Goal: Transaction & Acquisition: Book appointment/travel/reservation

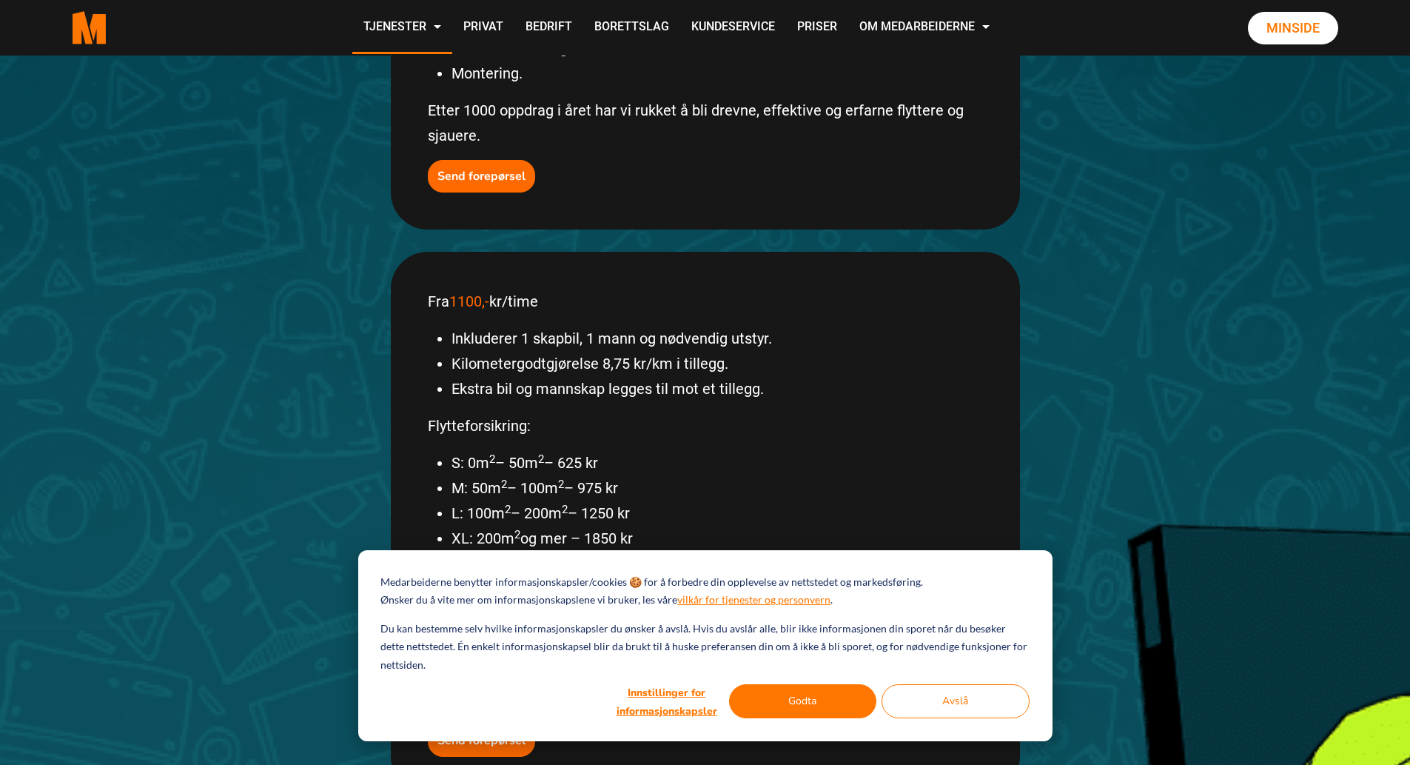
scroll to position [617, 0]
click at [772, 702] on button "Godta" at bounding box center [803, 701] width 148 height 34
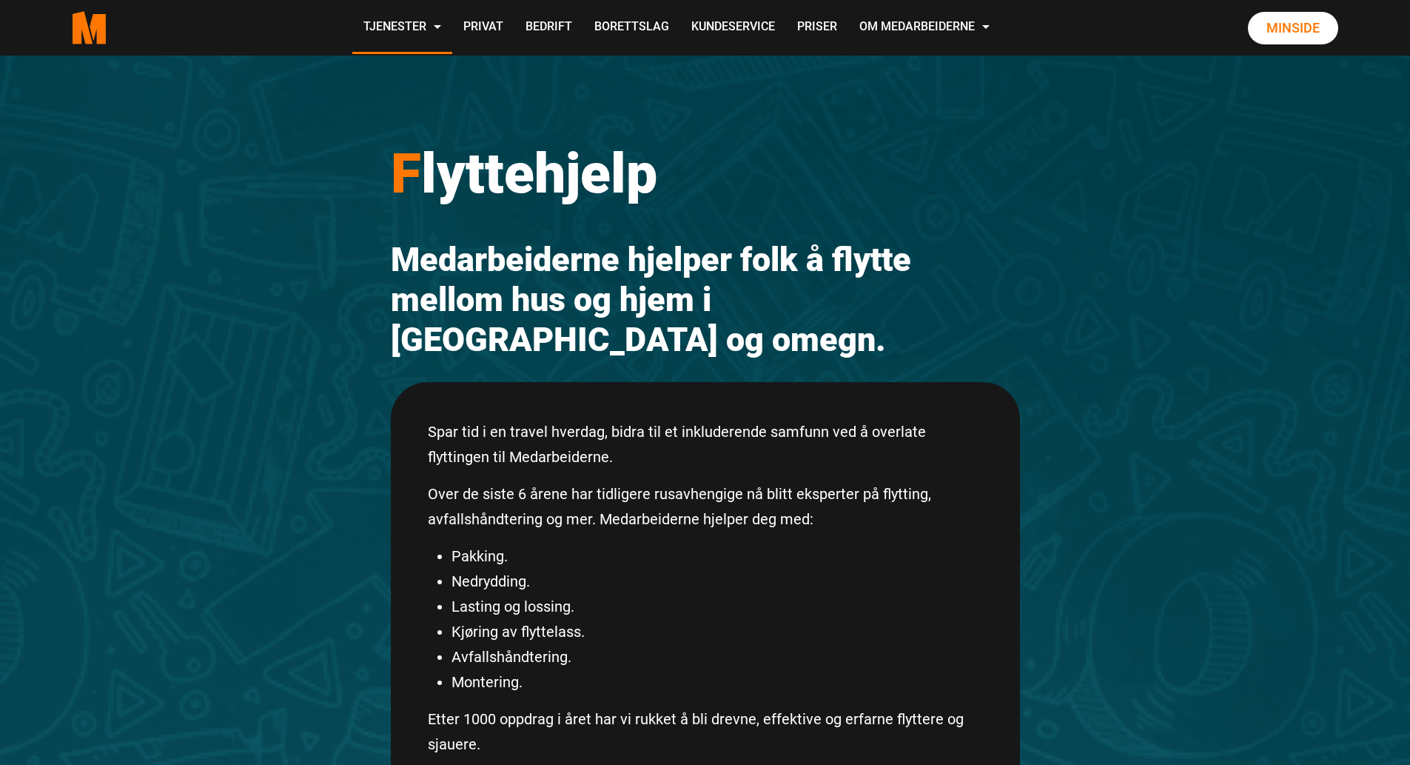
scroll to position [0, 0]
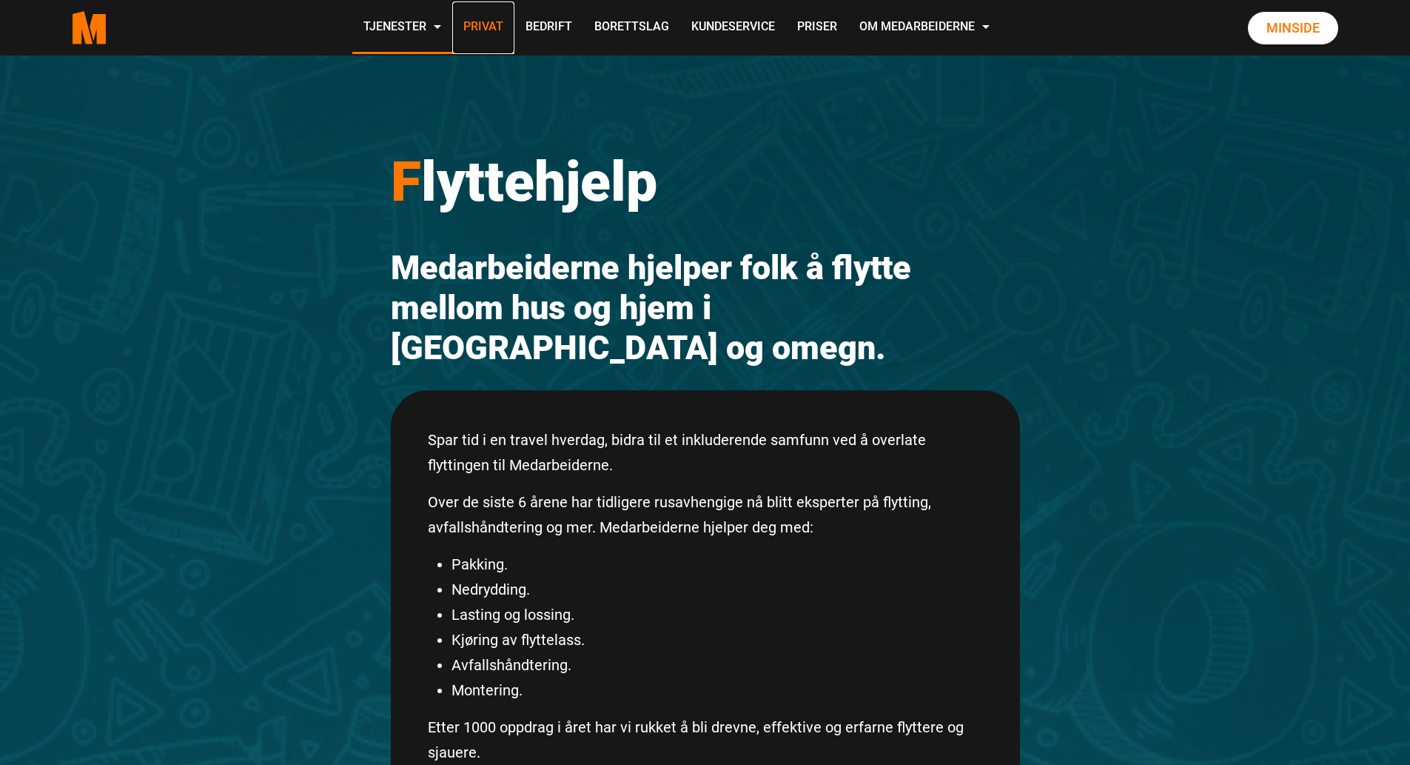
click at [474, 29] on link "Privat" at bounding box center [483, 27] width 62 height 53
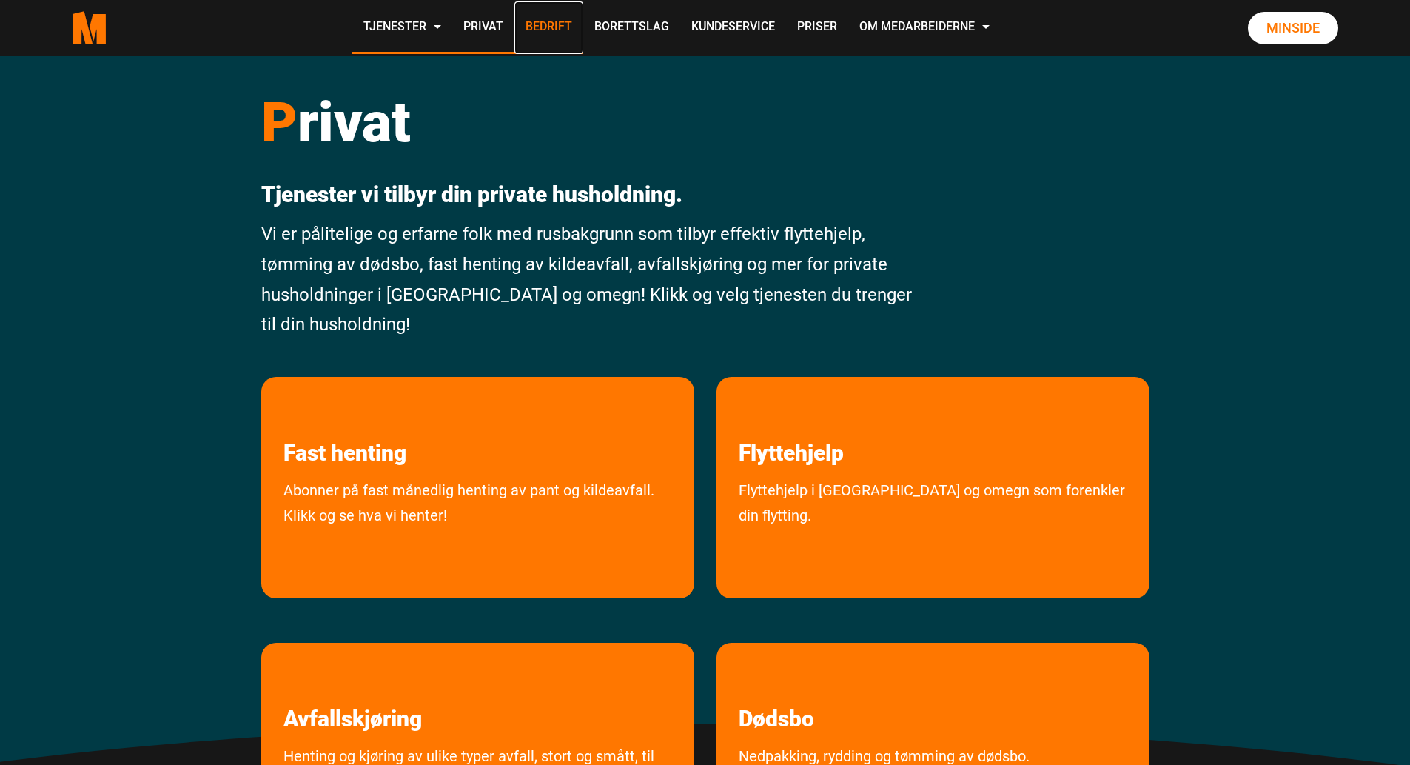
click at [534, 27] on link "Bedrift" at bounding box center [548, 27] width 69 height 53
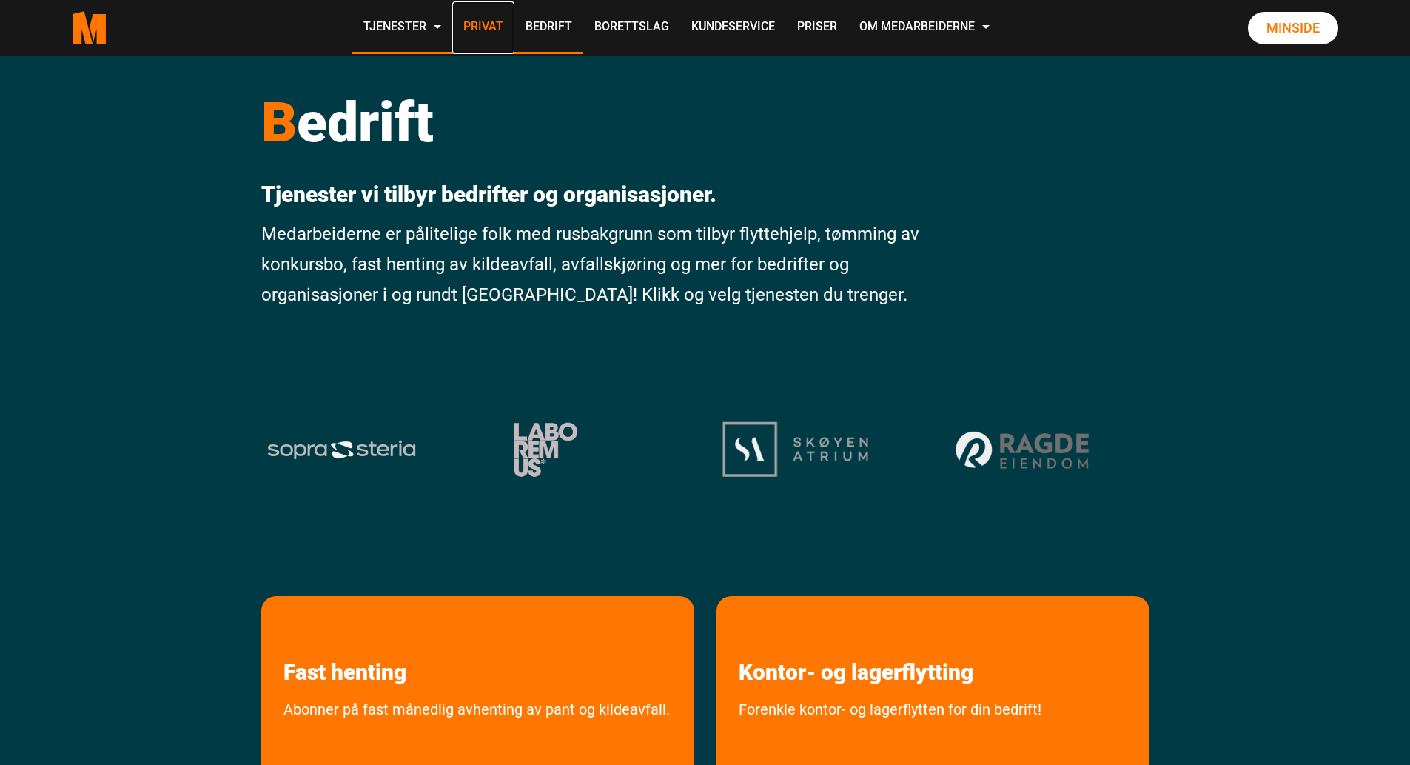
click at [493, 28] on link "Privat" at bounding box center [483, 27] width 62 height 53
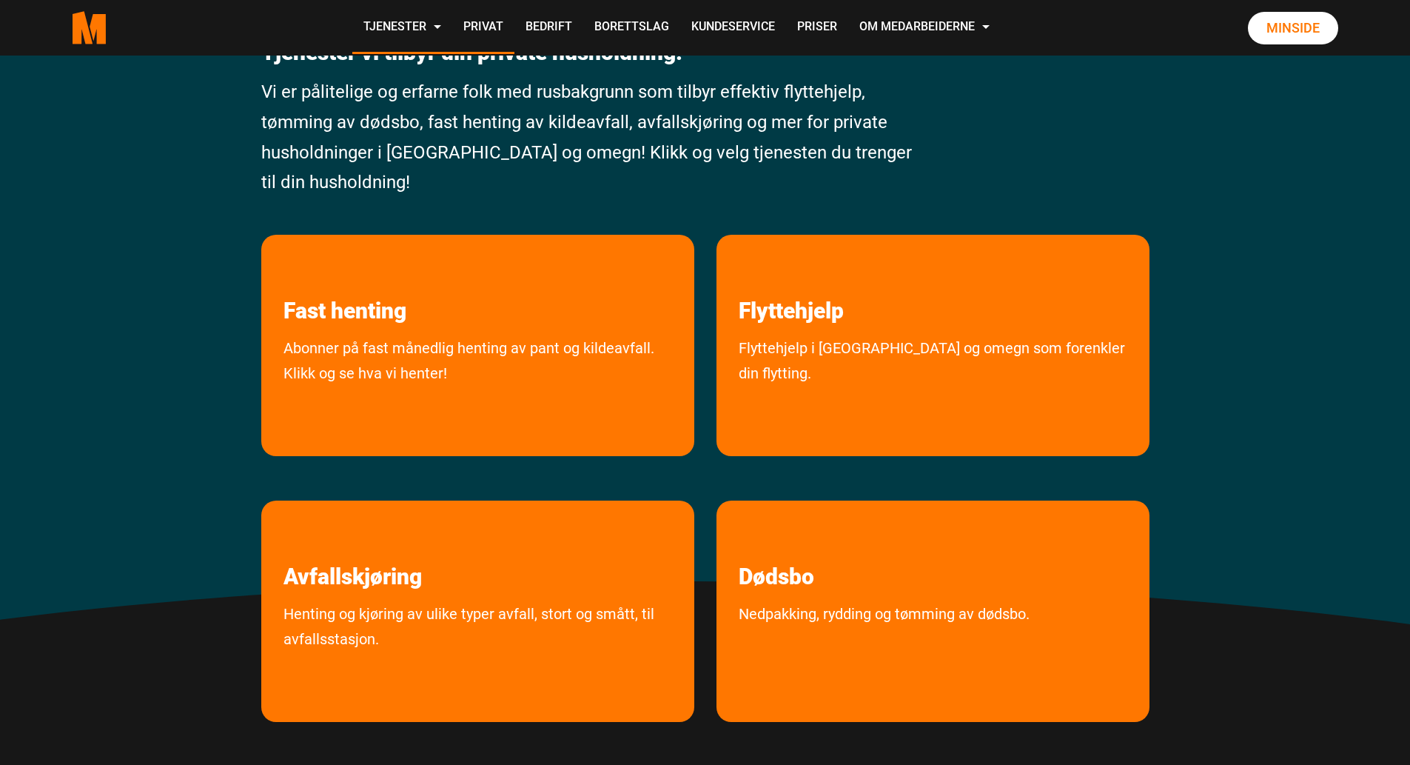
scroll to position [148, 0]
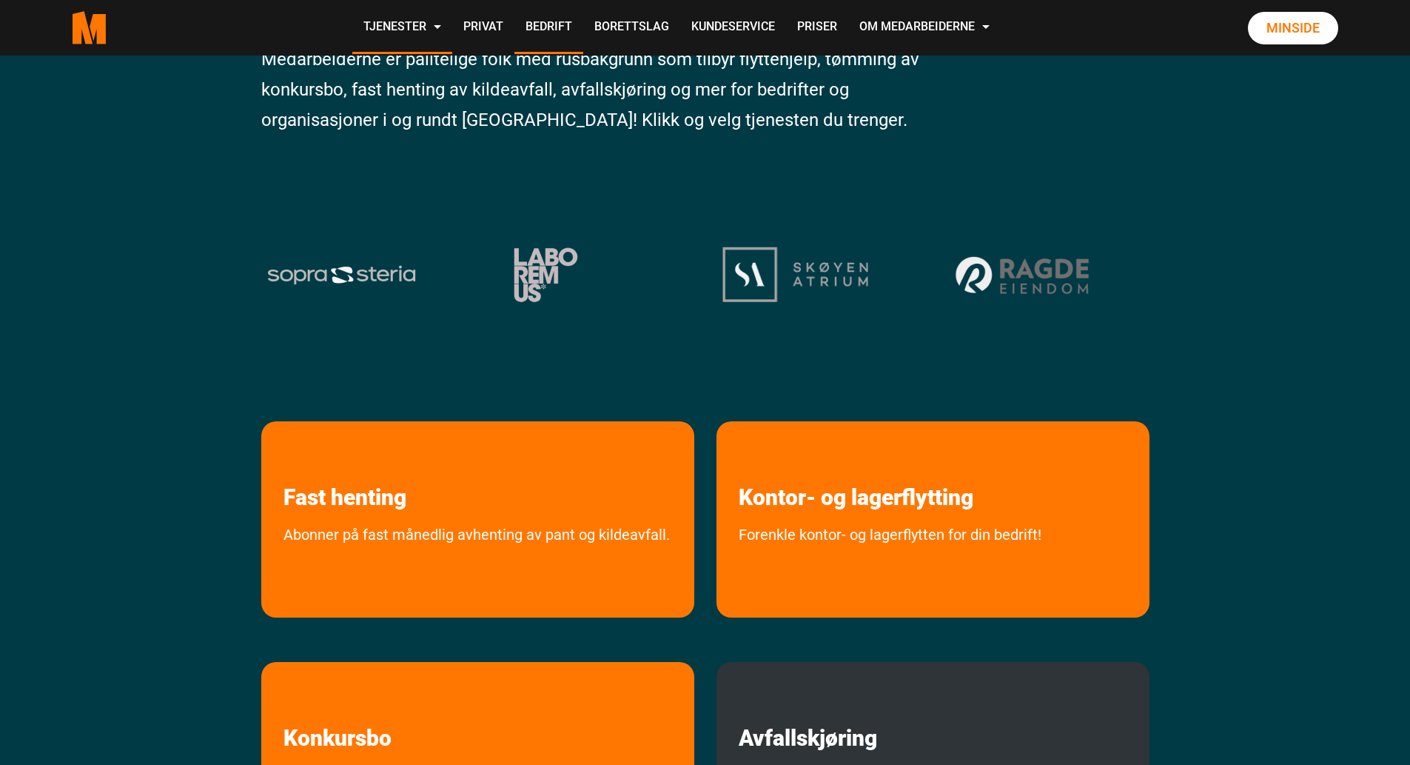
scroll to position [148, 0]
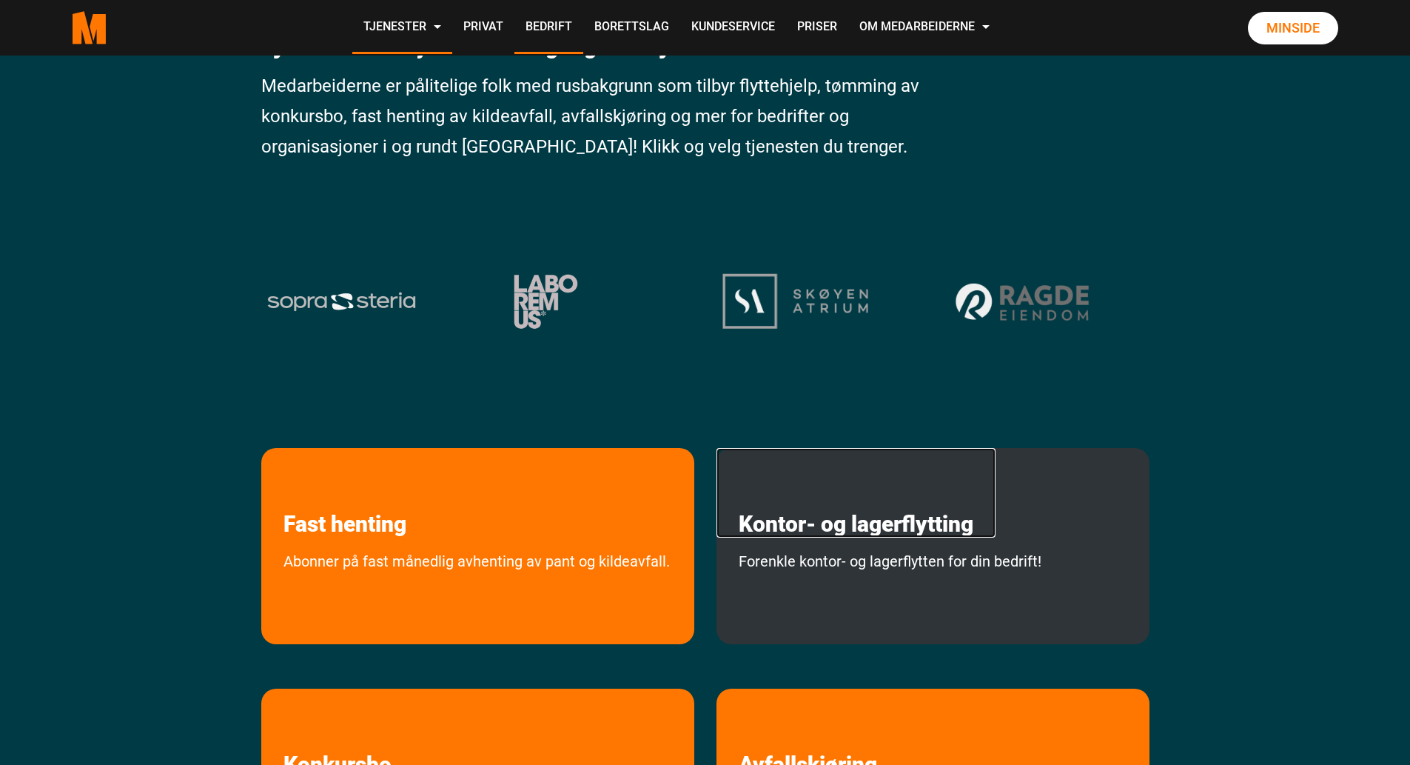
click at [942, 524] on link "Kontor- og lagerflytting" at bounding box center [856, 493] width 279 height 90
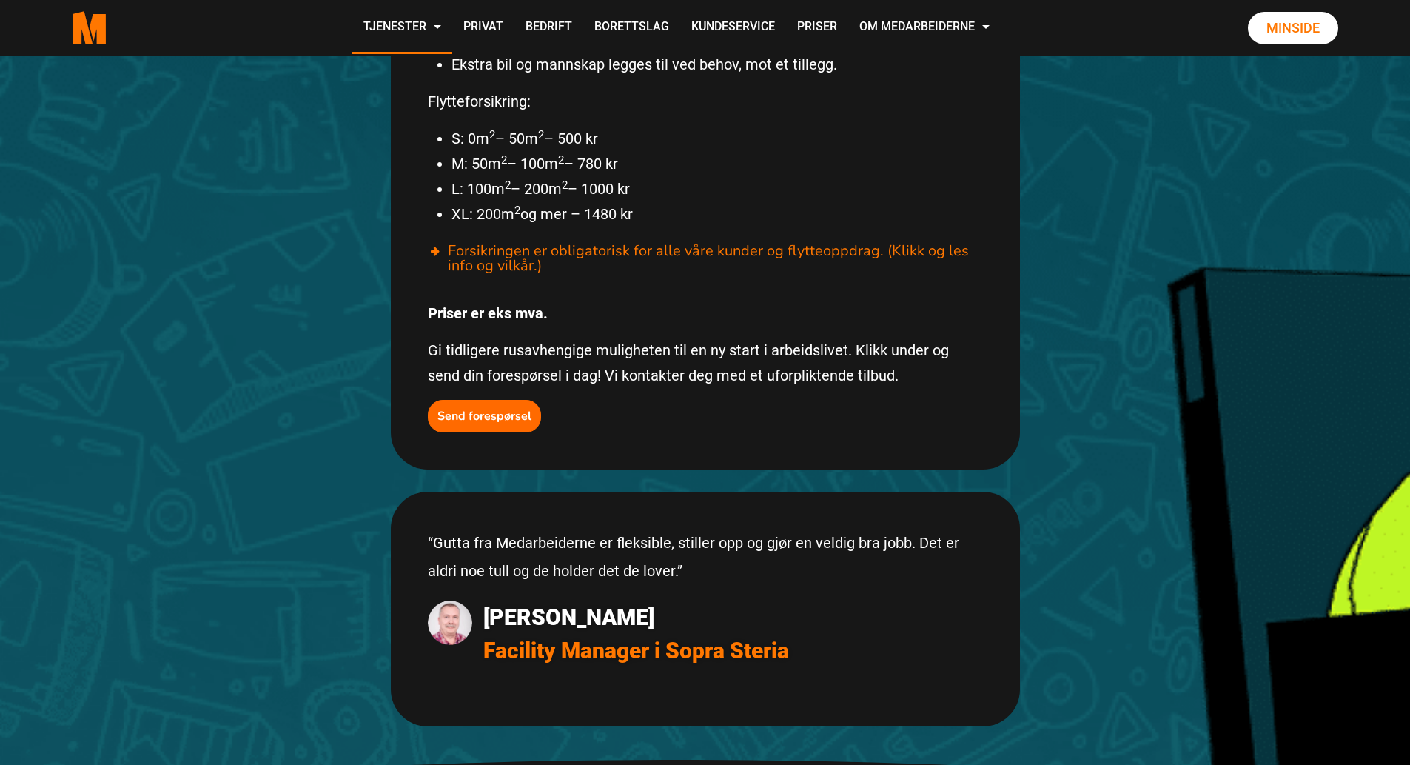
scroll to position [1036, 0]
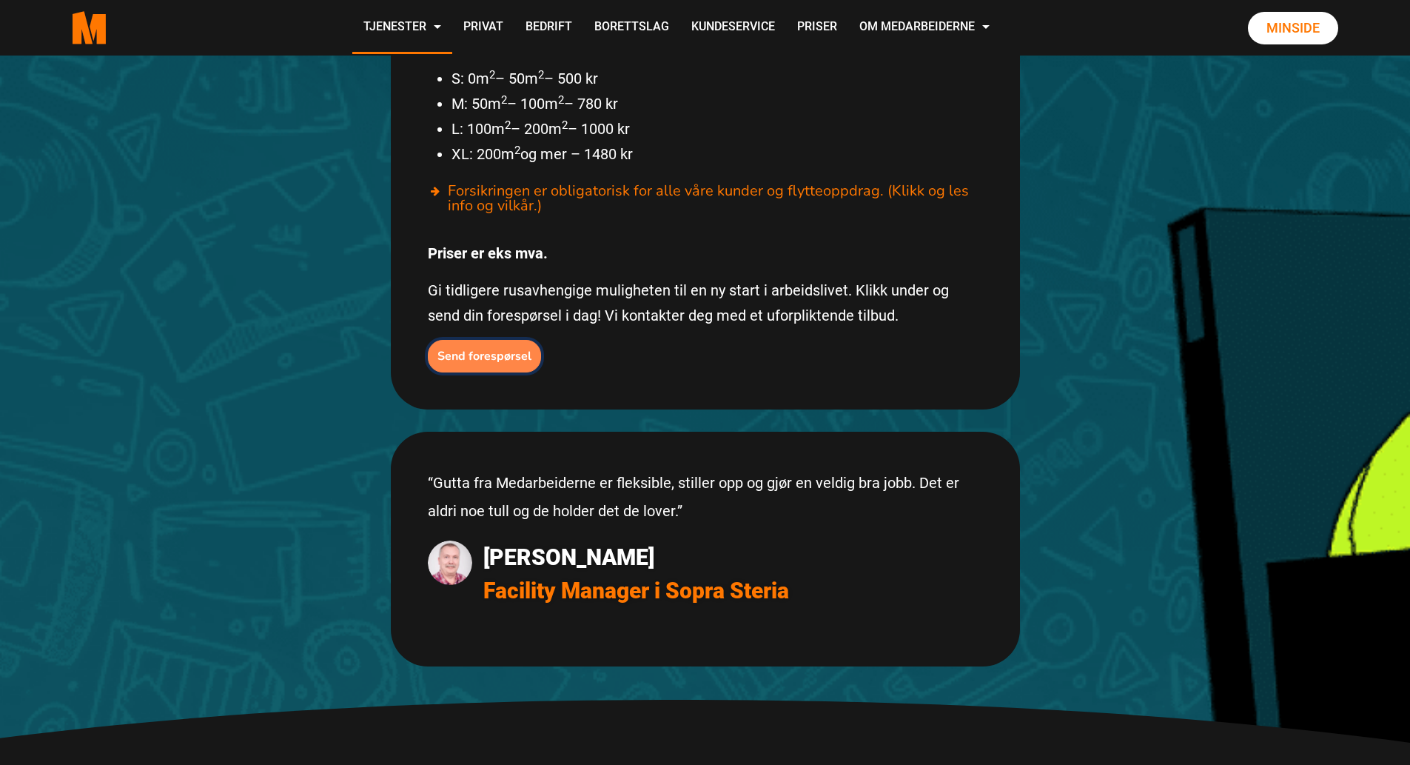
click at [503, 348] on b "Send forespørsel" at bounding box center [484, 356] width 94 height 16
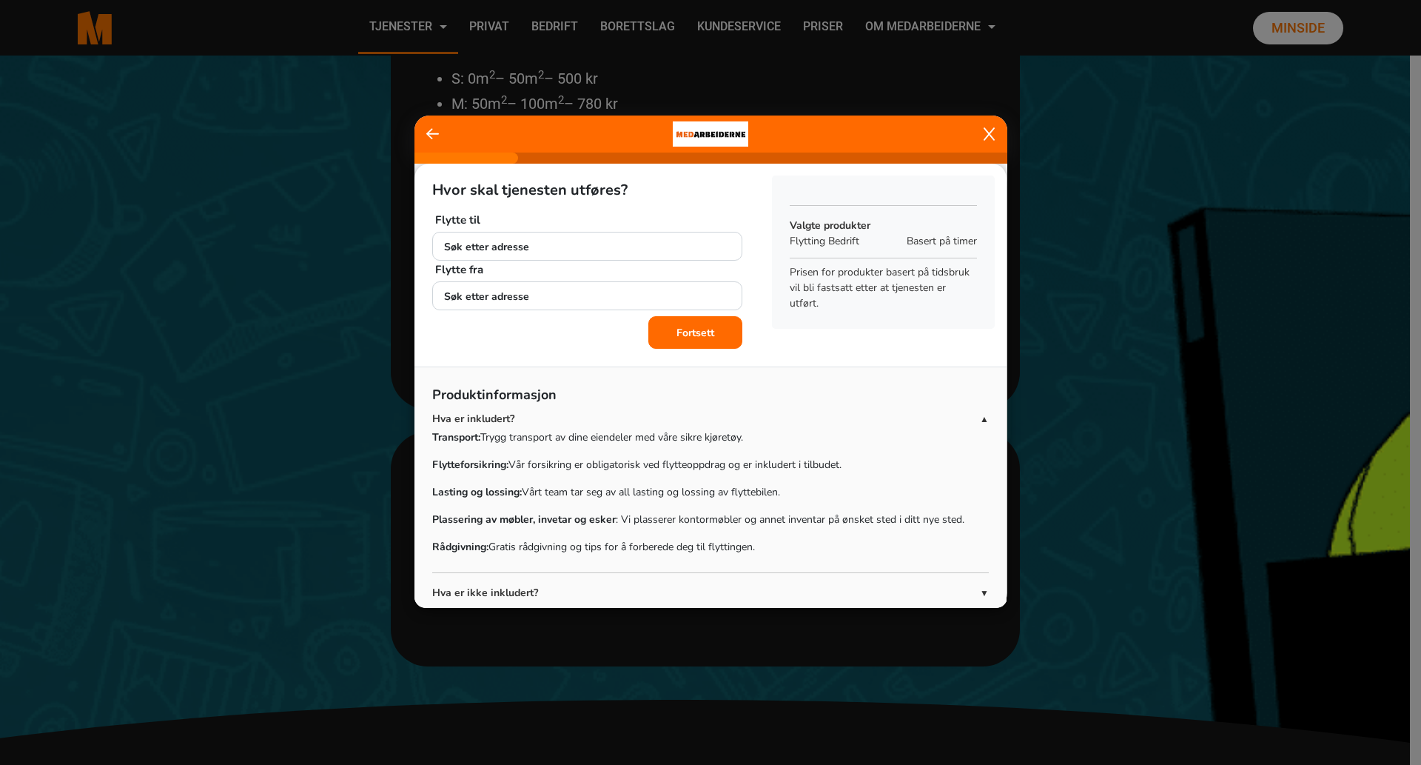
click at [988, 132] on icon at bounding box center [989, 133] width 11 height 13
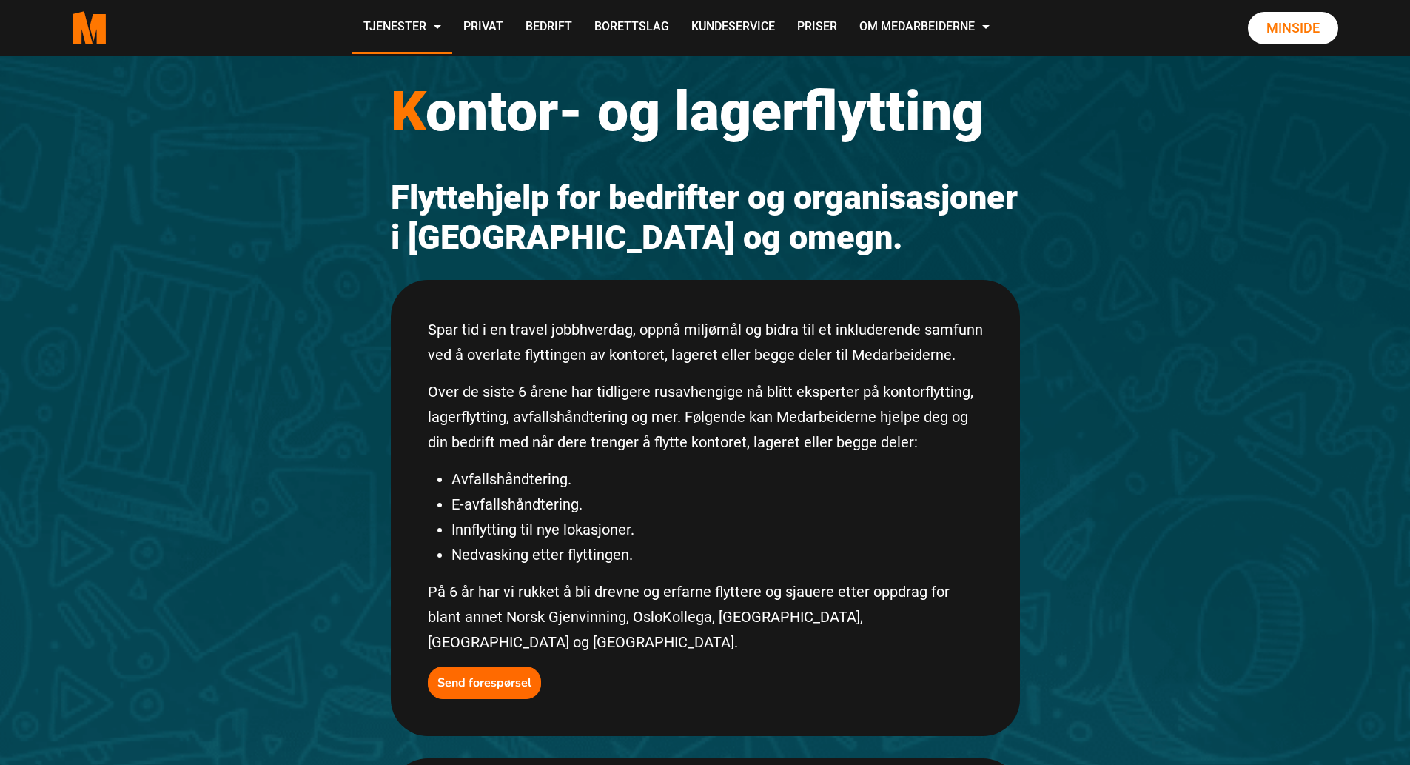
scroll to position [0, 0]
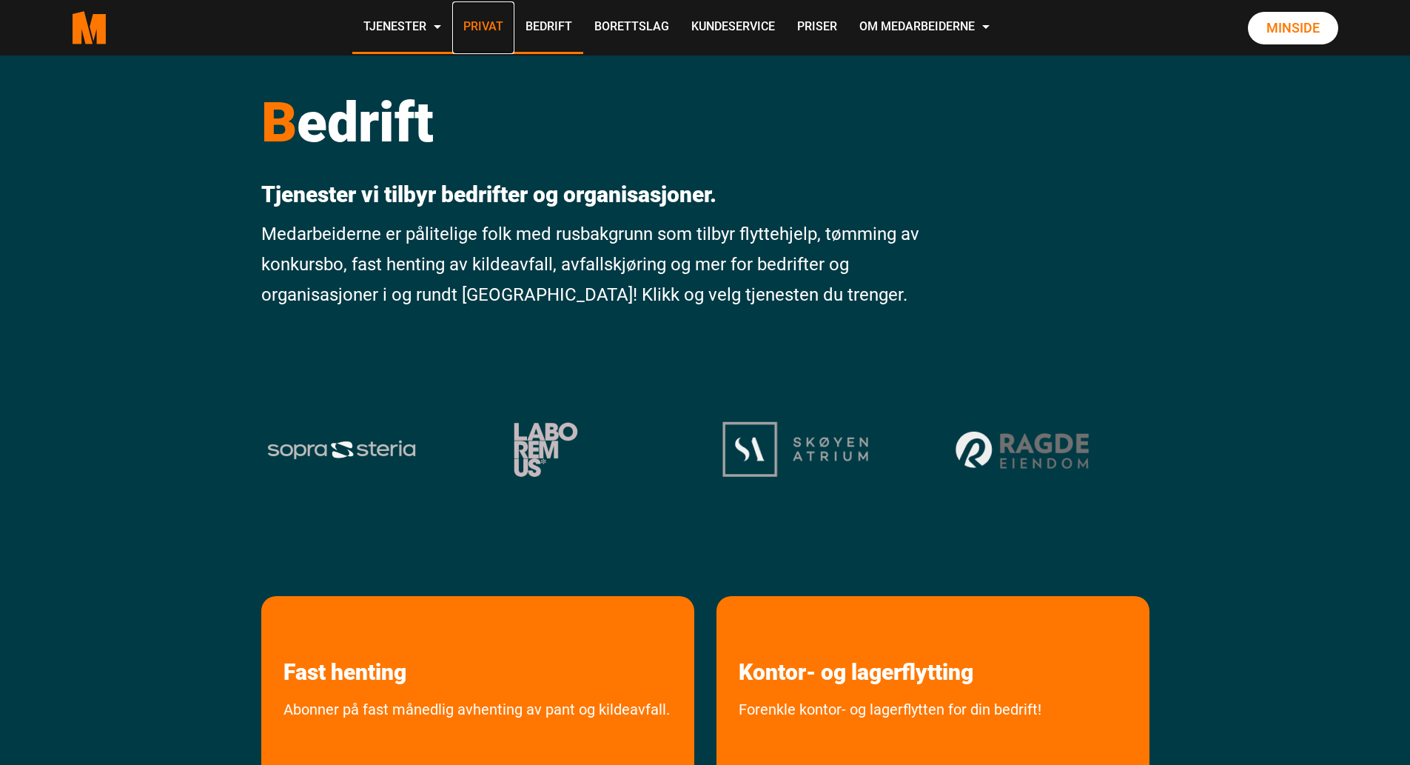
click at [477, 23] on link "Privat" at bounding box center [483, 27] width 62 height 53
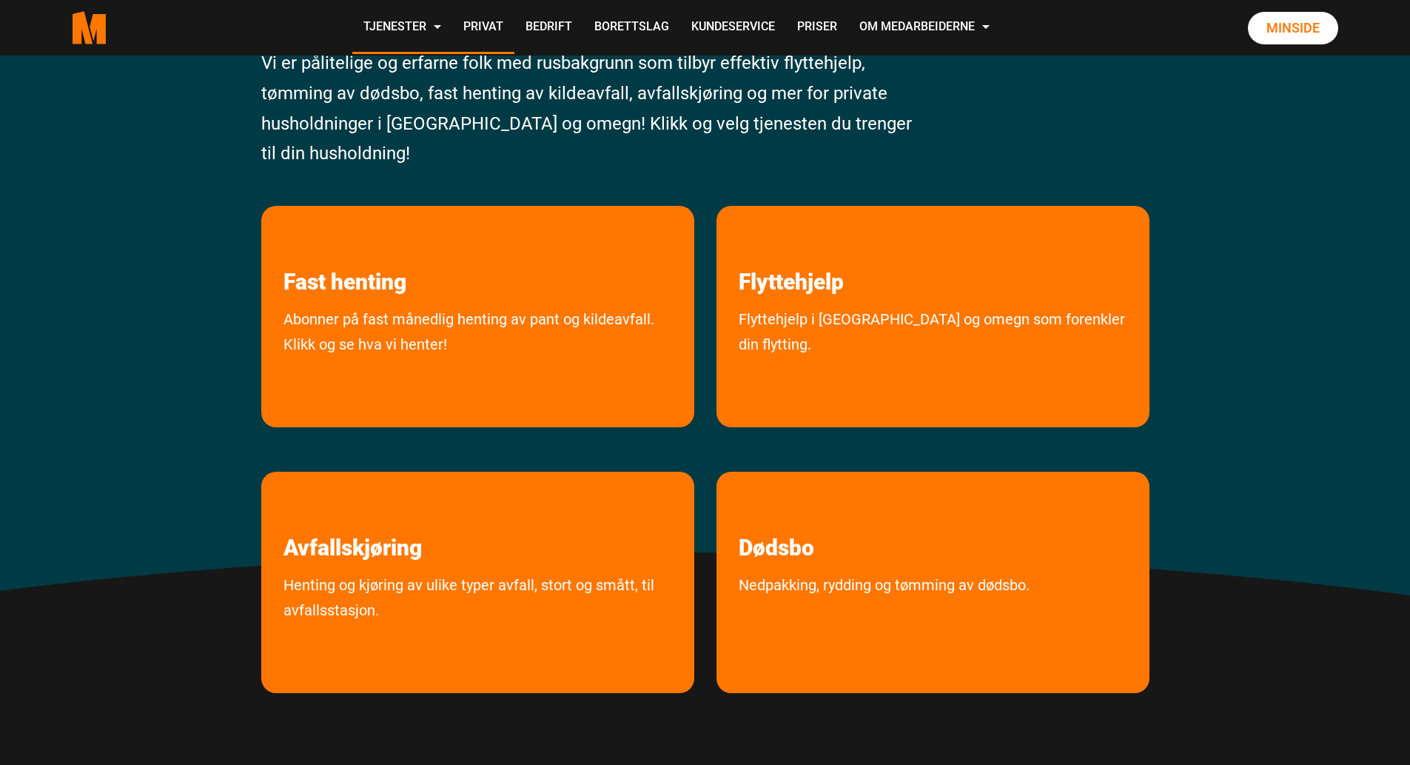
scroll to position [222, 0]
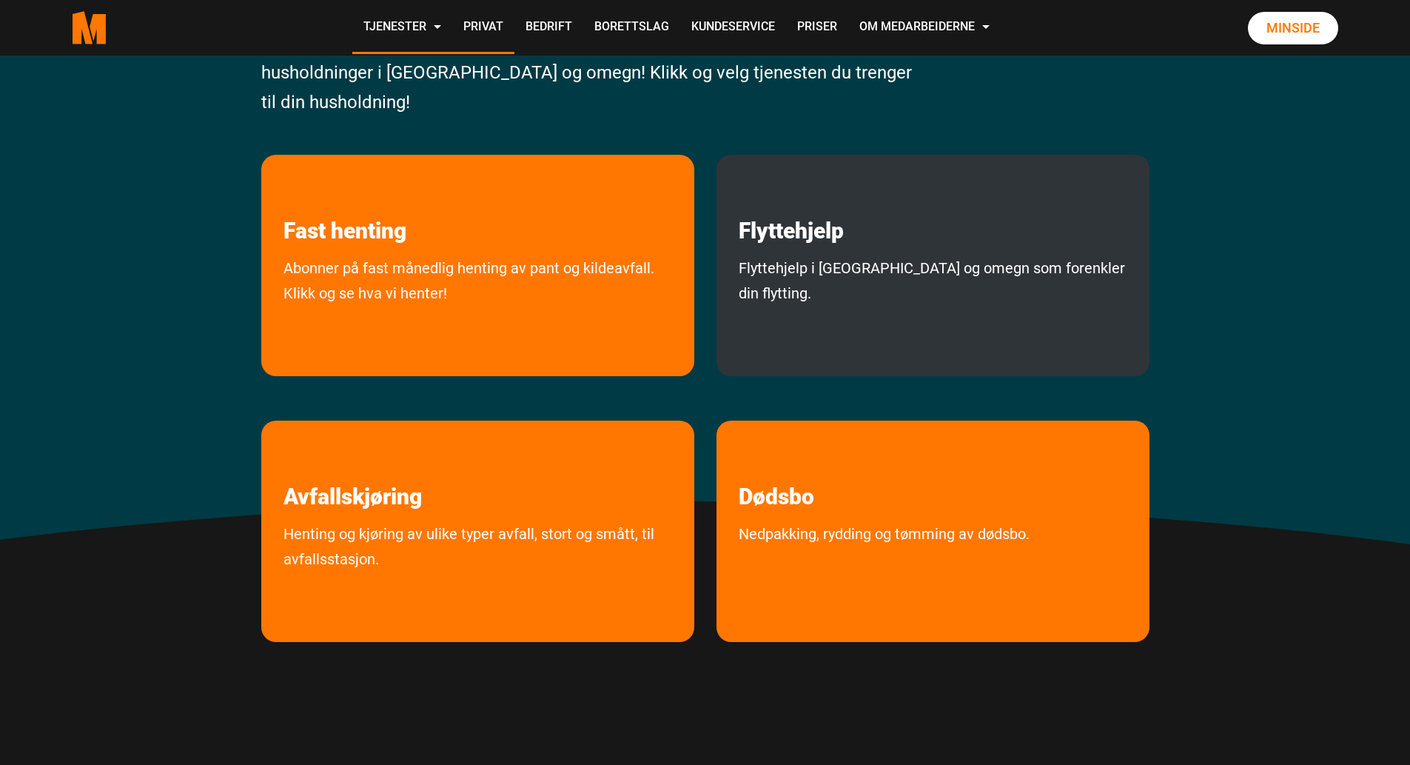
click at [864, 246] on div "Flyttehjelp Flyttehjelp i [GEOGRAPHIC_DATA] og omegn som forenkler din flytting." at bounding box center [933, 265] width 433 height 221
click at [808, 239] on link "Flyttehjelp" at bounding box center [792, 200] width 150 height 90
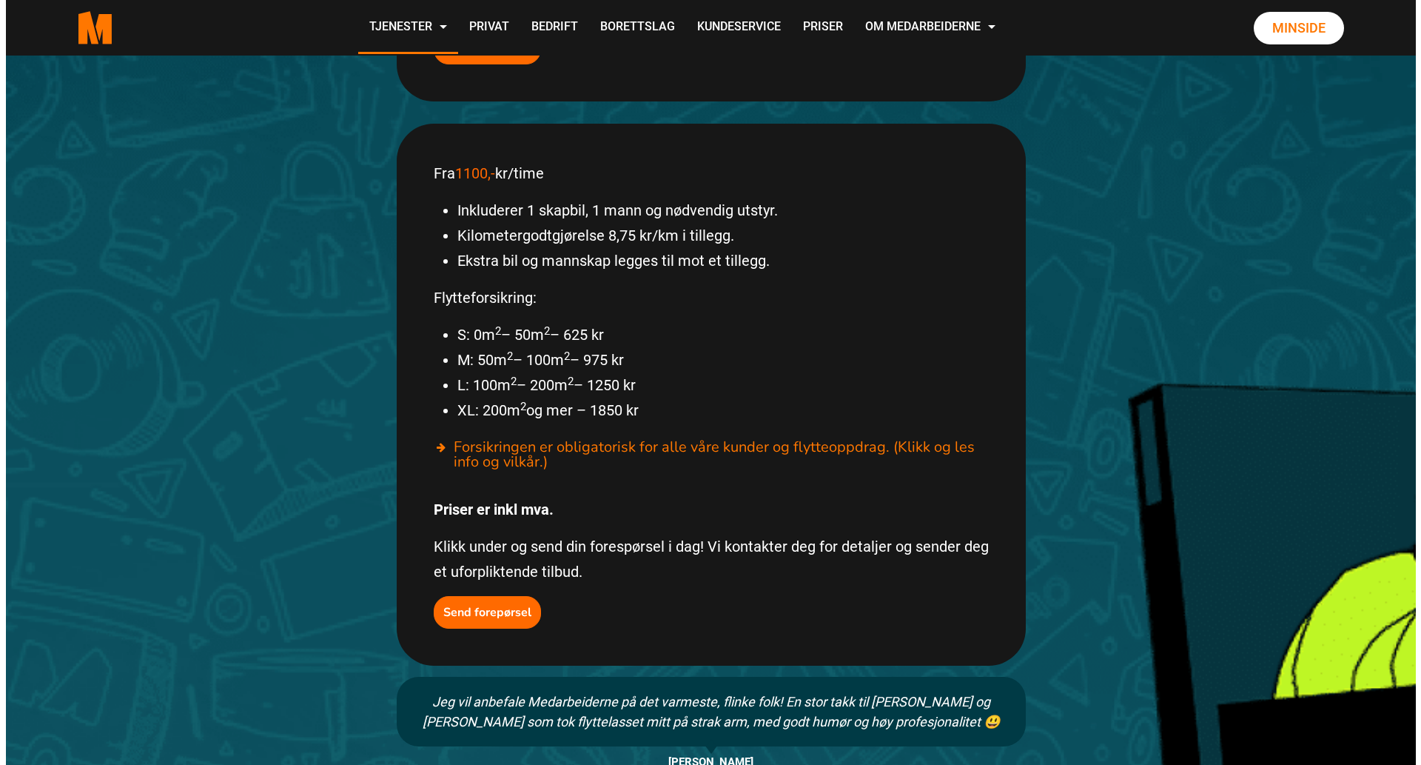
scroll to position [814, 0]
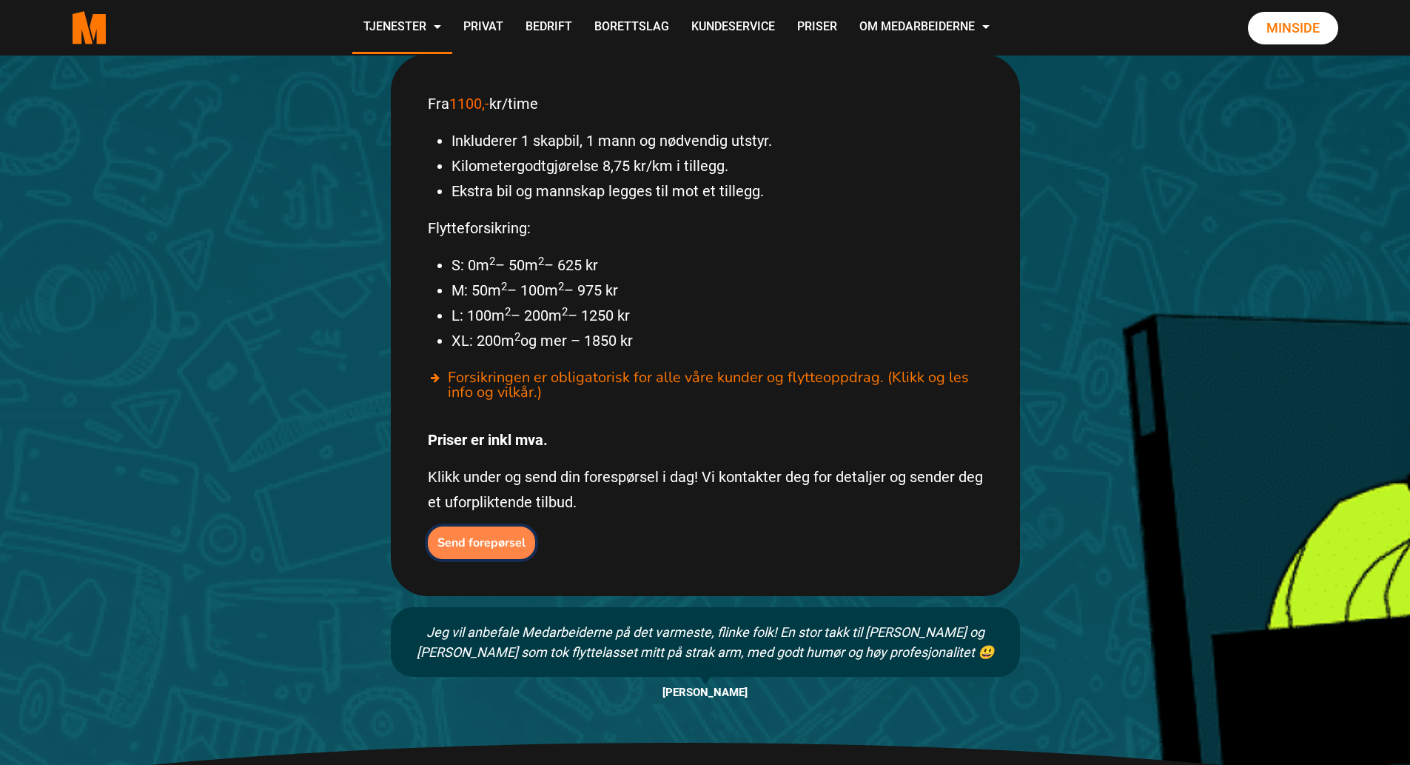
click at [494, 526] on button "Send forepørsel" at bounding box center [481, 542] width 107 height 33
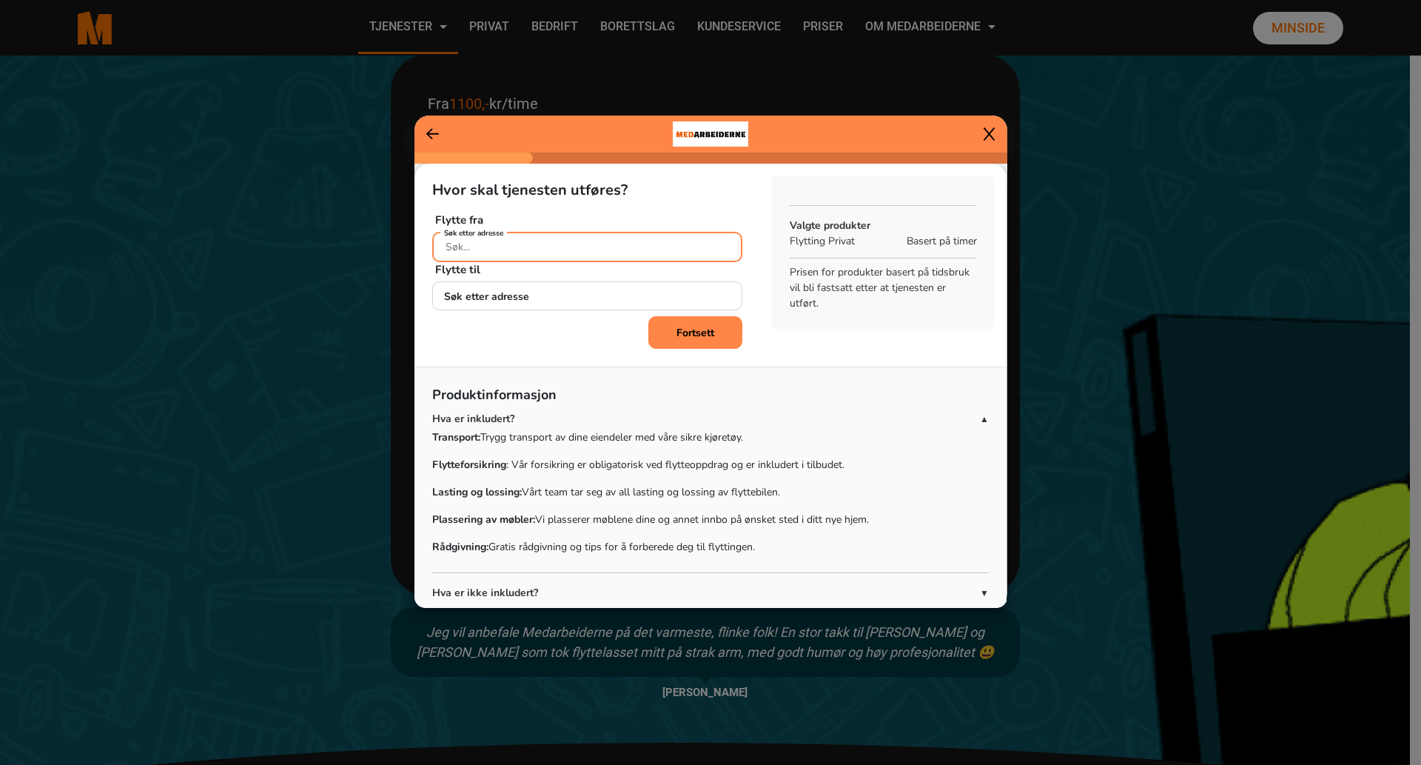
click at [566, 255] on input "Søk etter adresse" at bounding box center [587, 247] width 310 height 30
type input "b"
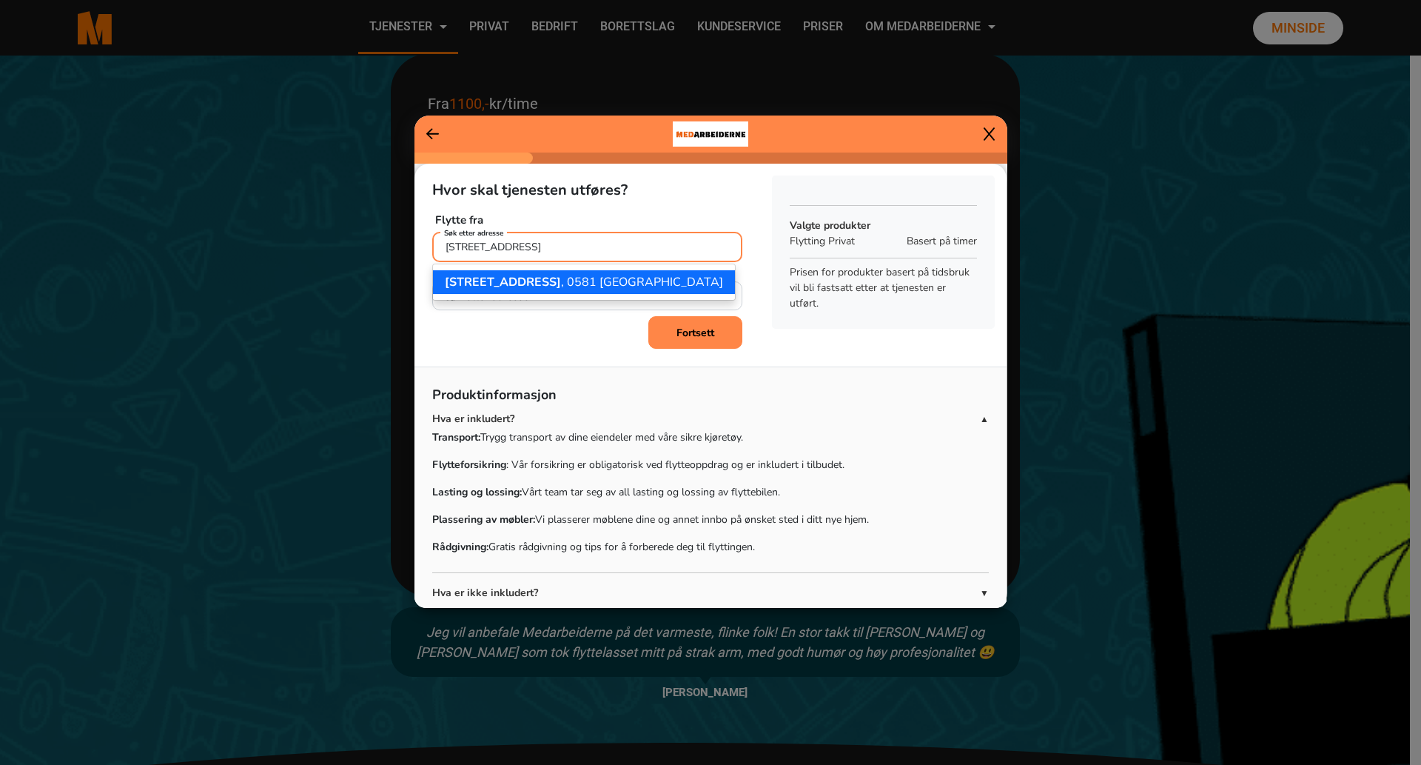
click at [527, 278] on span "[STREET_ADDRESS]" at bounding box center [503, 282] width 116 height 16
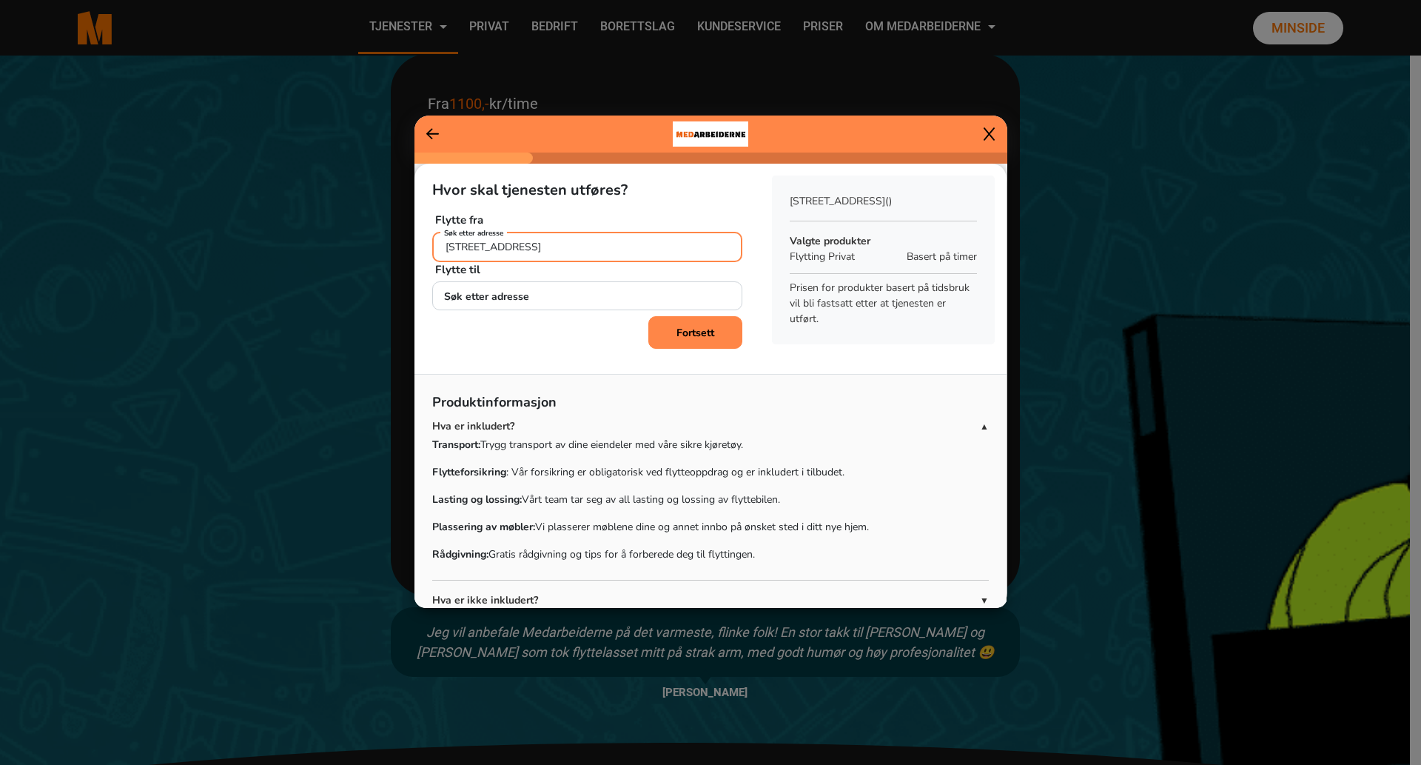
type input "[STREET_ADDRESS]"
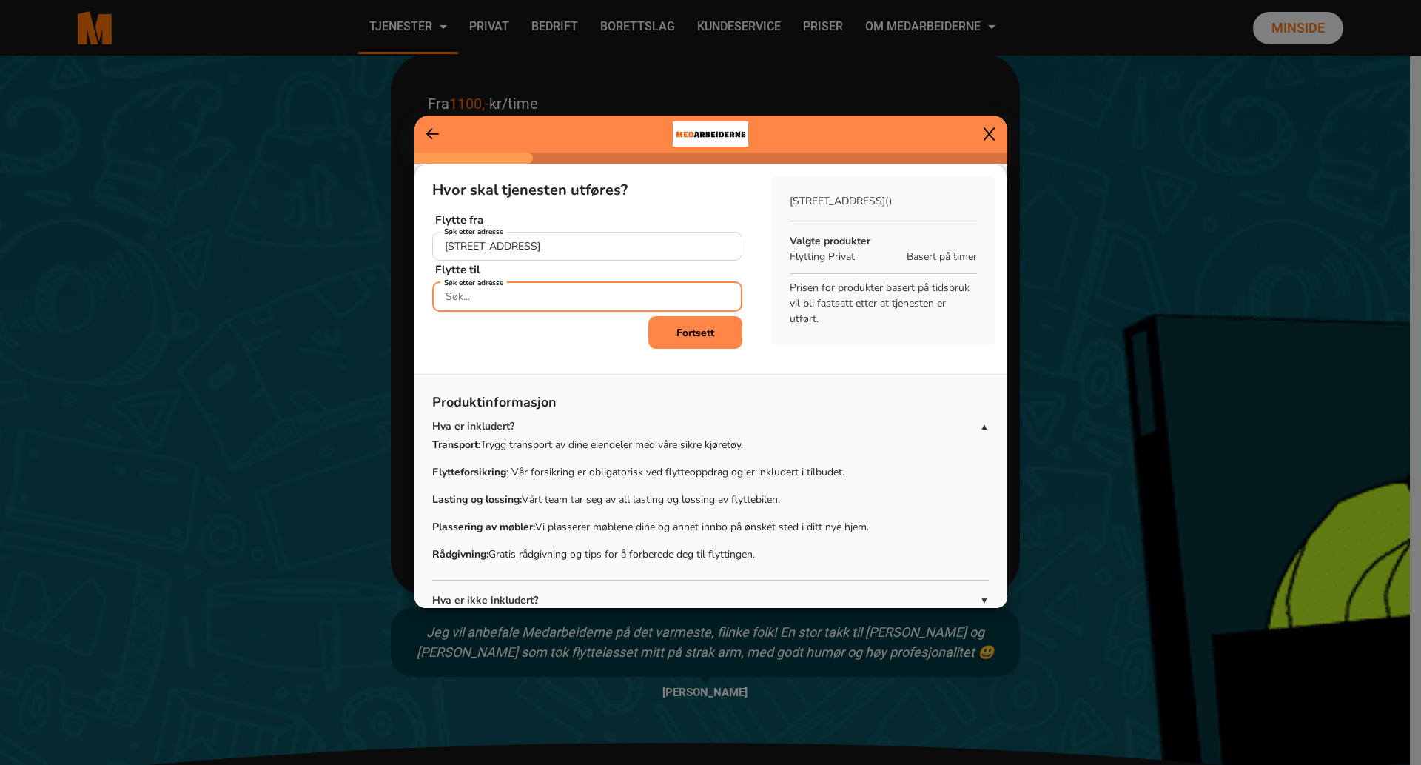
click at [520, 299] on input "Søk etter adresse" at bounding box center [587, 296] width 310 height 30
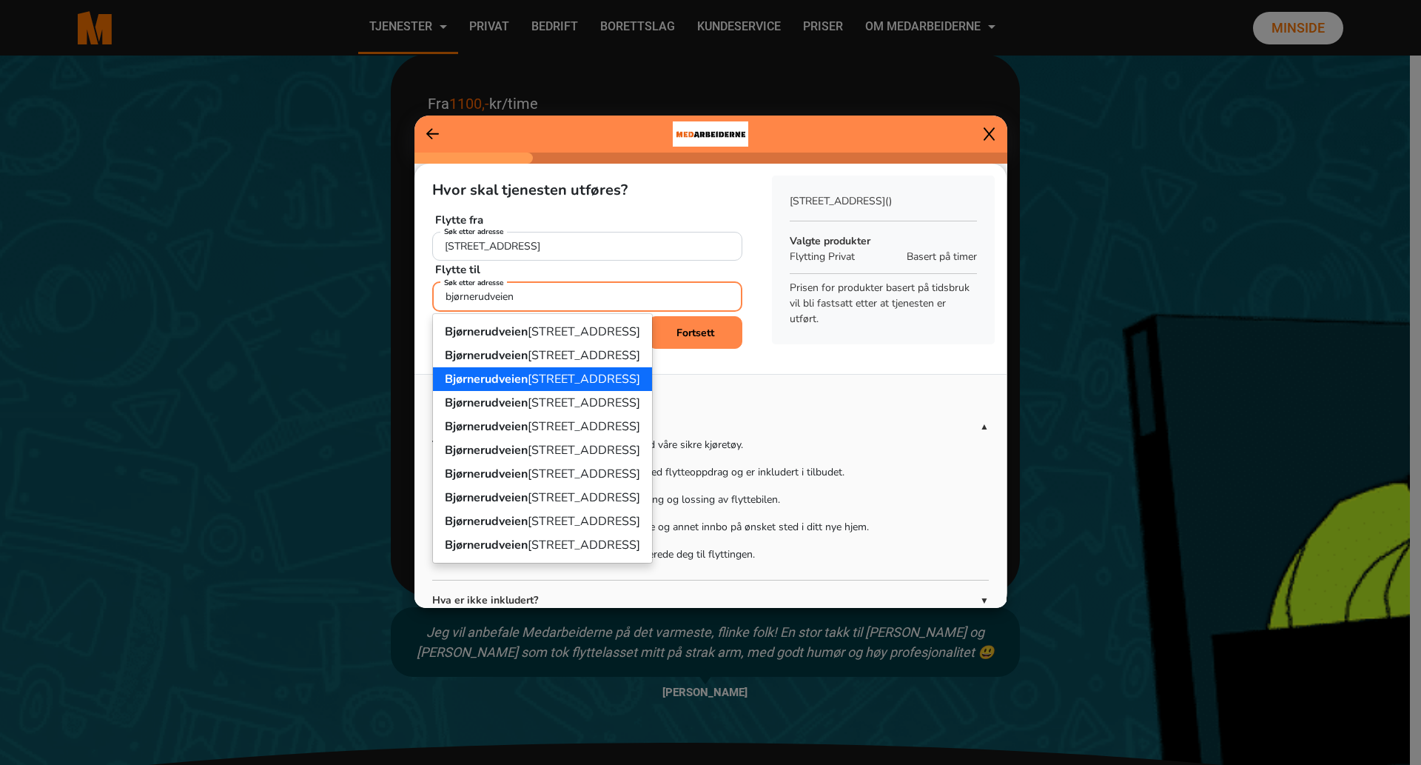
click at [560, 386] on ngb-highlight "[STREET_ADDRESS]" at bounding box center [542, 379] width 195 height 16
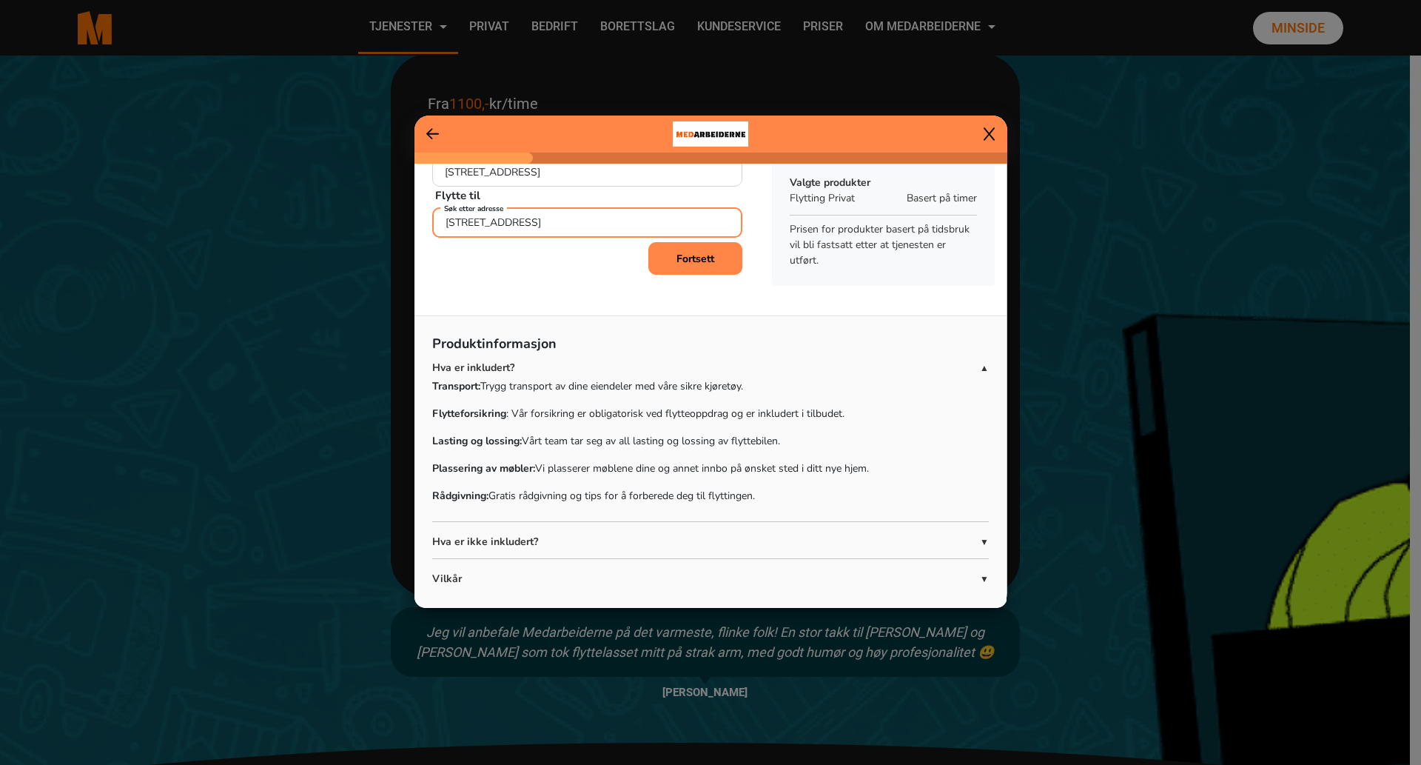
scroll to position [122, 0]
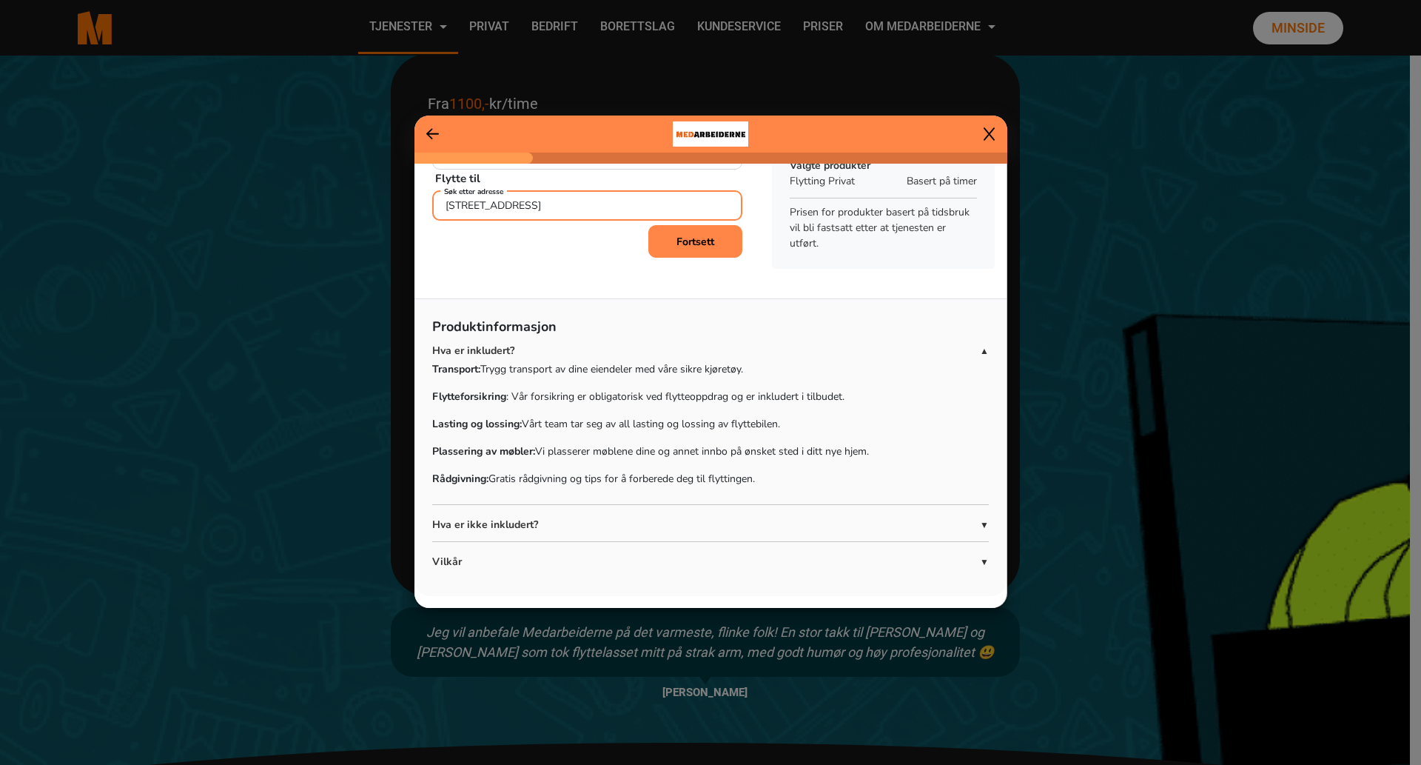
type input "[STREET_ADDRESS]"
click at [980, 524] on span "▼" at bounding box center [984, 524] width 9 height 13
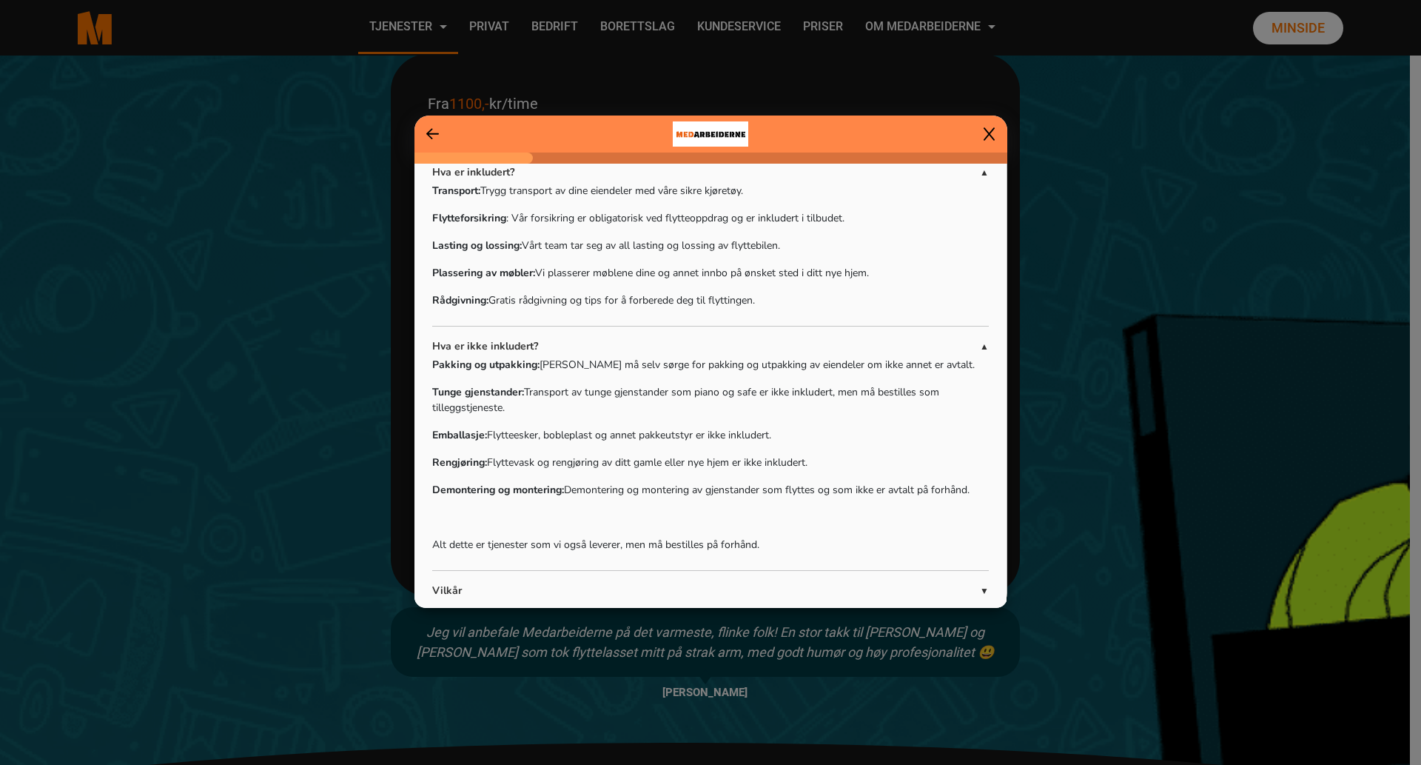
scroll to position [329, 0]
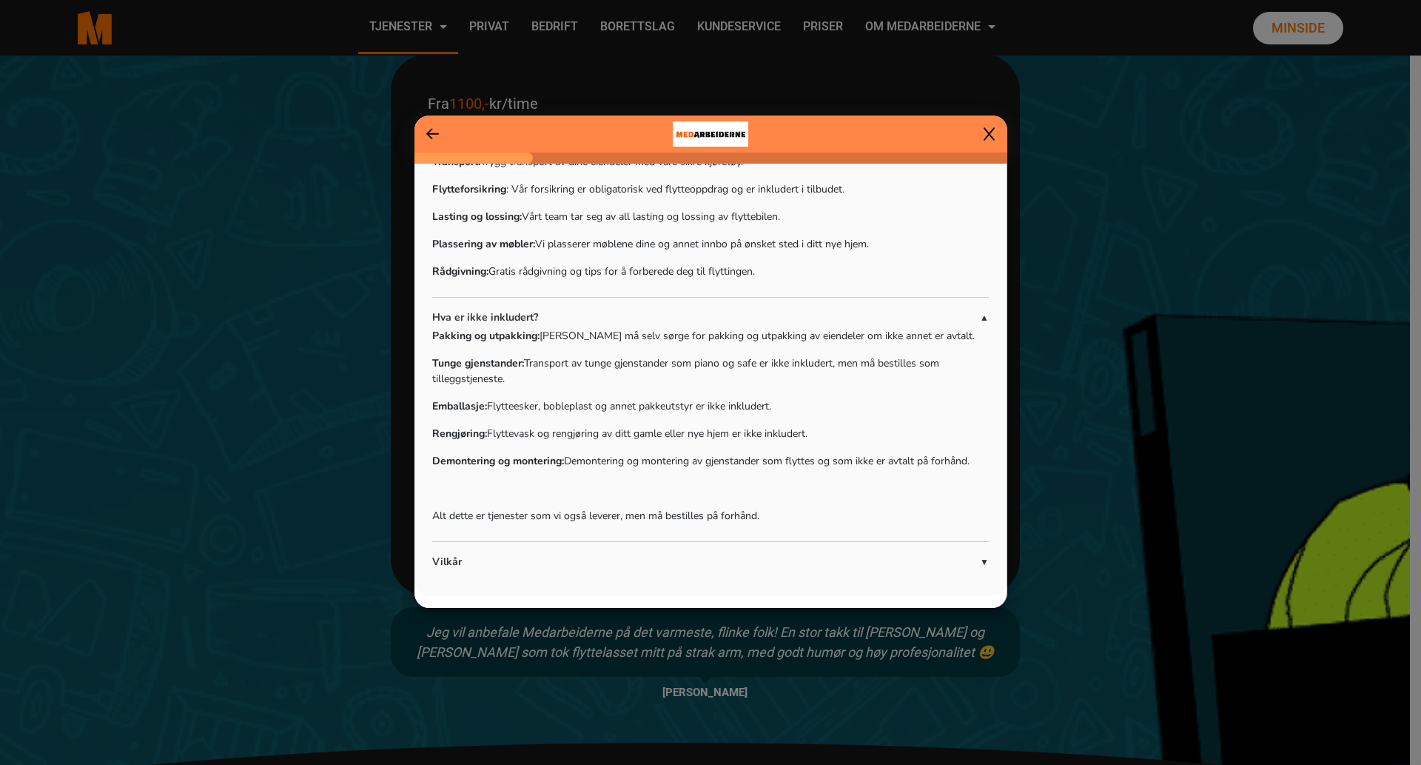
click at [980, 559] on span "▼" at bounding box center [984, 561] width 9 height 13
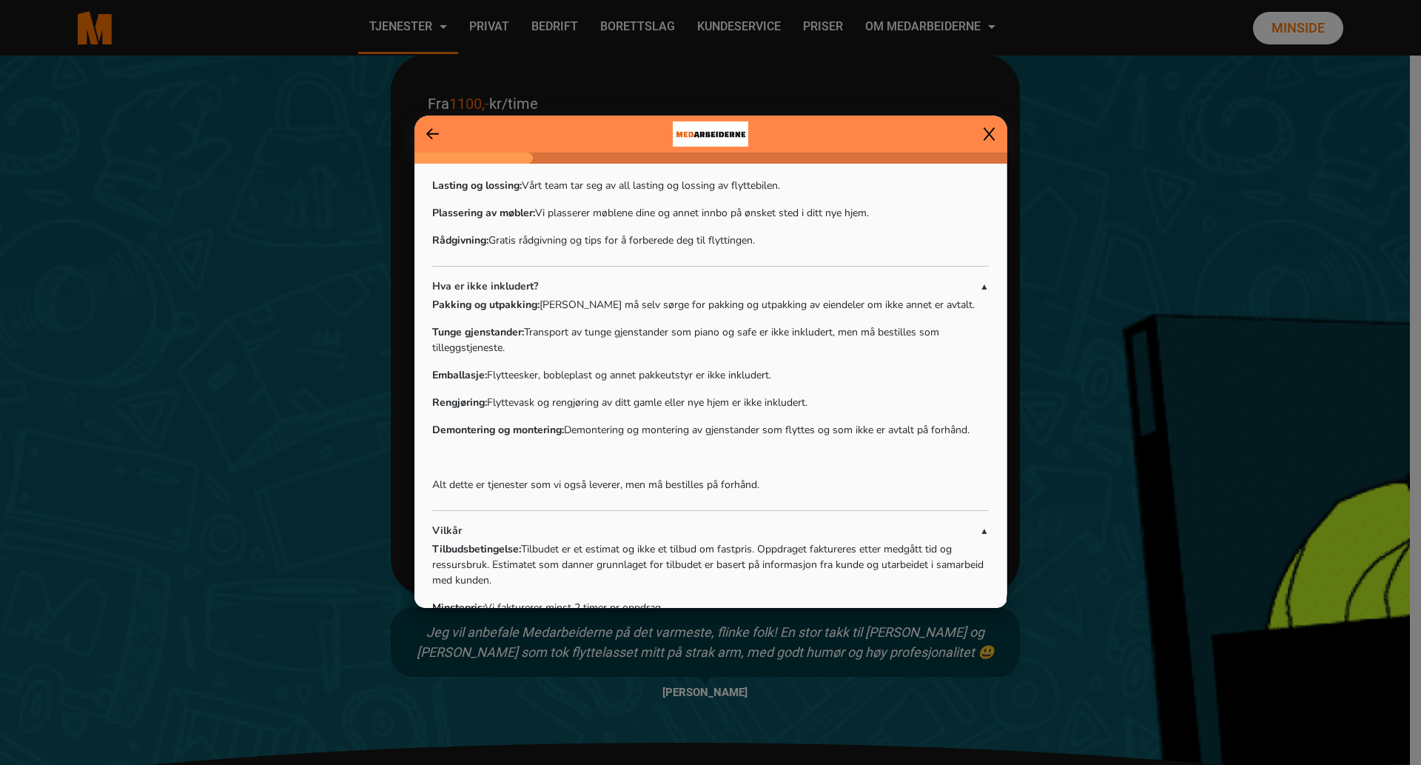
scroll to position [0, 0]
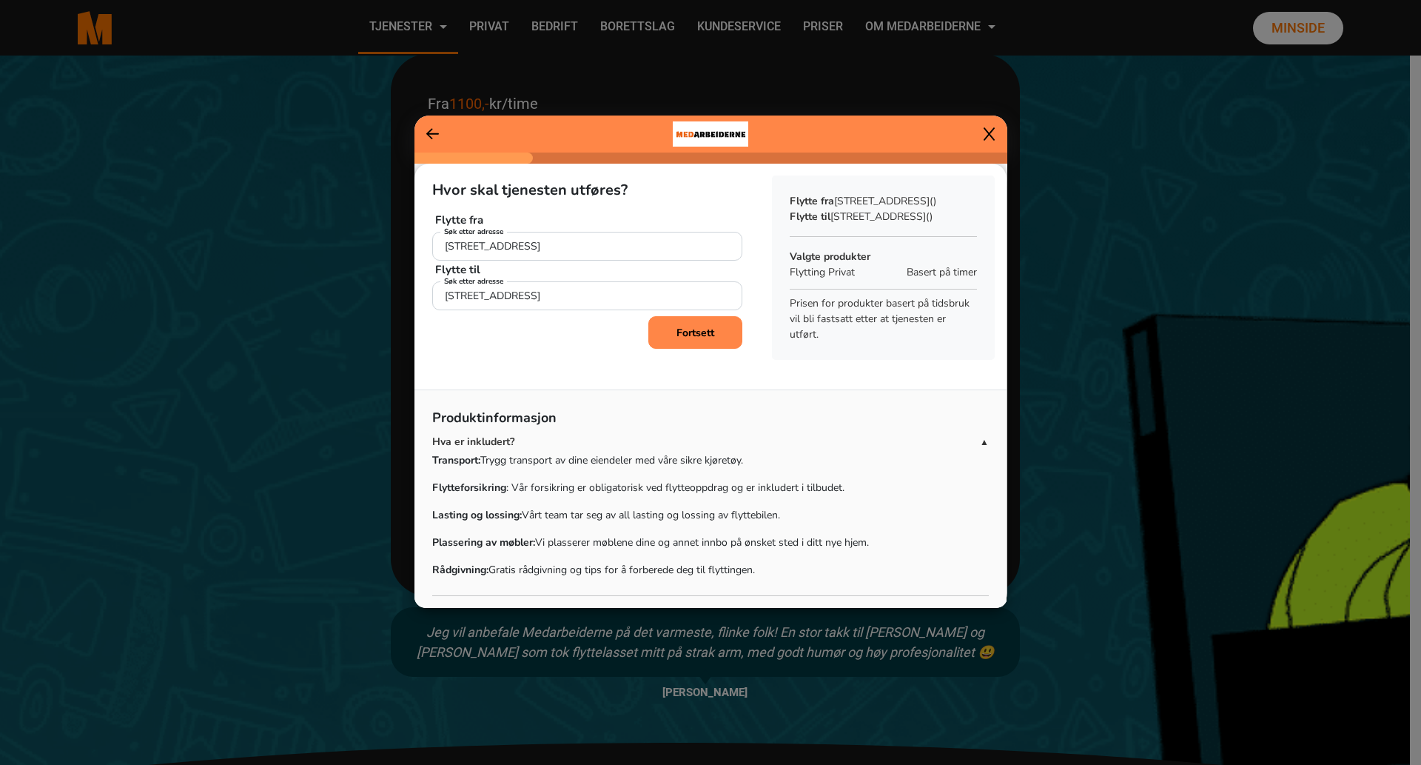
click at [980, 449] on span "▲" at bounding box center [984, 441] width 9 height 13
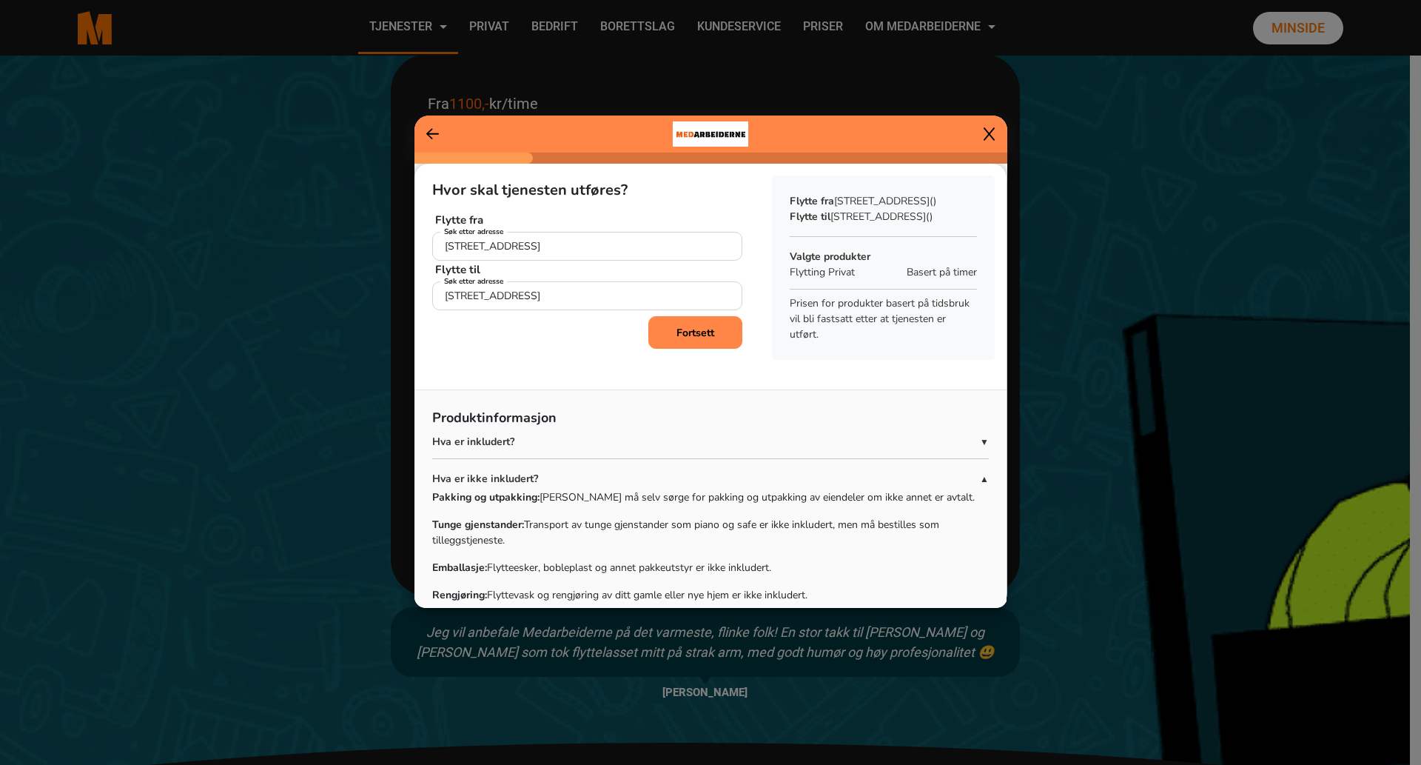
click at [691, 330] on b "Fortsett" at bounding box center [696, 333] width 38 height 14
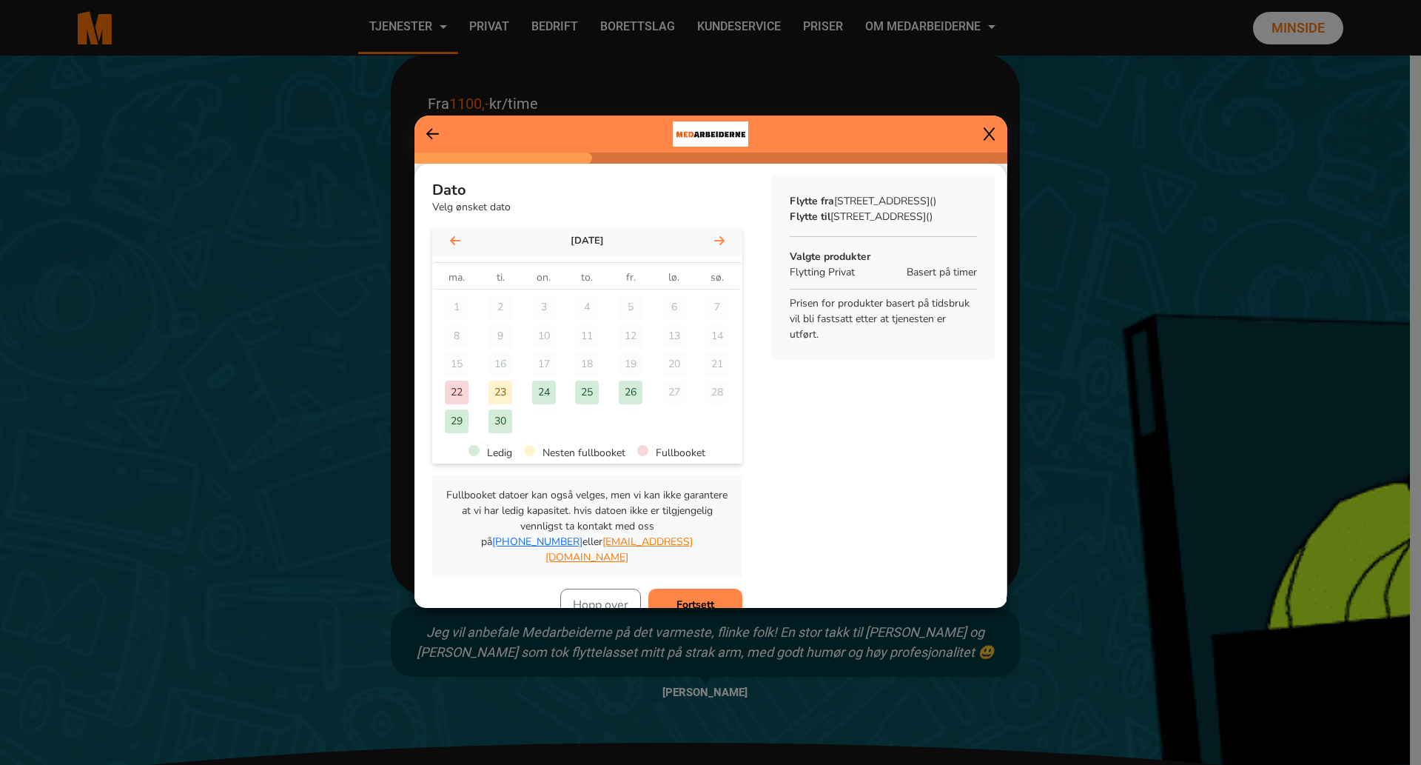
scroll to position [74, 0]
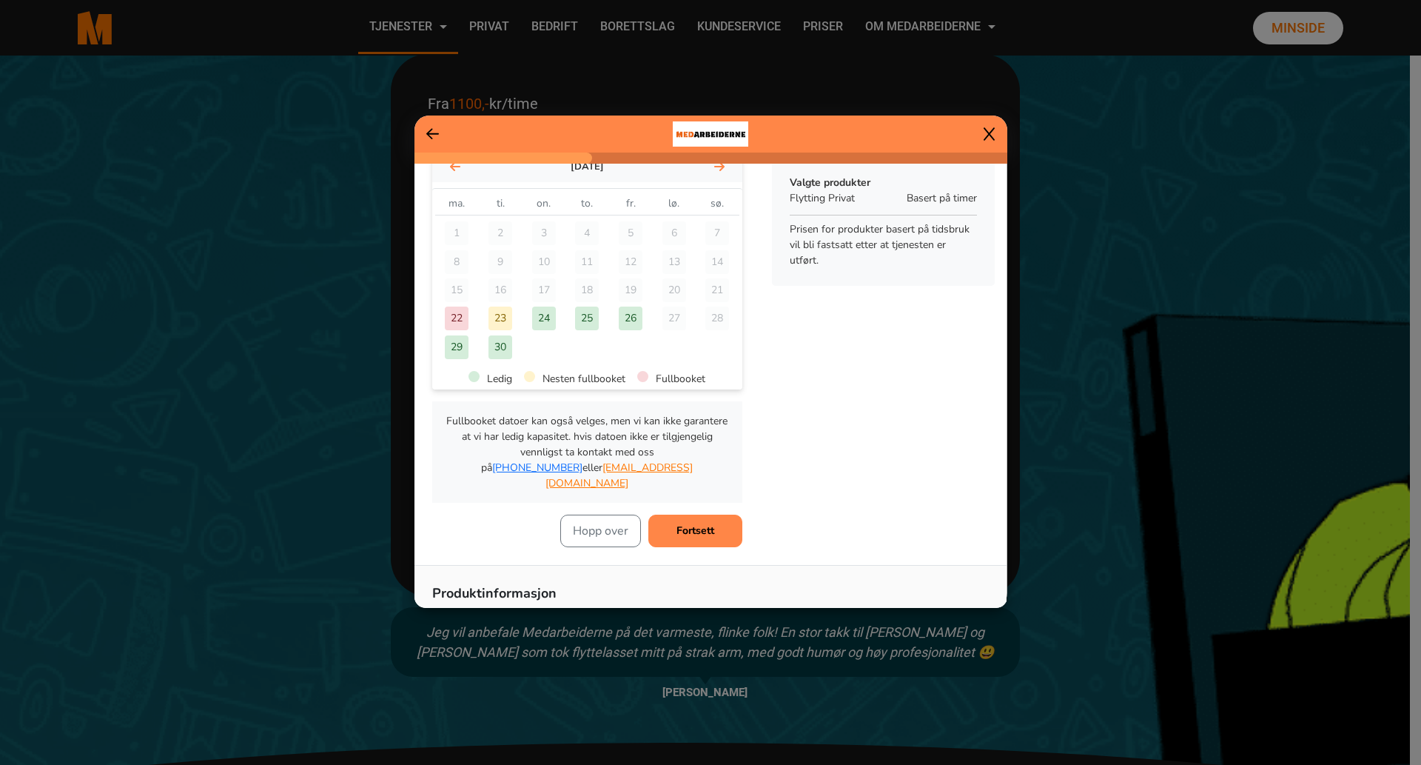
click at [504, 319] on div "23" at bounding box center [501, 318] width 24 height 24
click at [540, 316] on div "24" at bounding box center [544, 318] width 24 height 24
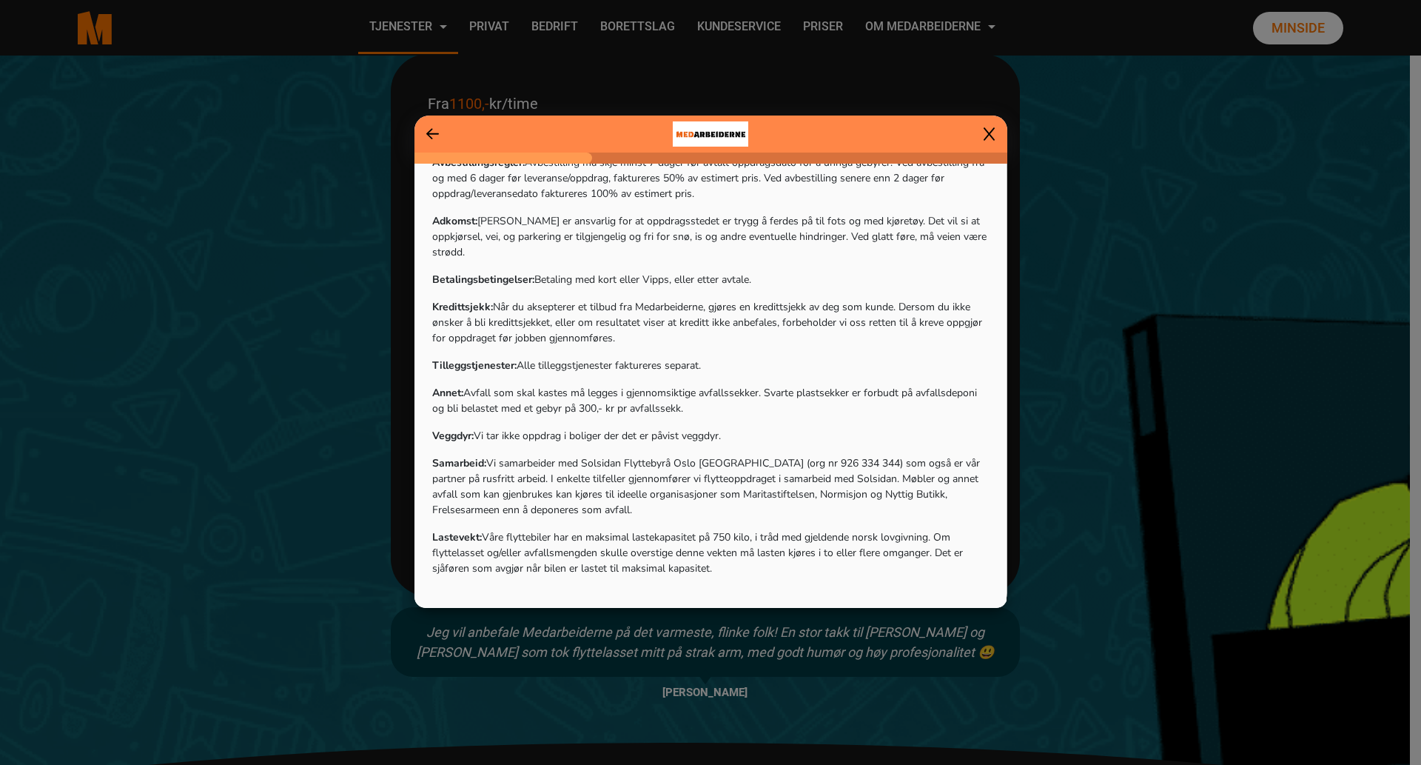
scroll to position [0, 0]
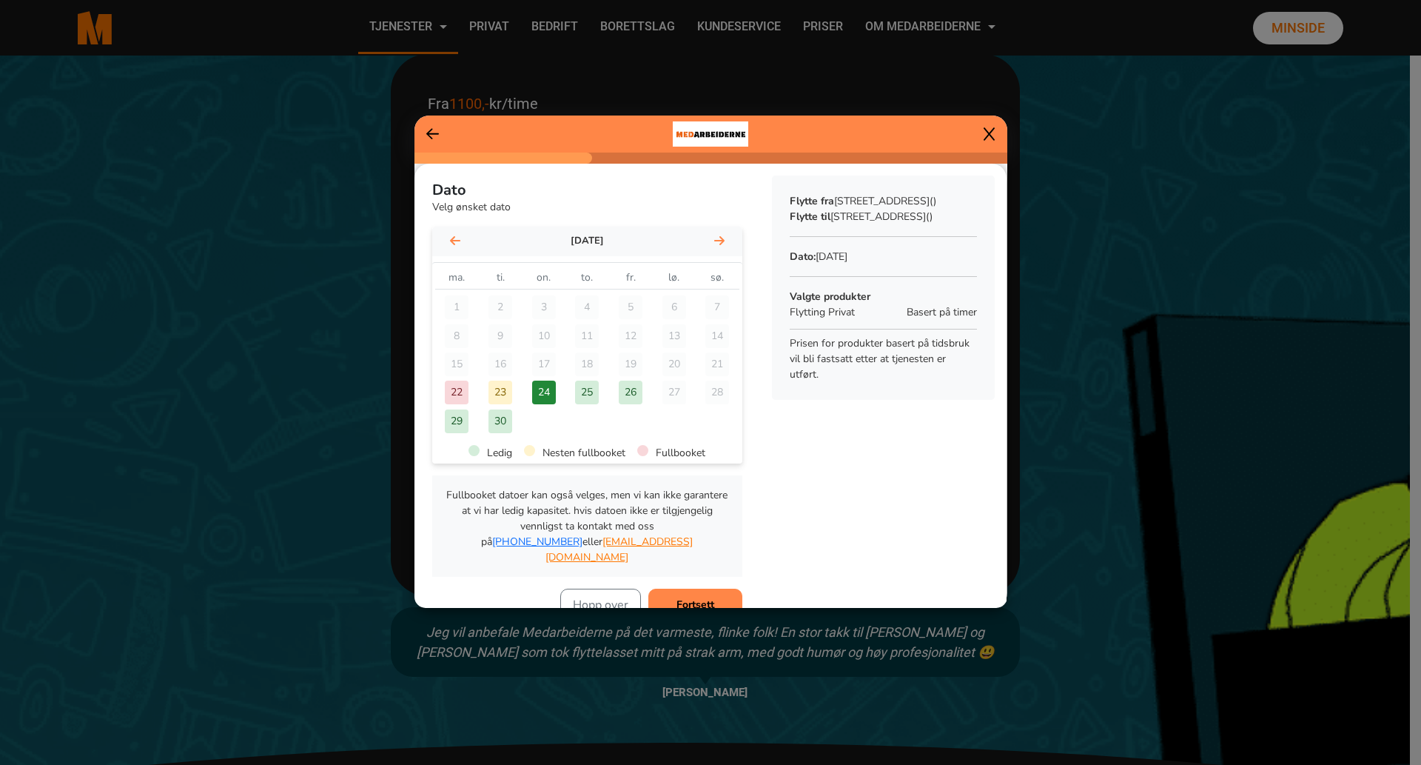
click at [694, 597] on b "Fortsett" at bounding box center [696, 604] width 38 height 14
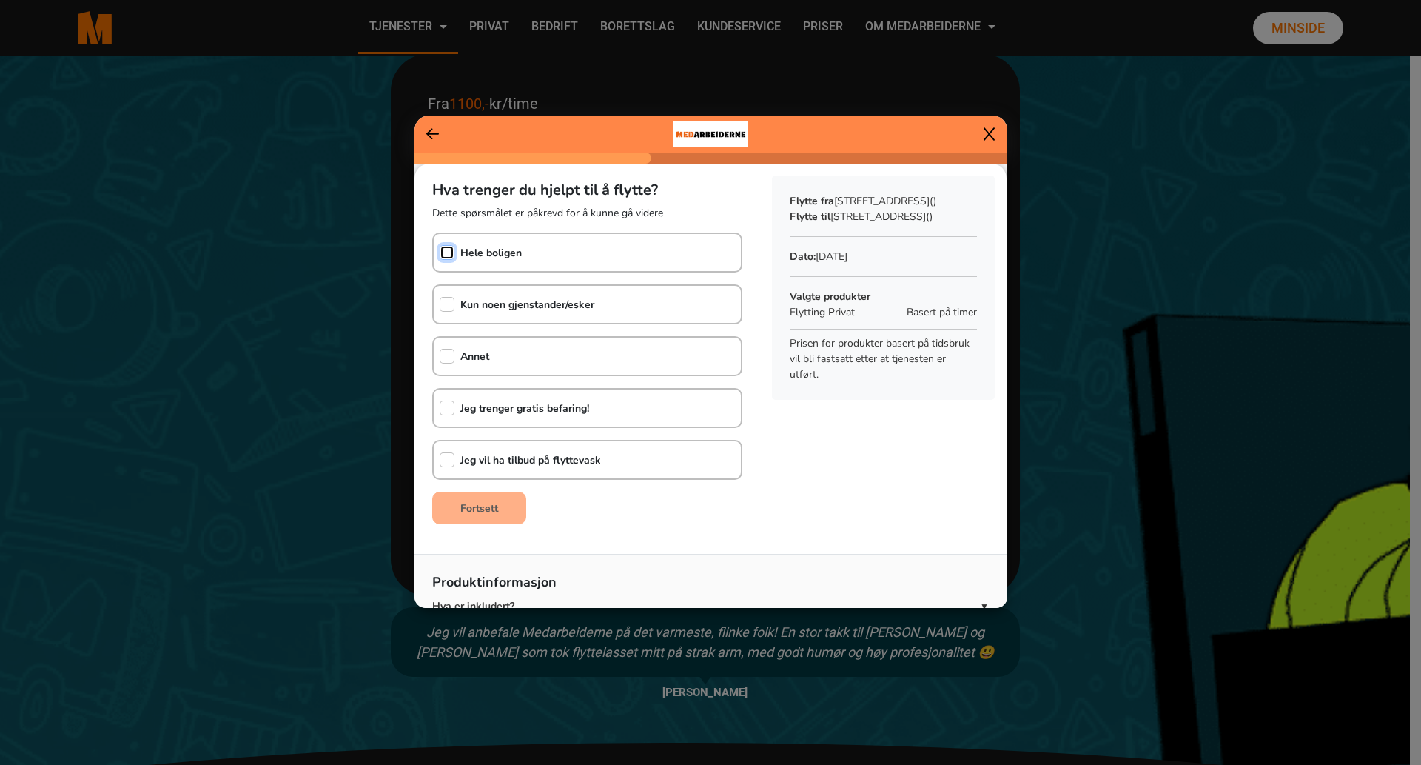
click at [446, 250] on input "checkbox" at bounding box center [447, 252] width 15 height 15
checkbox input "true"
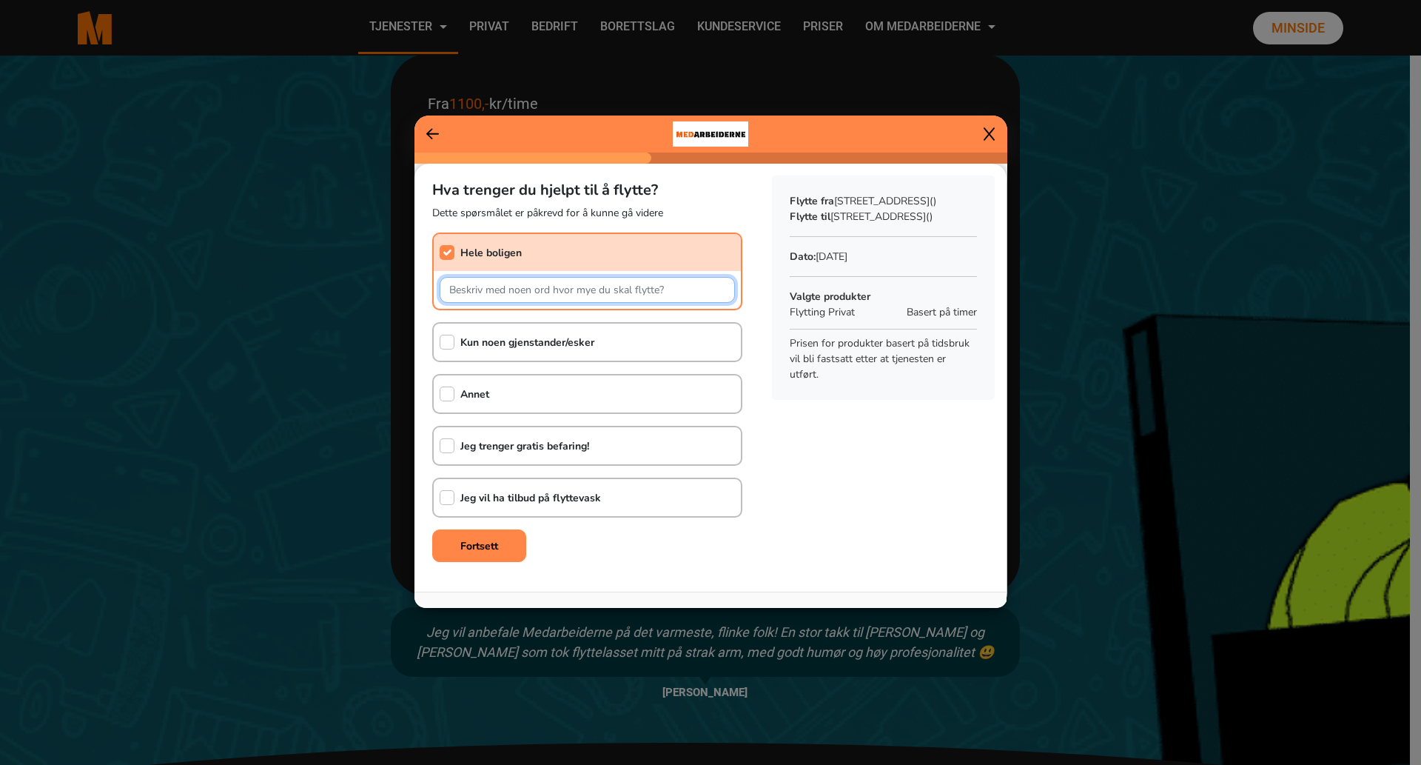
click at [464, 285] on input "text" at bounding box center [587, 290] width 295 height 26
click at [722, 291] on input "Dette er en flytting fra et minilager til et annet. Det er altså ikke en vanlig…" at bounding box center [587, 290] width 295 height 26
click at [720, 286] on input "Dette er en flytting fra et minilager til et annet. Det er altså ikke en vanlig…" at bounding box center [587, 290] width 295 height 26
click at [719, 286] on input "Dette er en flytting fra et minilager til et annet. Det er altså ikke en vanlig…" at bounding box center [587, 290] width 295 height 26
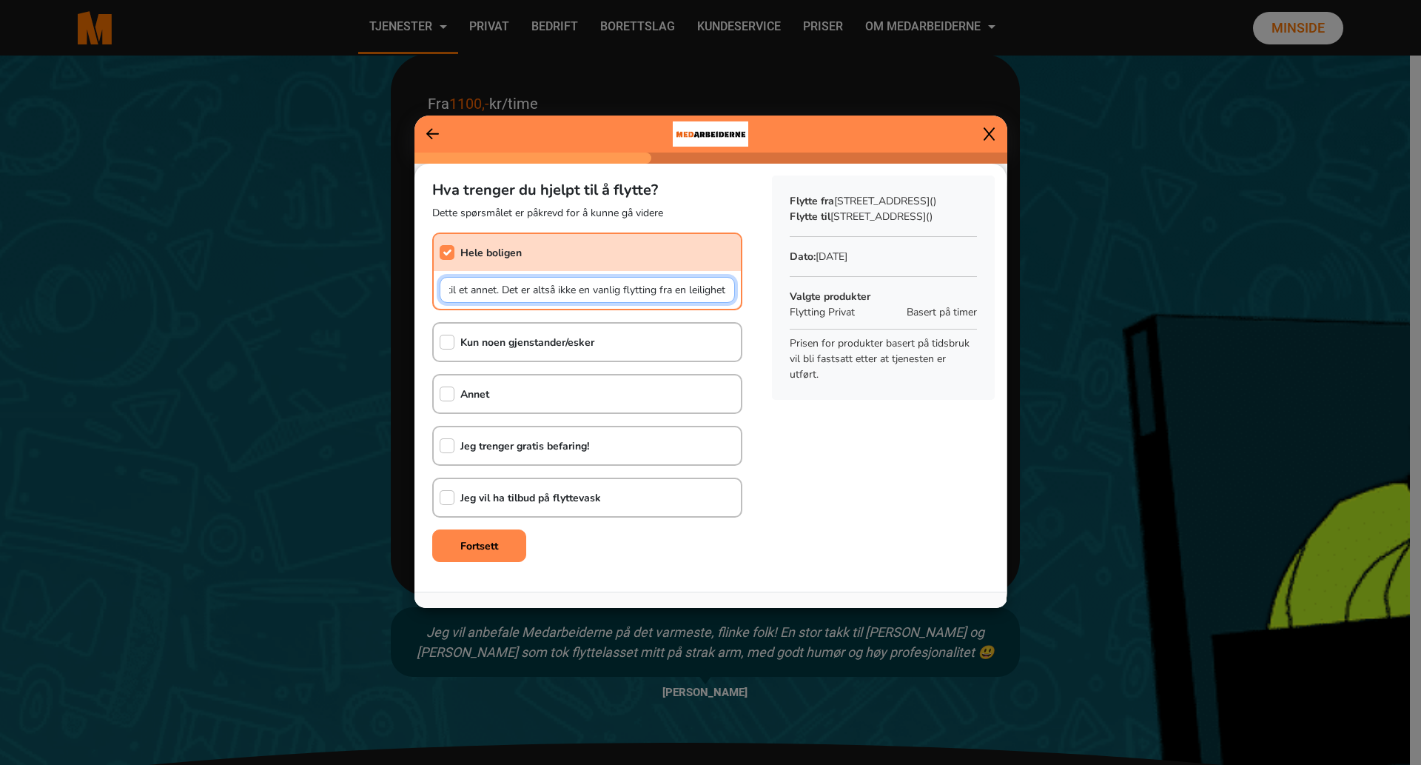
click at [719, 286] on input "Dette er en flytting fra et minilager til et annet. Det er altså ikke en vanlig…" at bounding box center [587, 290] width 295 height 26
click at [695, 291] on input "Dette er en flytting fra et minilager til et annet. Det er altså ikke en vanlig…" at bounding box center [587, 290] width 295 height 26
click at [697, 292] on input "Dette er en flytting fra et minilager til et annet. Det er altså ikke en vanlig…" at bounding box center [587, 290] width 295 height 26
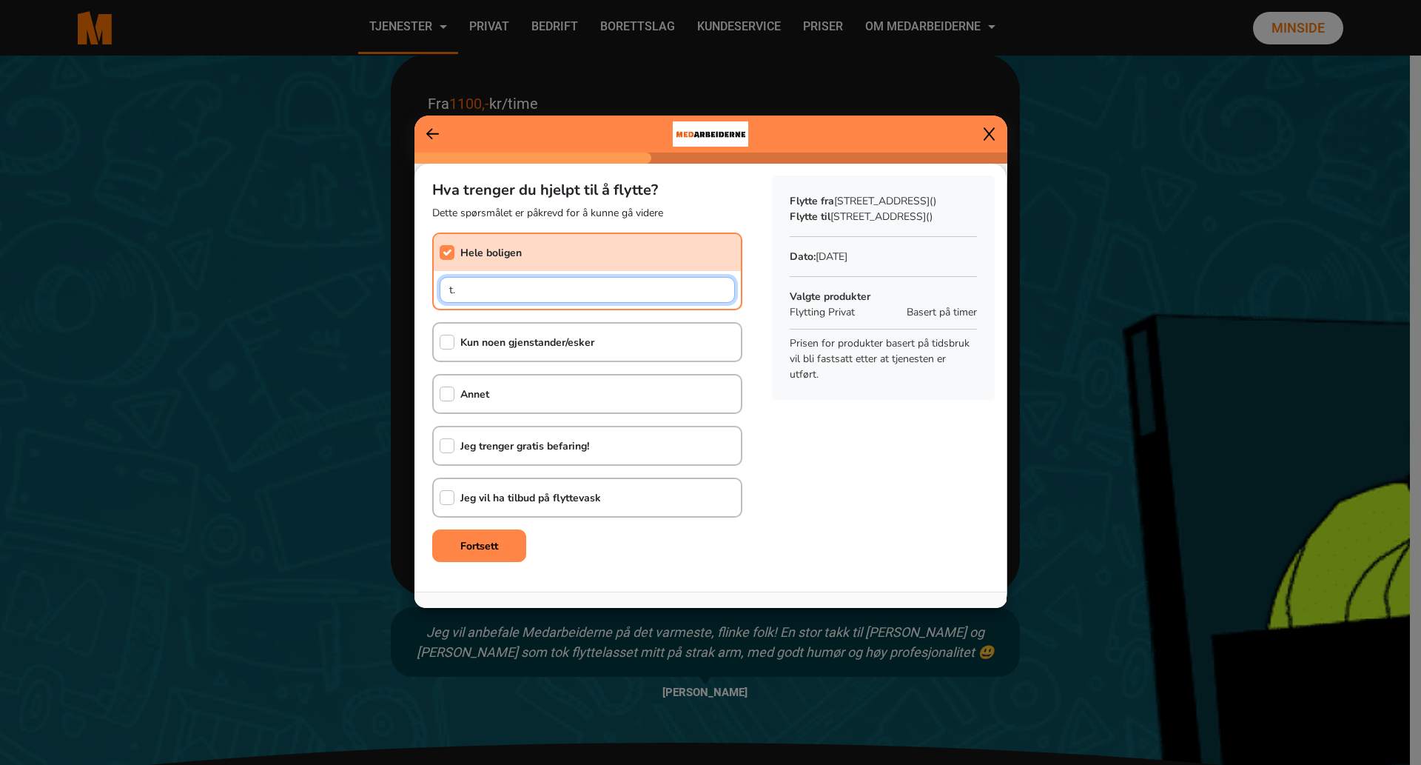
type input "."
click at [443, 254] on input "checkbox" at bounding box center [447, 252] width 15 height 15
checkbox input "false"
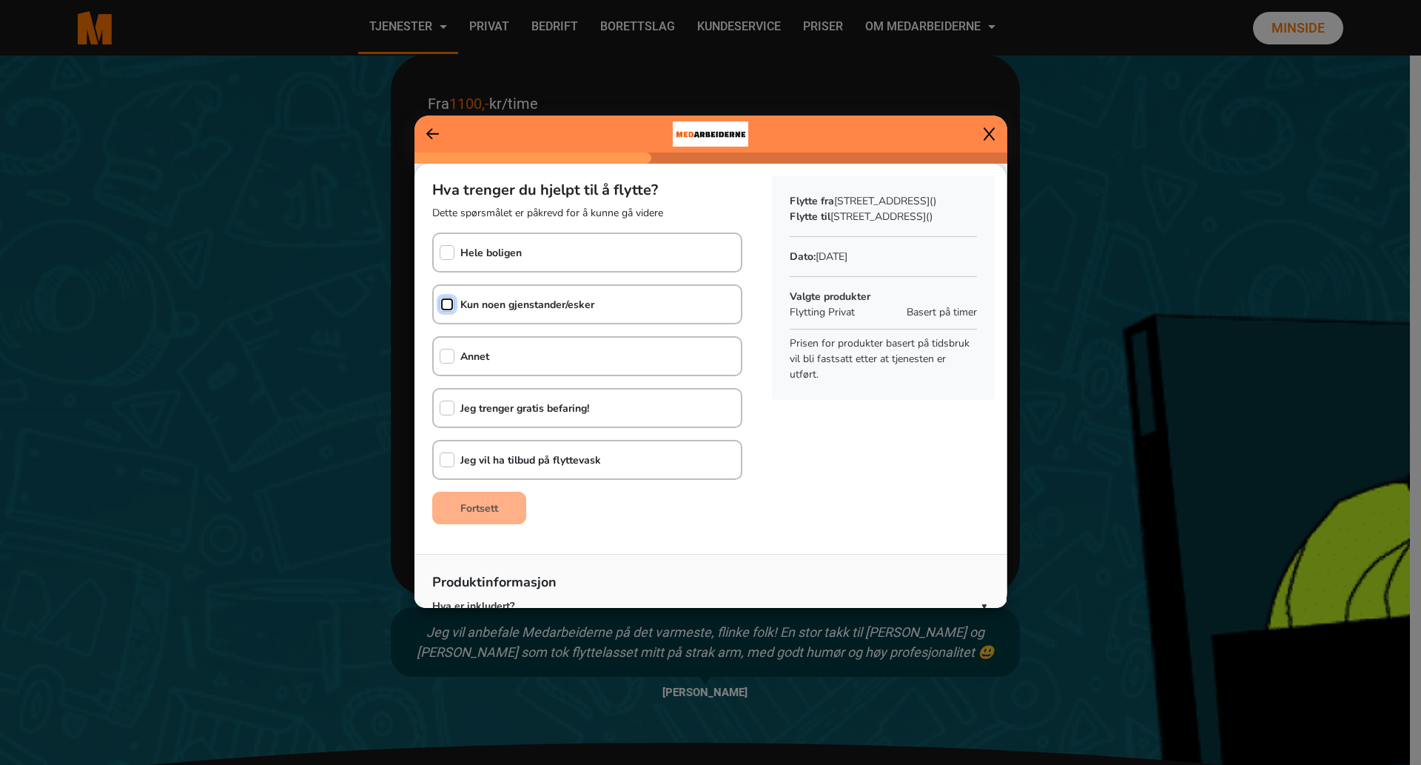
click at [452, 303] on input "checkbox" at bounding box center [447, 304] width 15 height 15
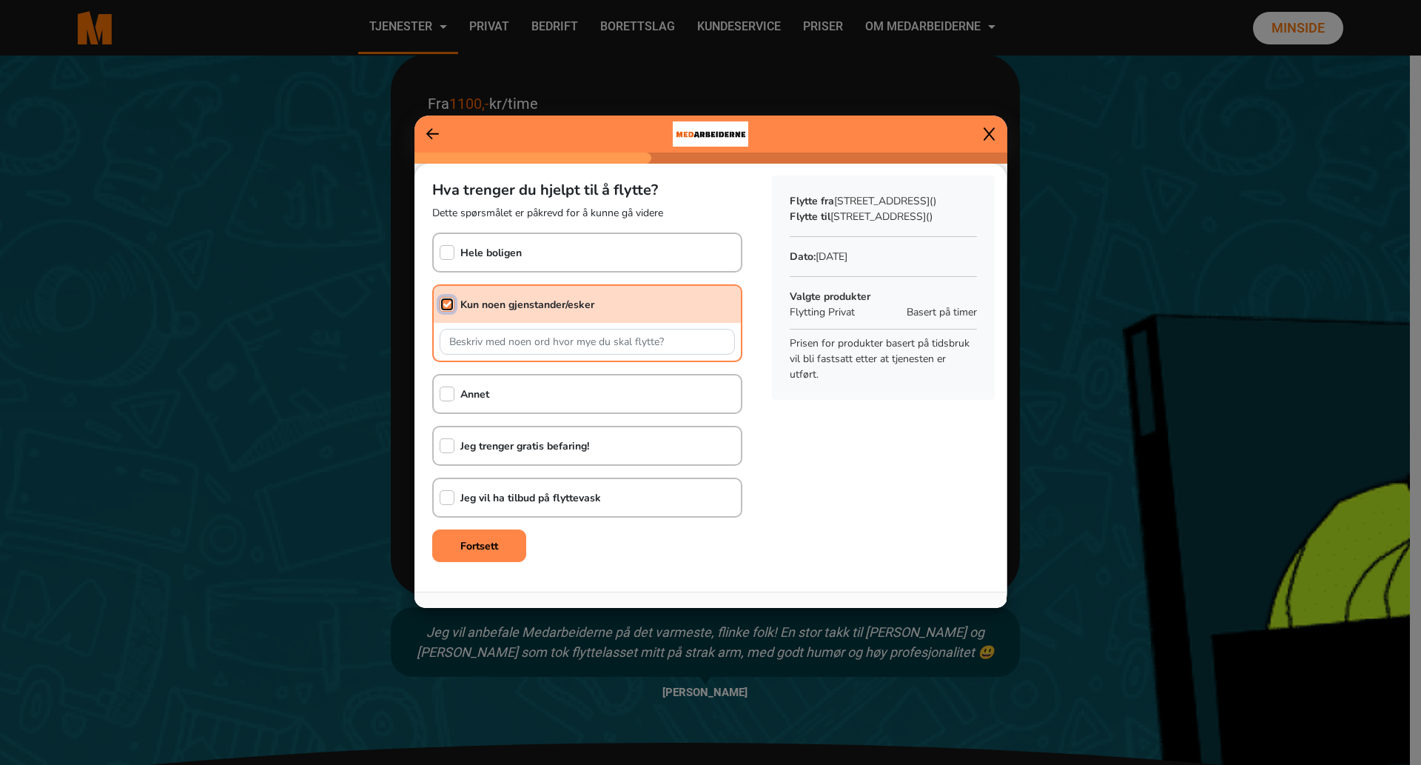
click at [448, 302] on input "checkbox" at bounding box center [447, 304] width 15 height 15
checkbox input "false"
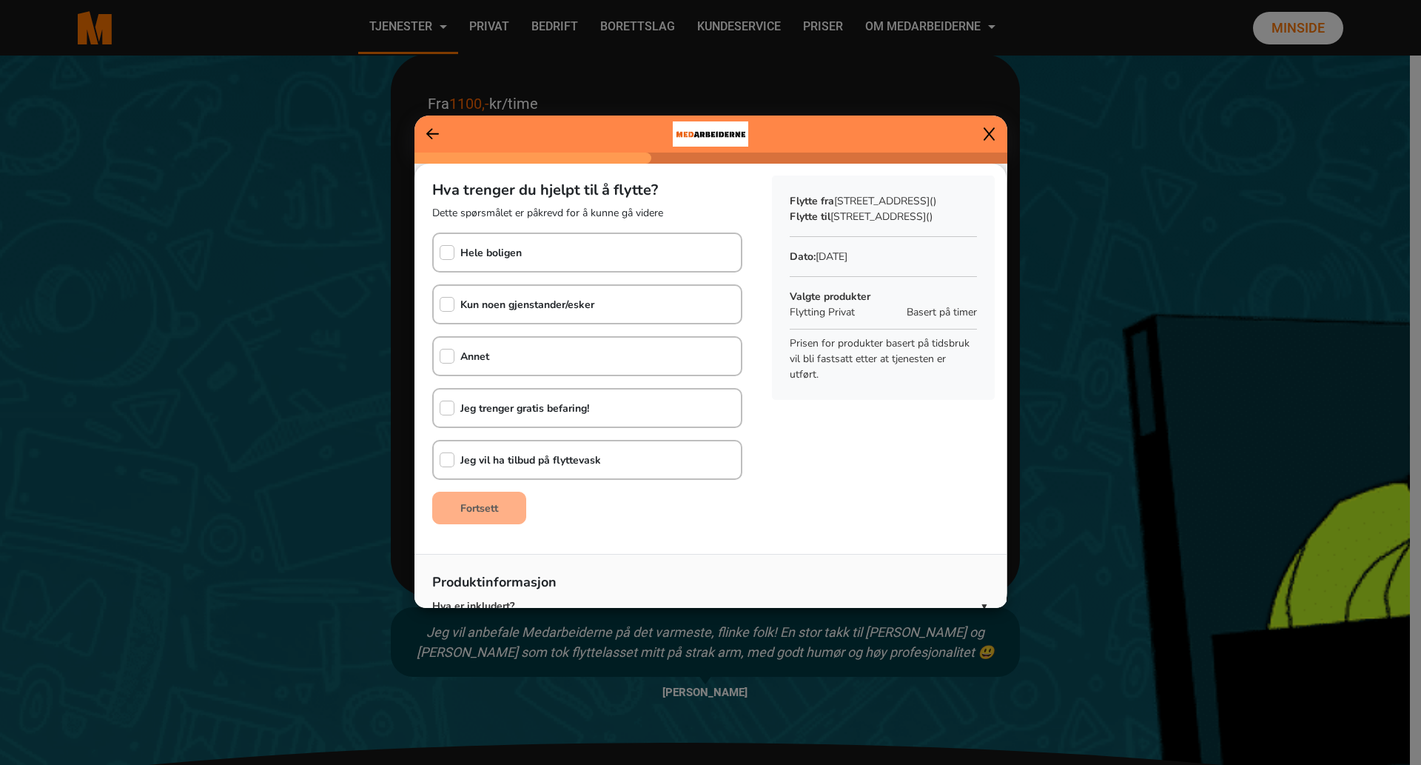
click at [446, 365] on div "Annet" at bounding box center [462, 356] width 56 height 37
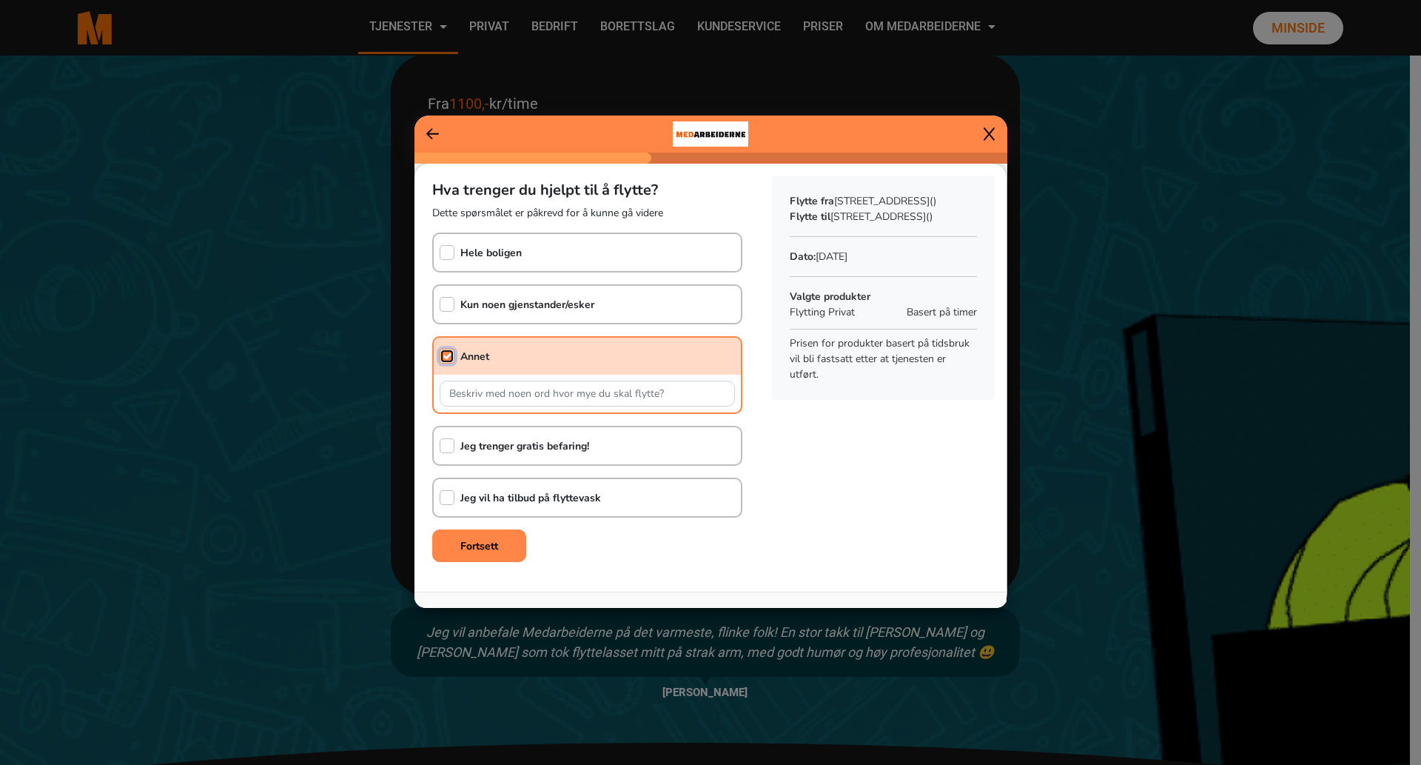
click at [444, 353] on input "checkbox" at bounding box center [447, 356] width 15 height 15
checkbox input "false"
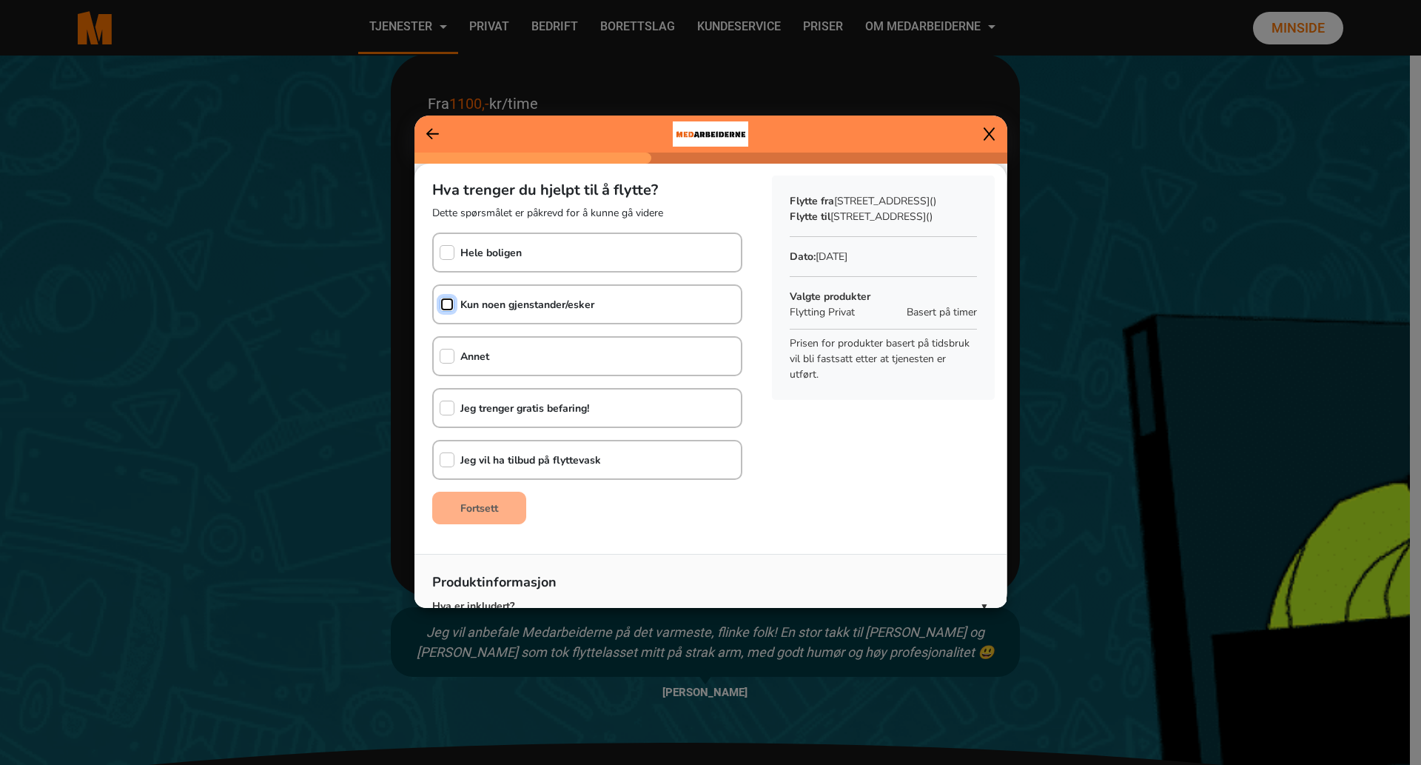
click at [446, 299] on input "checkbox" at bounding box center [447, 304] width 15 height 15
checkbox input "true"
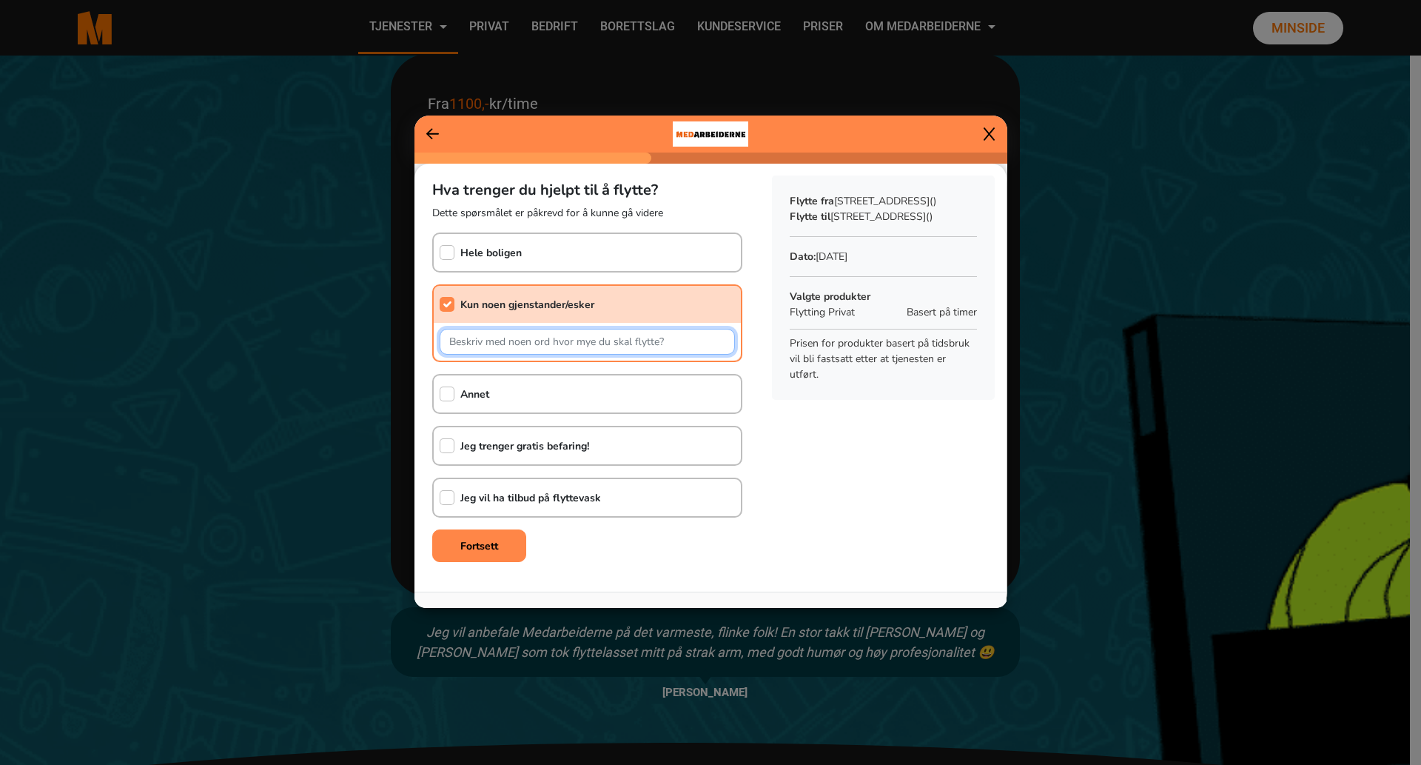
click at [460, 337] on input "text" at bounding box center [587, 342] width 295 height 26
click at [723, 340] on input "Dette gjelder en flytting av gjenstander/esker fra et minilager til et annet. D…" at bounding box center [587, 342] width 295 height 26
click at [715, 339] on input "Dette gjelder en flytting av gjenstander/esker fra et minilager til et annet. D…" at bounding box center [587, 342] width 295 height 26
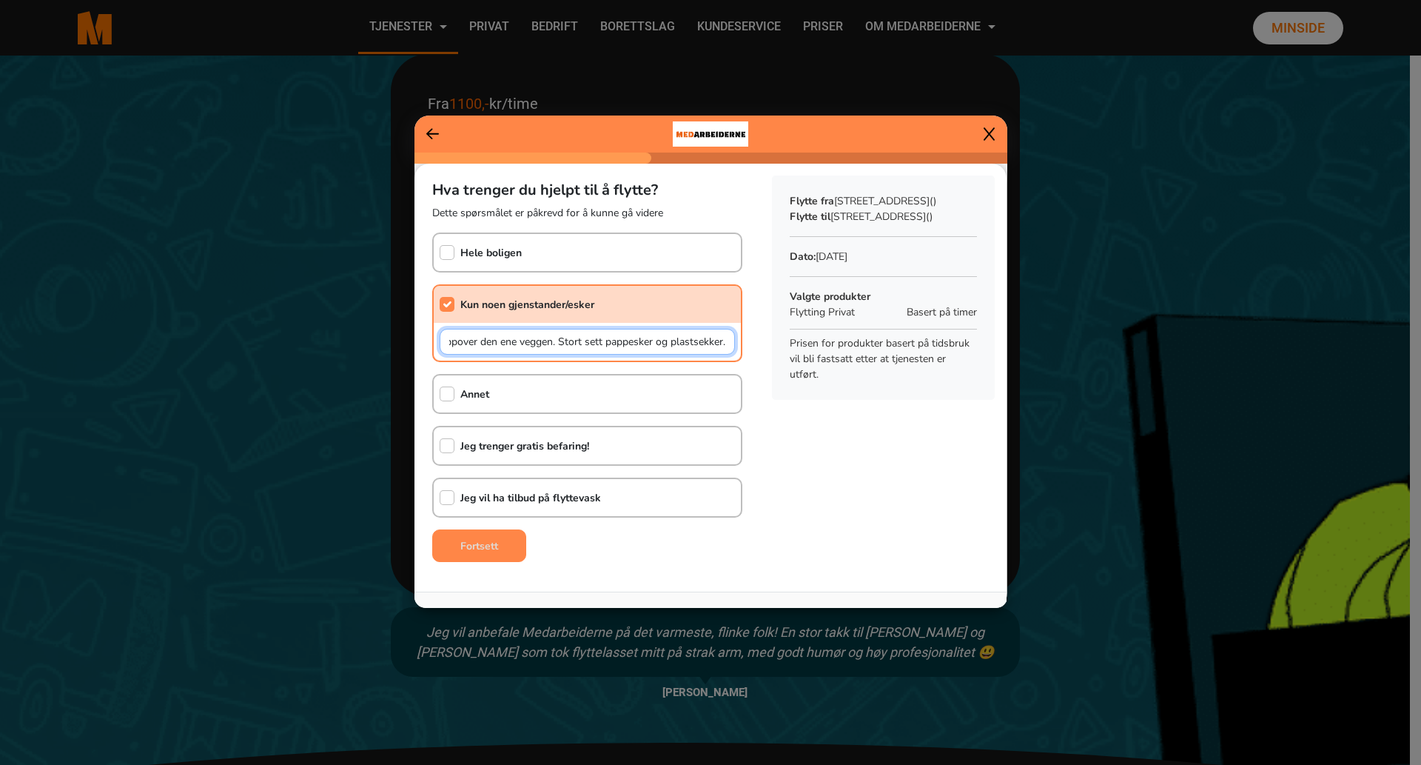
type input "Dette gjelder en flytting av gjenstander/esker fra et minilager til et annet. D…"
click at [481, 540] on b "Fortsett" at bounding box center [479, 546] width 38 height 14
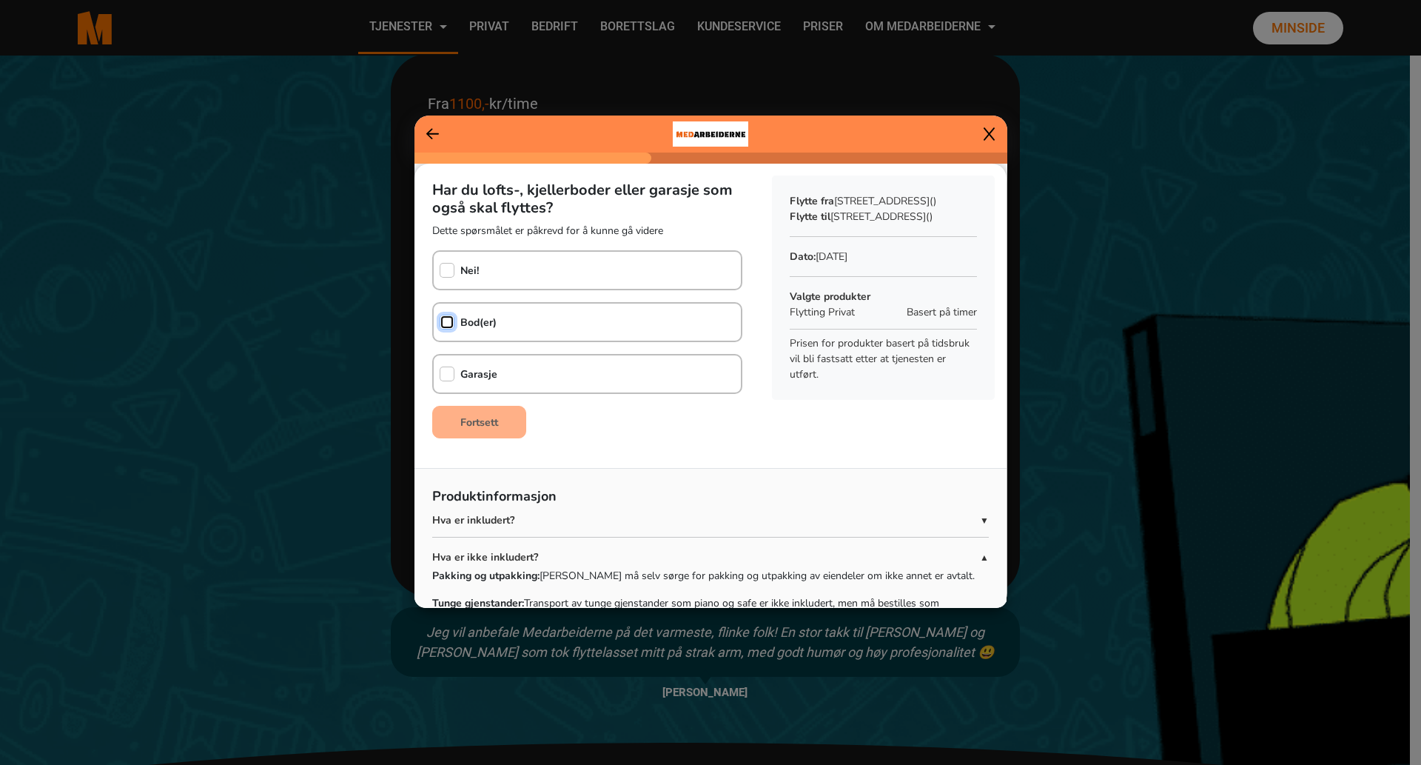
click at [444, 320] on input "checkbox" at bounding box center [447, 322] width 15 height 15
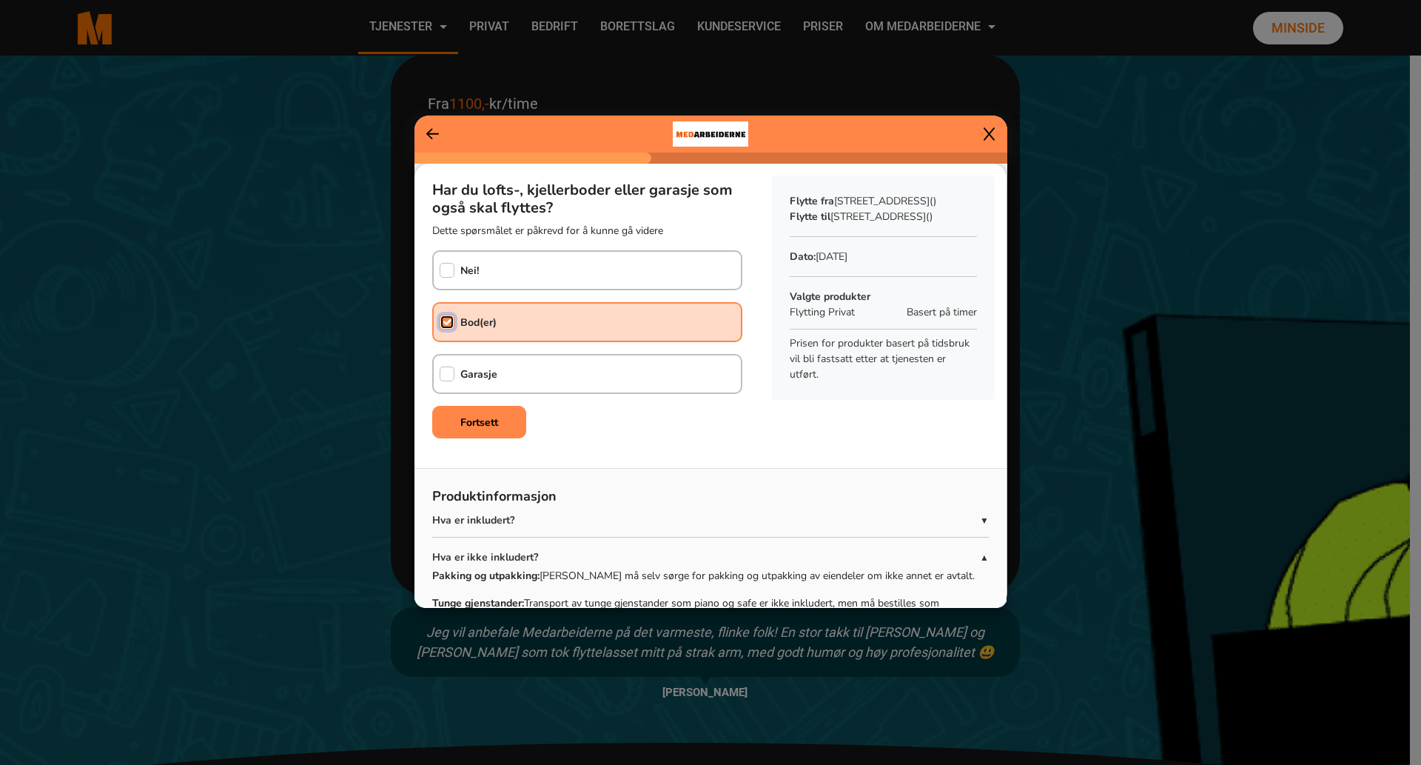
click at [445, 321] on input "checkbox" at bounding box center [447, 322] width 15 height 15
checkbox input "false"
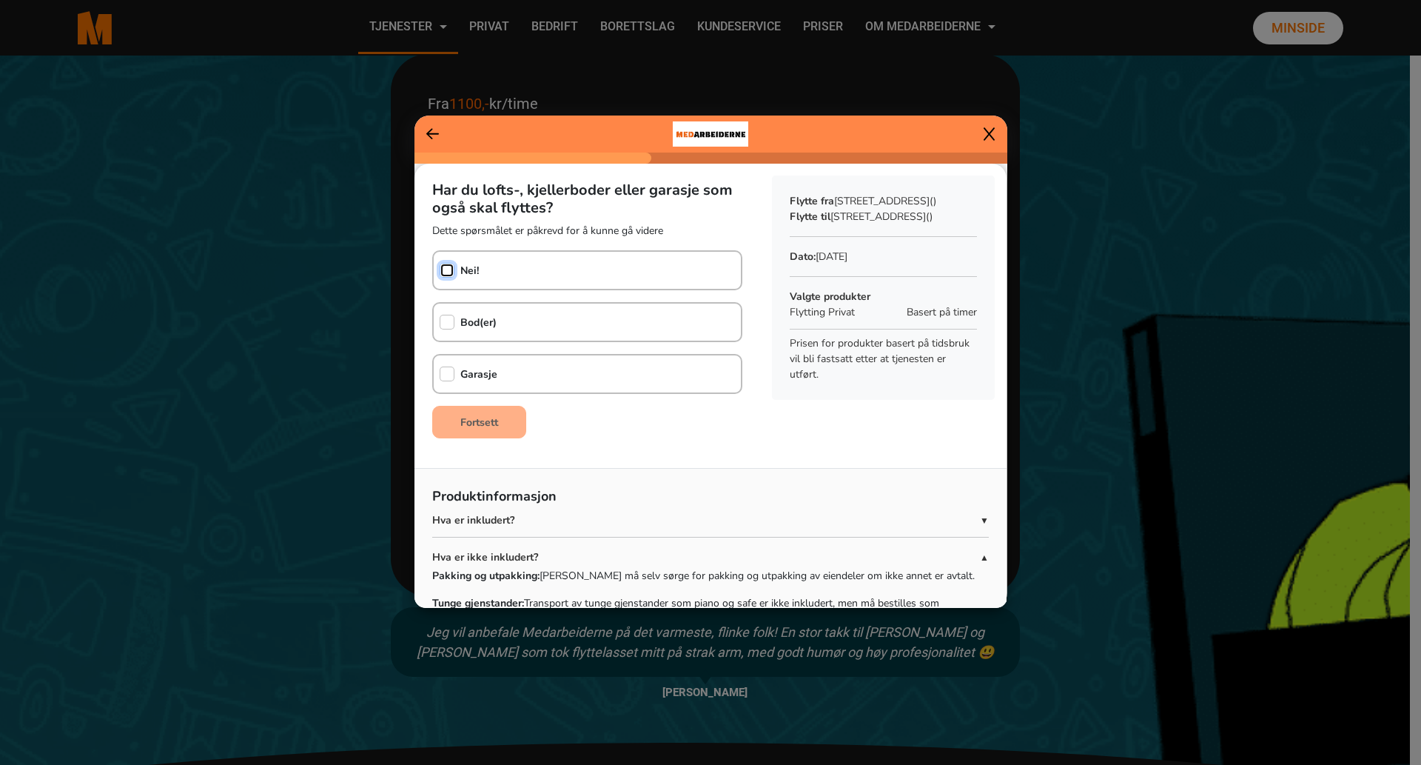
click at [449, 273] on input "checkbox" at bounding box center [447, 270] width 15 height 15
checkbox input "true"
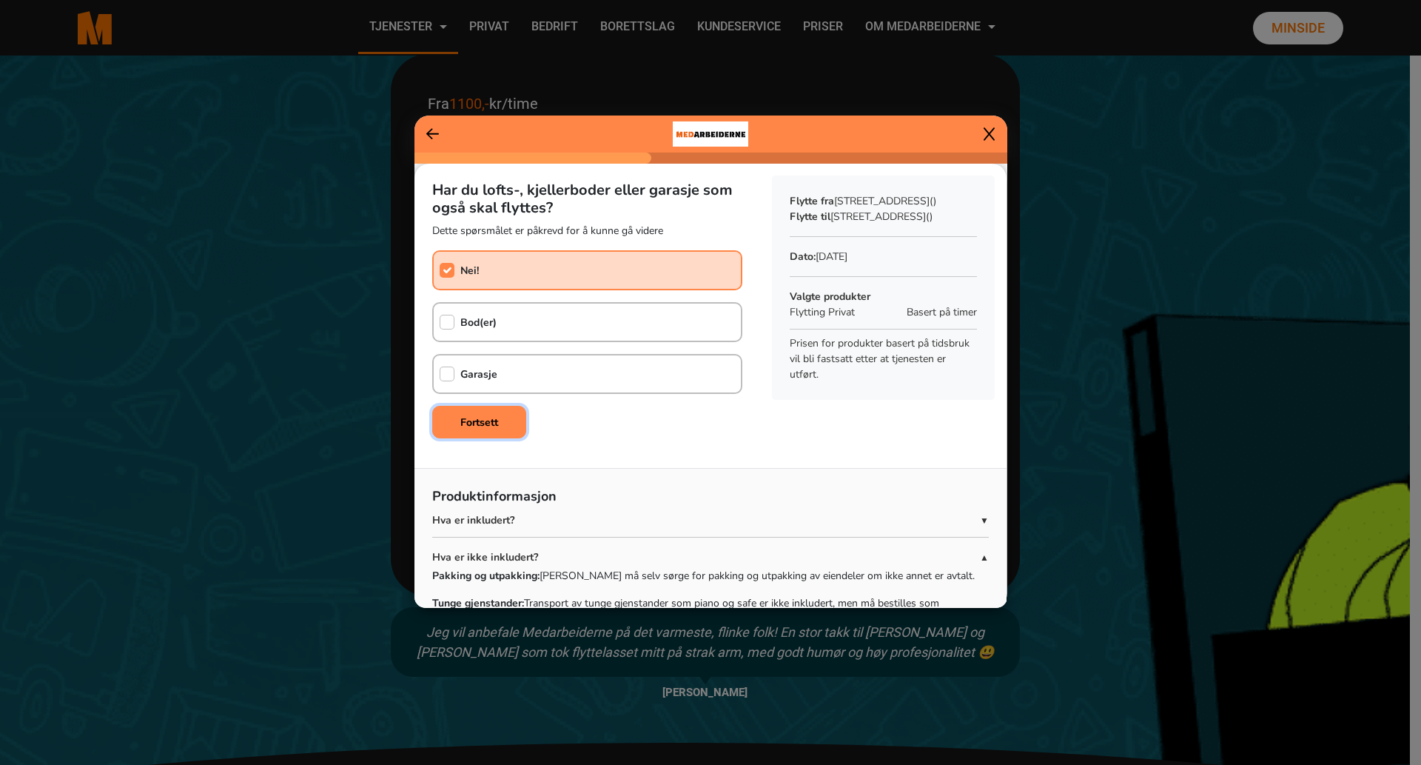
click at [484, 420] on b "Fortsett" at bounding box center [479, 422] width 38 height 14
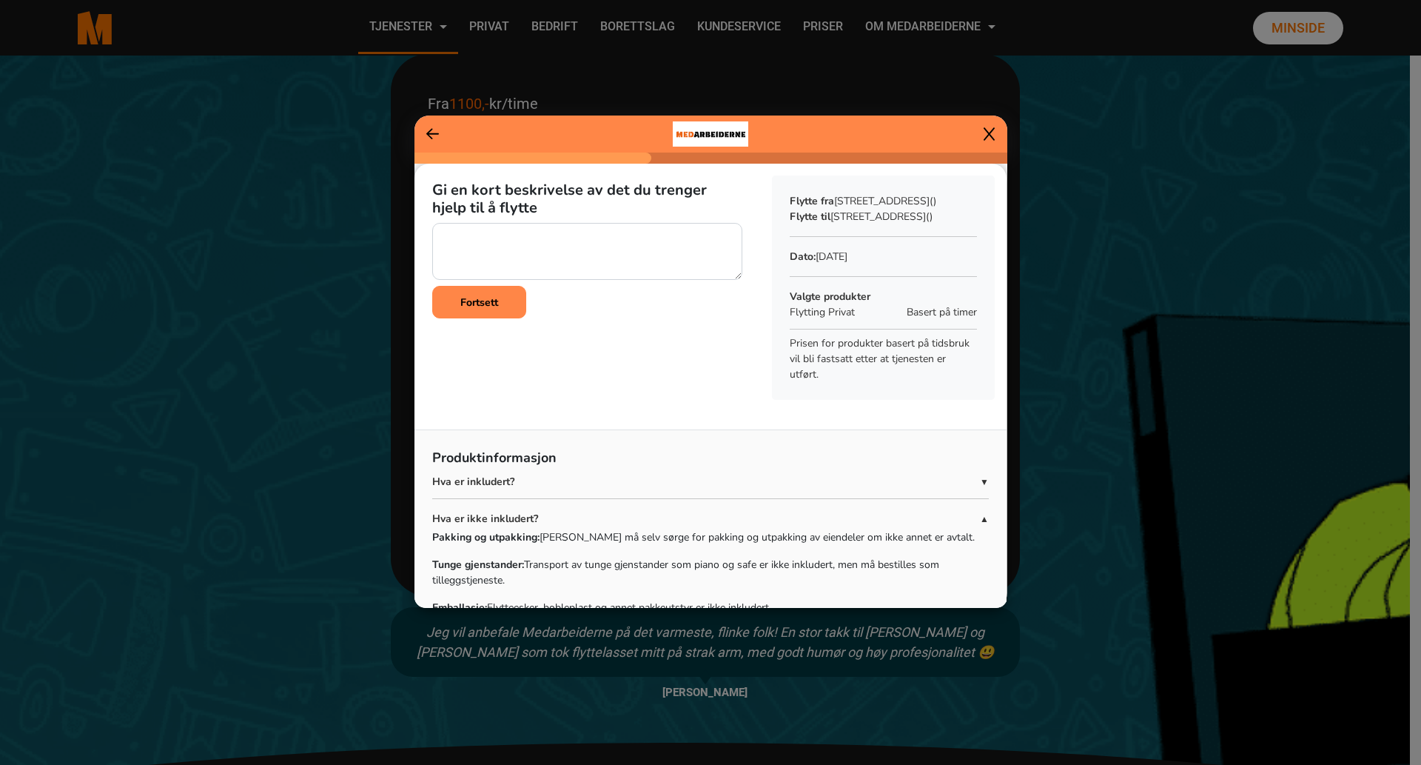
click at [432, 135] on icon at bounding box center [432, 134] width 13 height 15
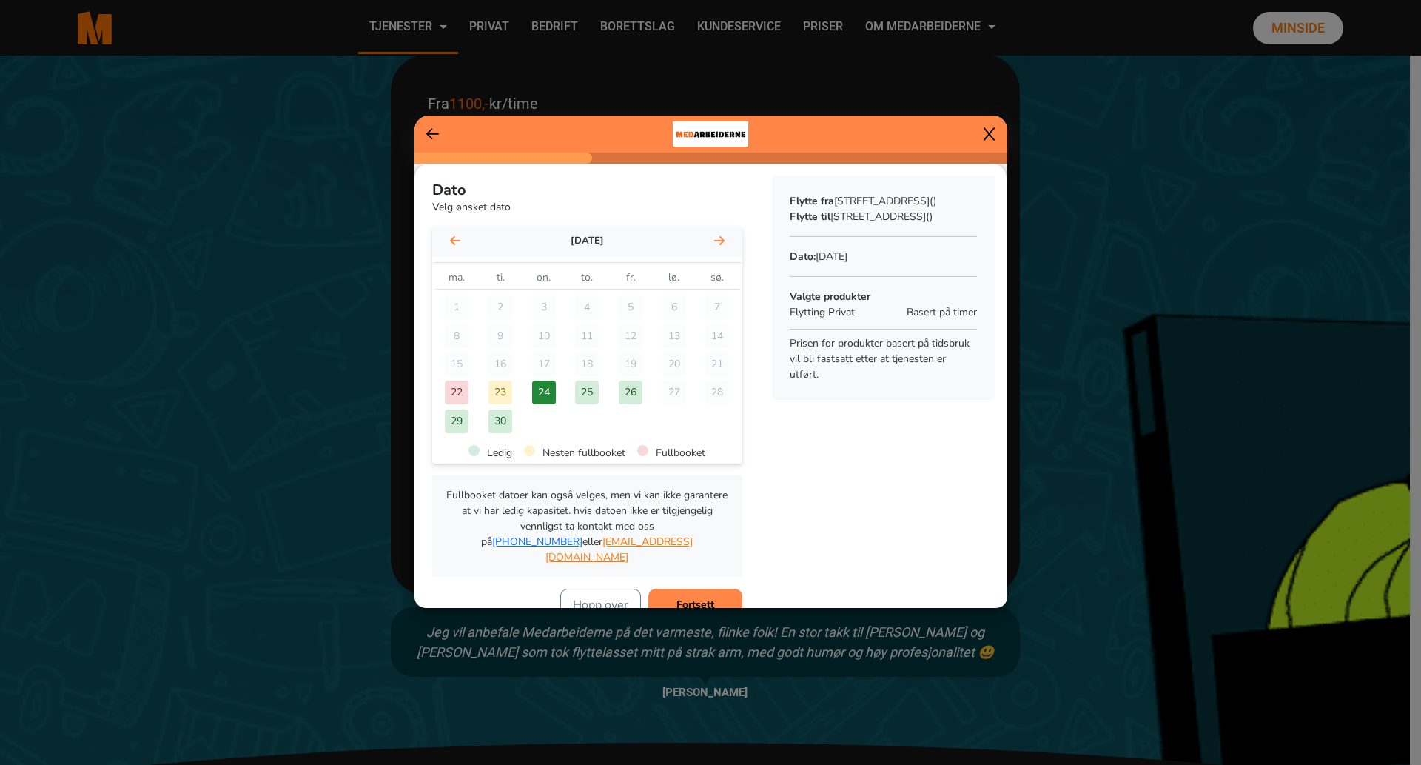
click at [679, 589] on button "Fortsett" at bounding box center [695, 605] width 94 height 33
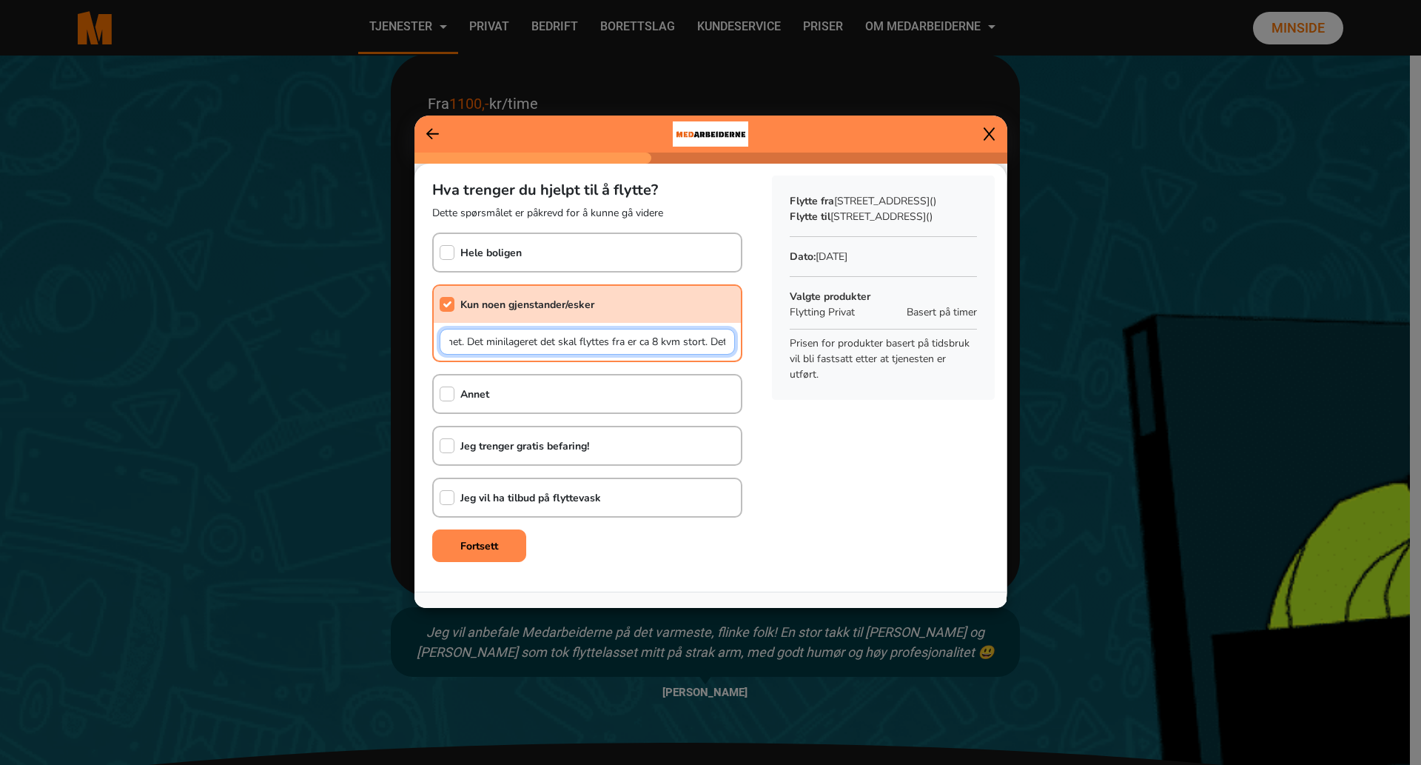
scroll to position [0, 854]
drag, startPoint x: 450, startPoint y: 341, endPoint x: 833, endPoint y: 356, distance: 383.0
click at [833, 356] on div "Hva trenger du hjelpt til å flytte? Dette spørsmålet er påkrevd for å kunne gå …" at bounding box center [711, 369] width 592 height 410
click at [836, 499] on div "Hva trenger du hjelpt til å flytte? Dette spørsmålet er påkrevd for å kunne gå …" at bounding box center [711, 369] width 592 height 410
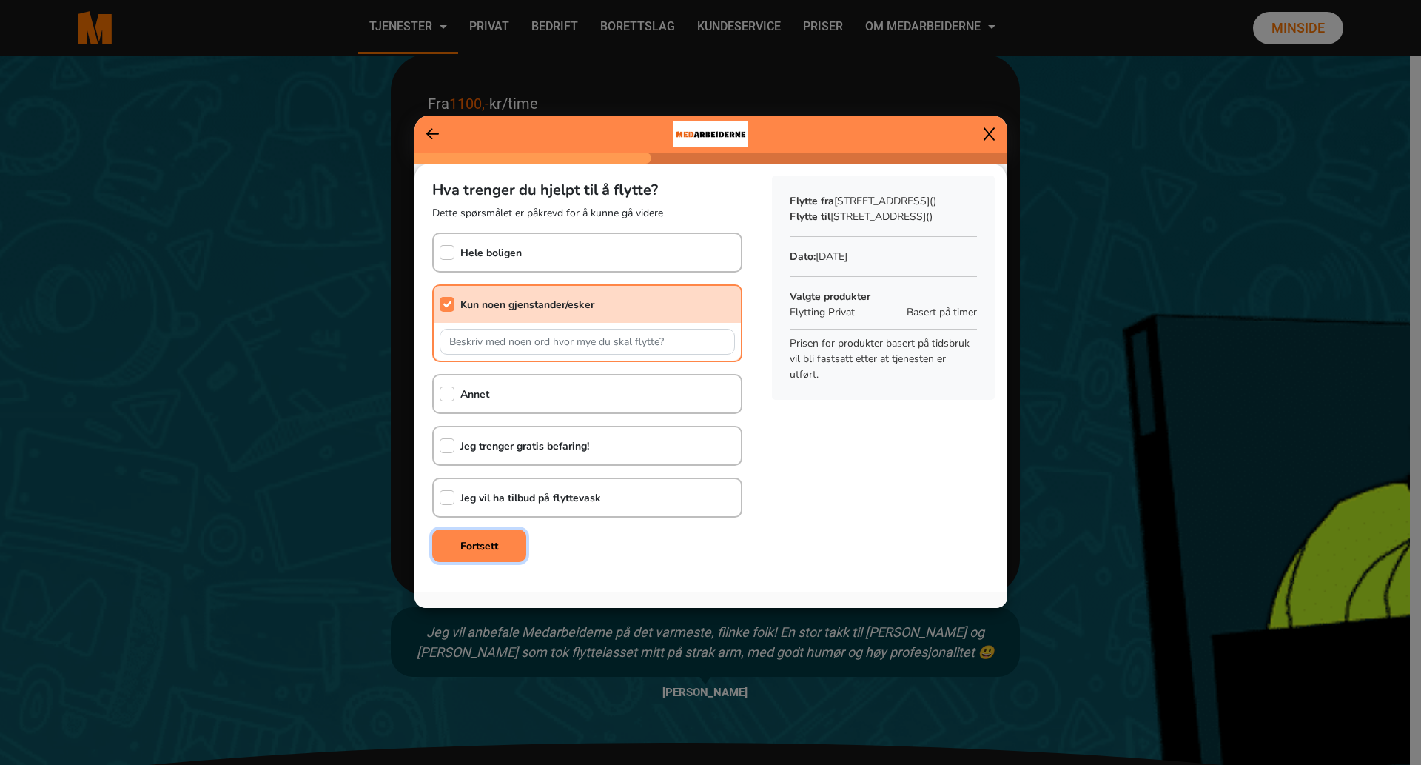
click at [480, 546] on b "Fortsett" at bounding box center [479, 546] width 38 height 14
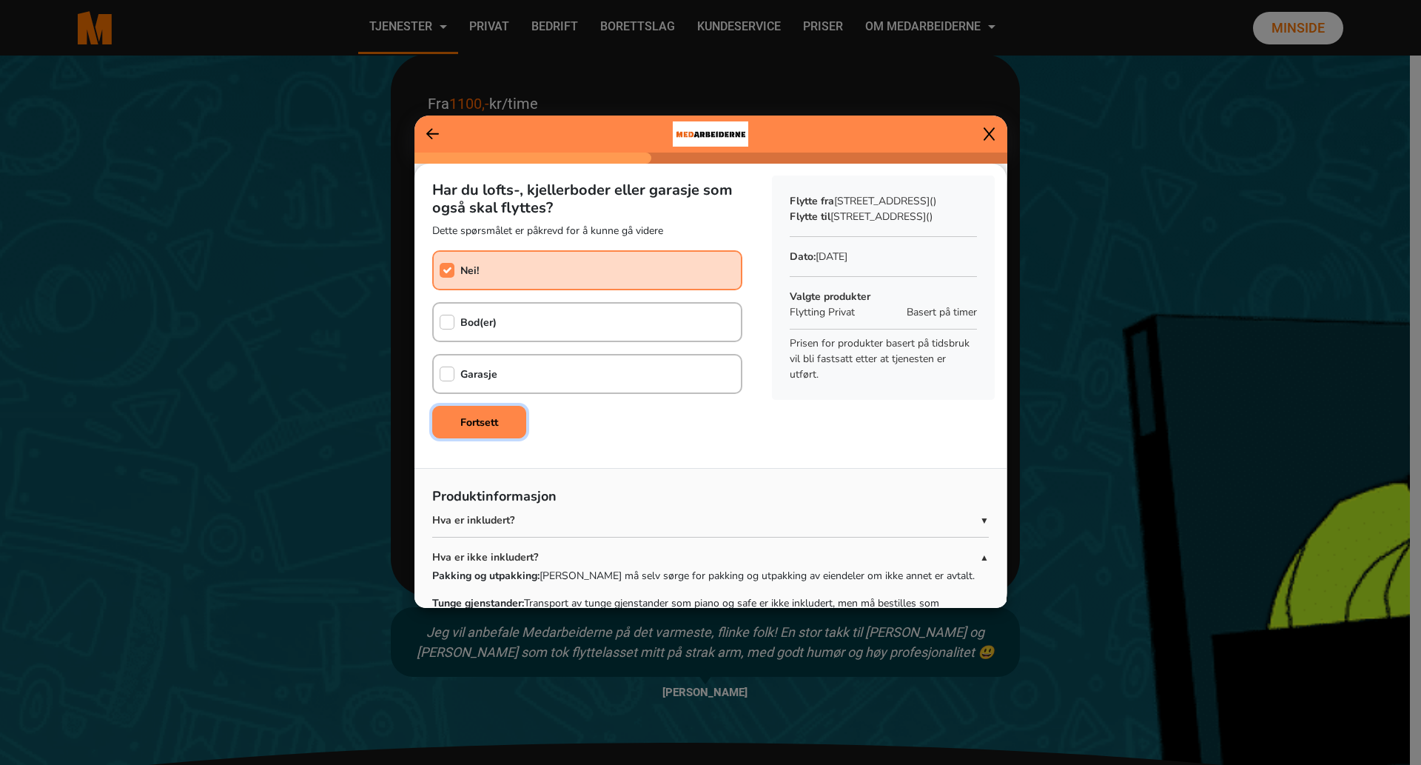
click at [473, 423] on b "Fortsett" at bounding box center [479, 422] width 38 height 14
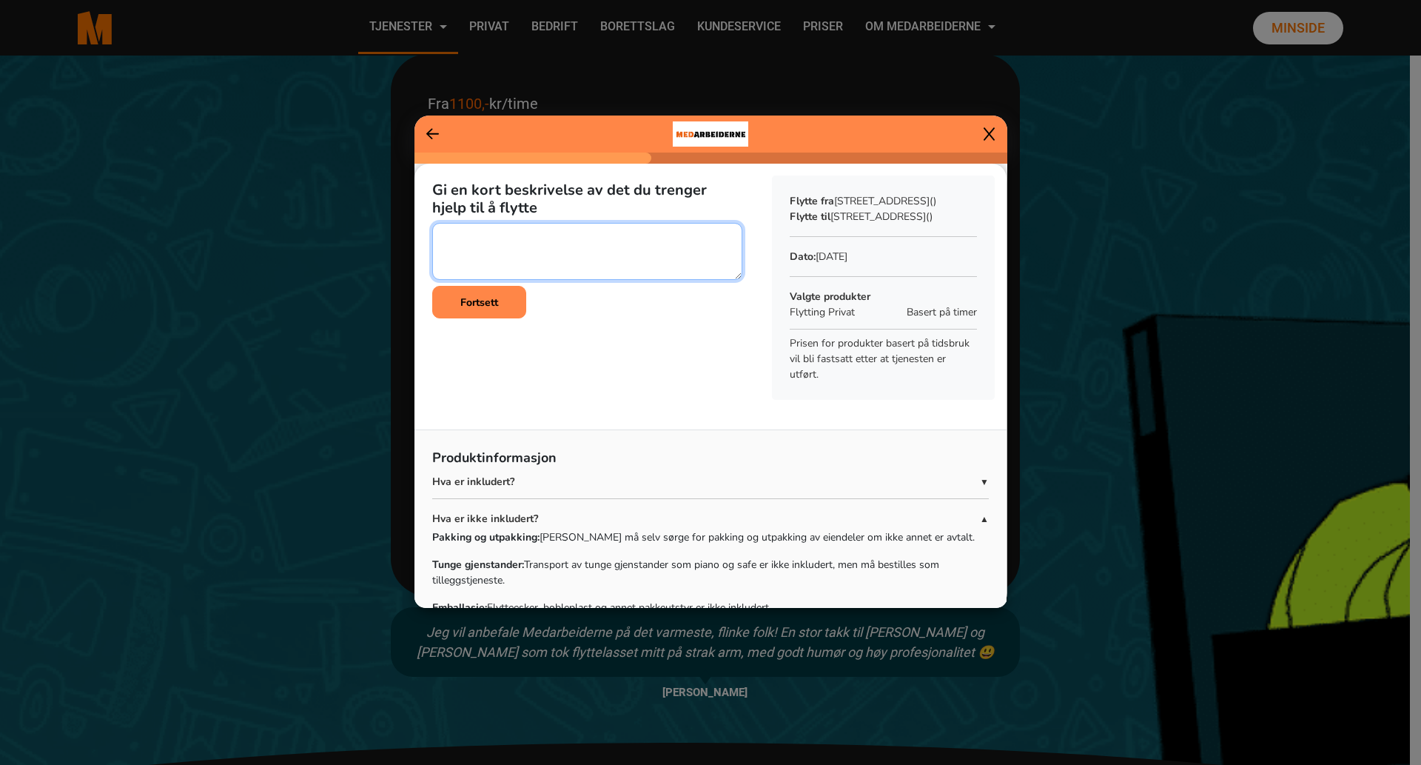
click at [541, 247] on textarea at bounding box center [587, 251] width 310 height 57
paste textarea "Dette gjelder en flytting av gjenstander/esker fra et minilager til et annet. D…"
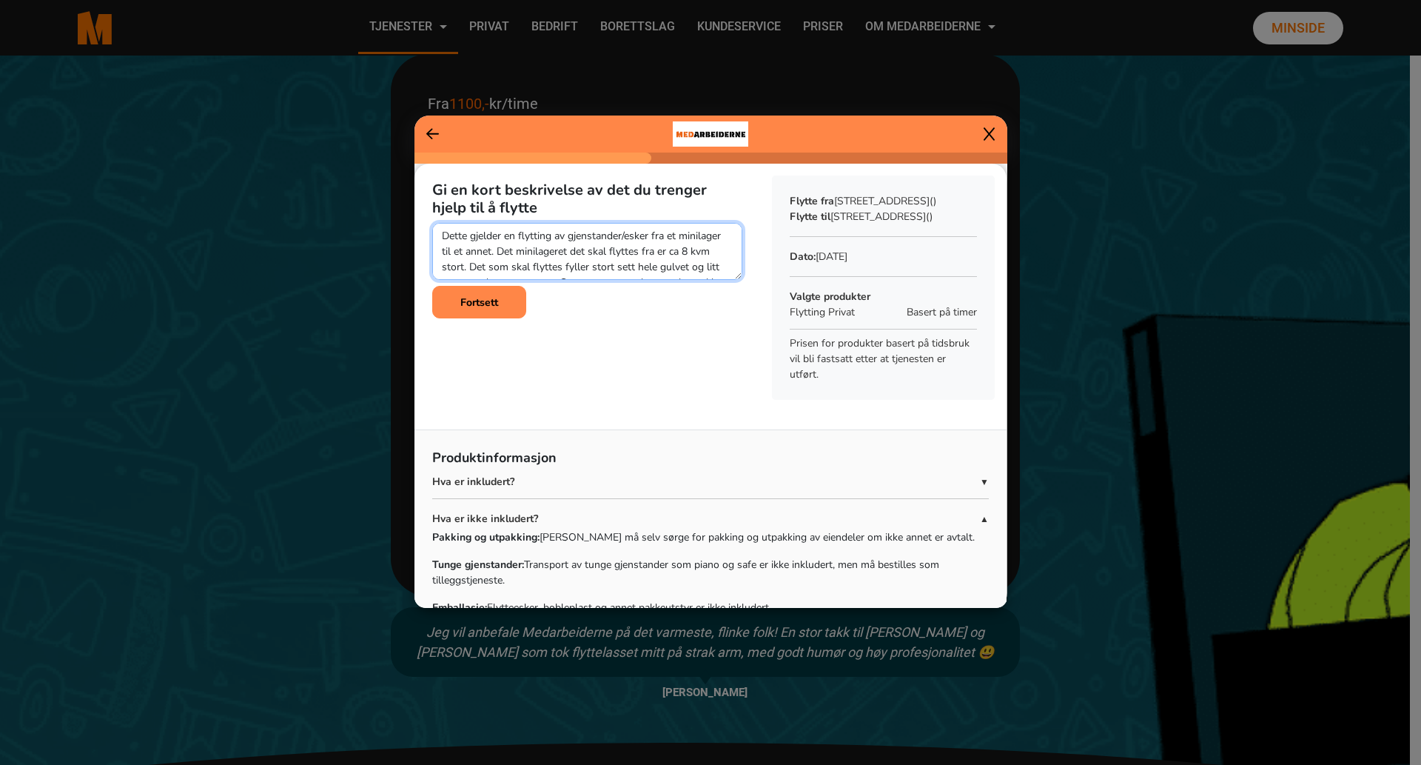
click at [509, 264] on textarea at bounding box center [587, 251] width 310 height 57
click at [662, 265] on textarea at bounding box center [587, 251] width 310 height 57
drag, startPoint x: 657, startPoint y: 237, endPoint x: 700, endPoint y: 247, distance: 44.2
click at [700, 247] on textarea at bounding box center [587, 251] width 310 height 57
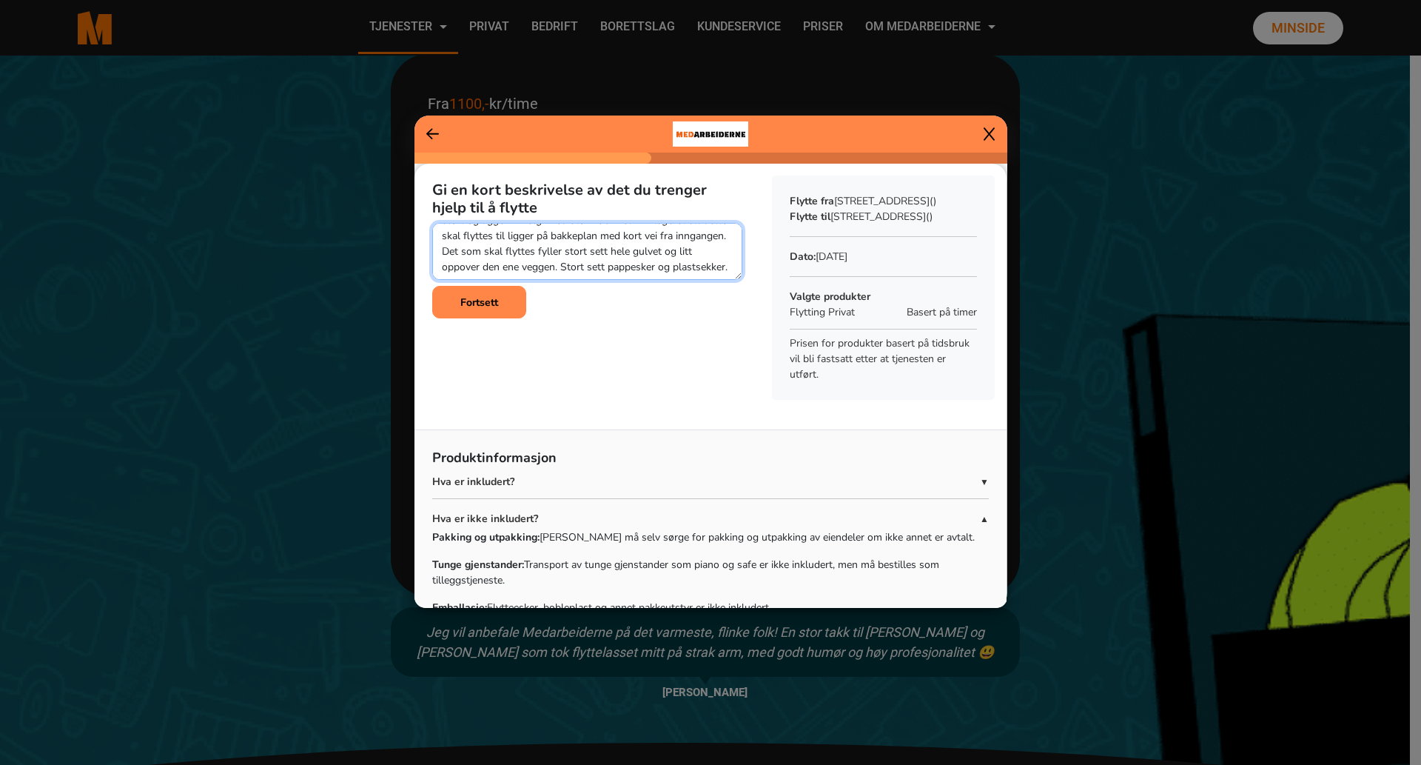
scroll to position [62, 0]
click at [603, 272] on textarea at bounding box center [587, 251] width 310 height 57
paste textarea "Det minilageret alt dette skal flyttes til ligger på [GEOGRAPHIC_DATA]"
drag, startPoint x: 441, startPoint y: 254, endPoint x: 569, endPoint y: 253, distance: 128.1
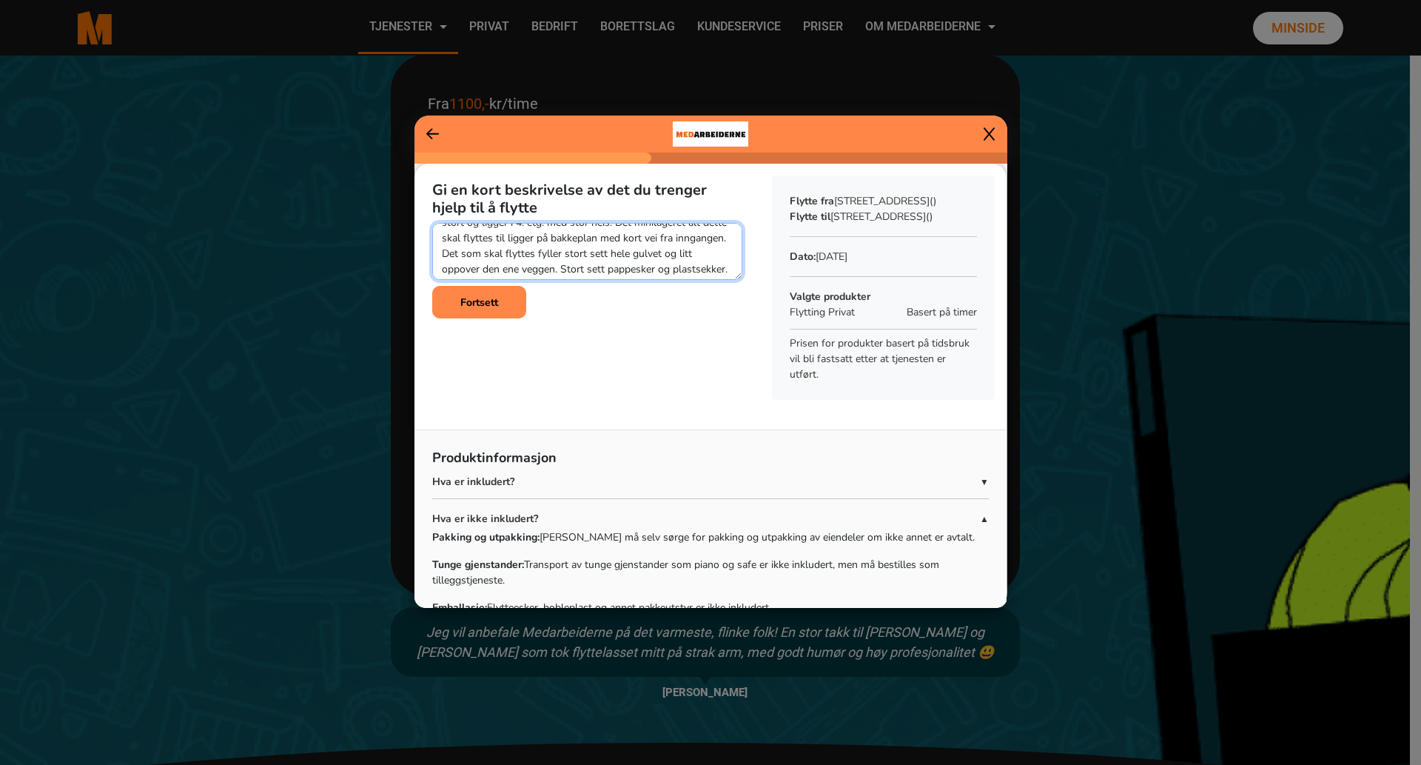
click at [569, 253] on textarea at bounding box center [587, 251] width 310 height 57
click at [617, 276] on textarea at bounding box center [587, 251] width 310 height 57
paste textarea "med kort vei fra inngangen."
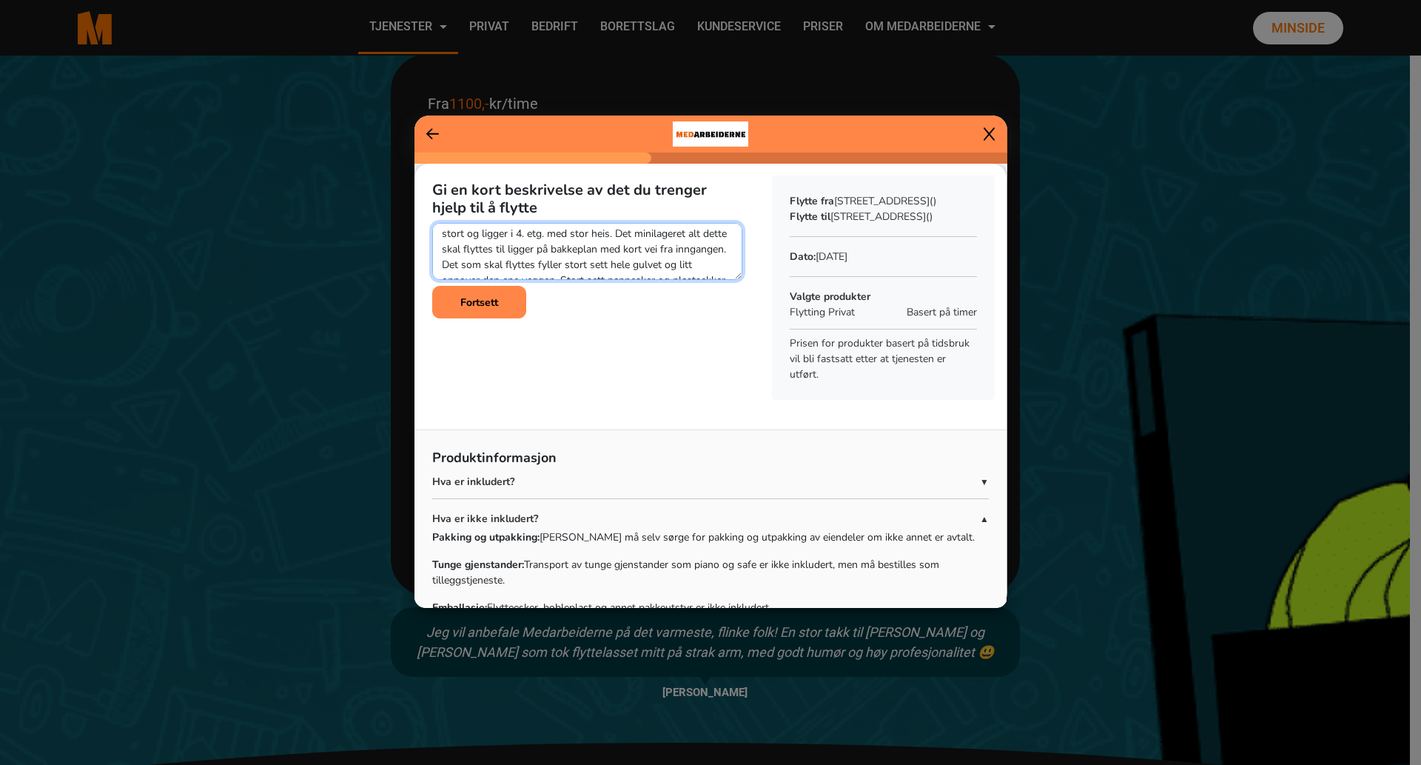
click at [573, 269] on textarea at bounding box center [587, 251] width 310 height 57
click at [628, 277] on textarea at bounding box center [587, 251] width 310 height 57
click at [589, 251] on textarea at bounding box center [587, 251] width 310 height 57
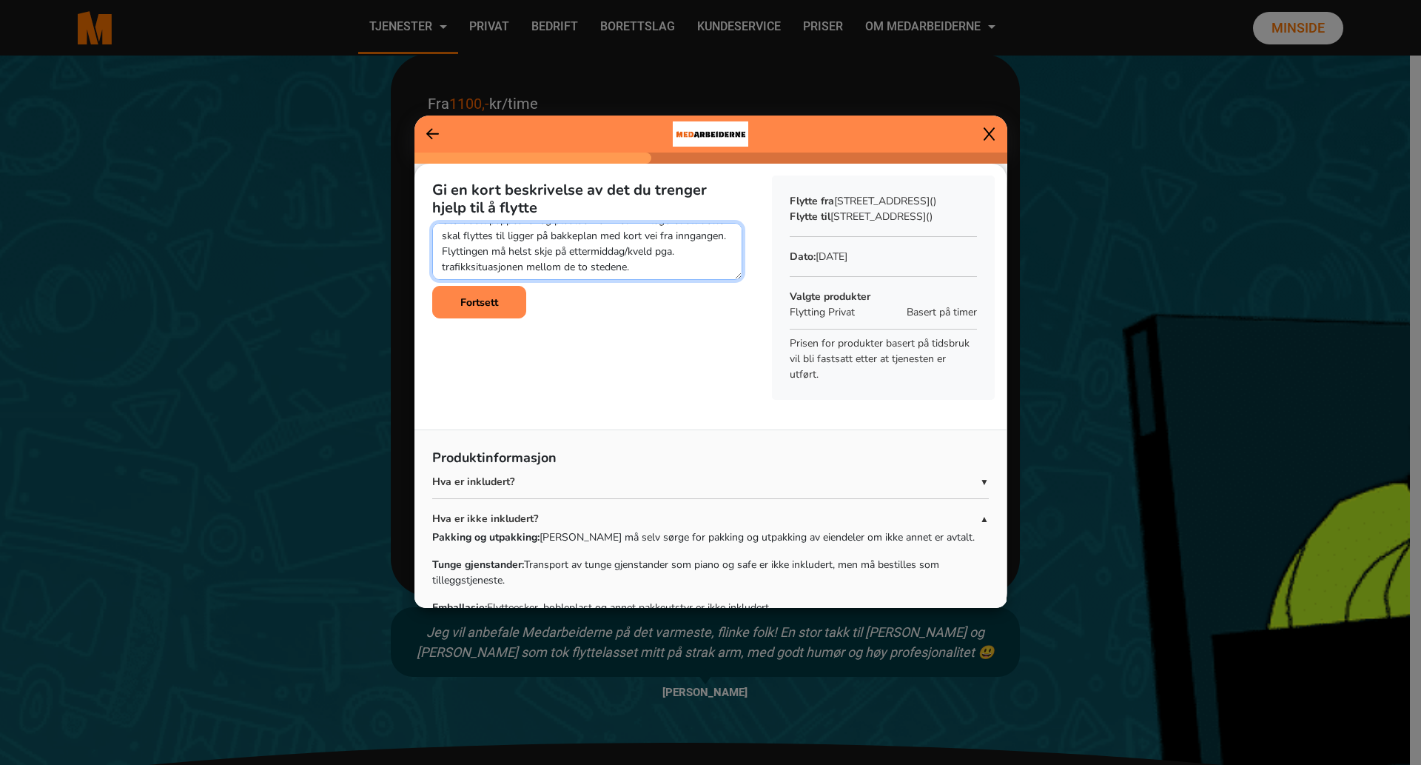
click at [500, 272] on textarea at bounding box center [587, 251] width 310 height 57
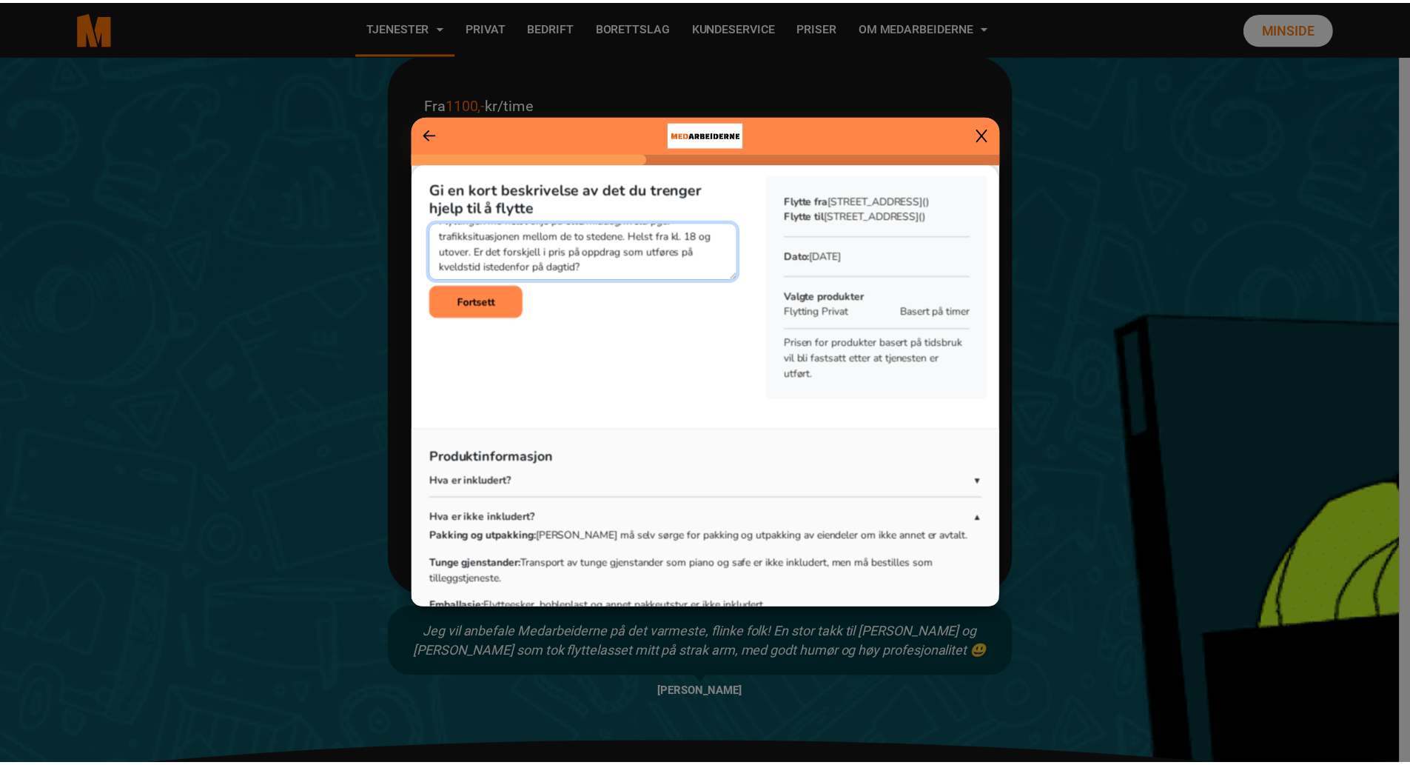
scroll to position [0, 0]
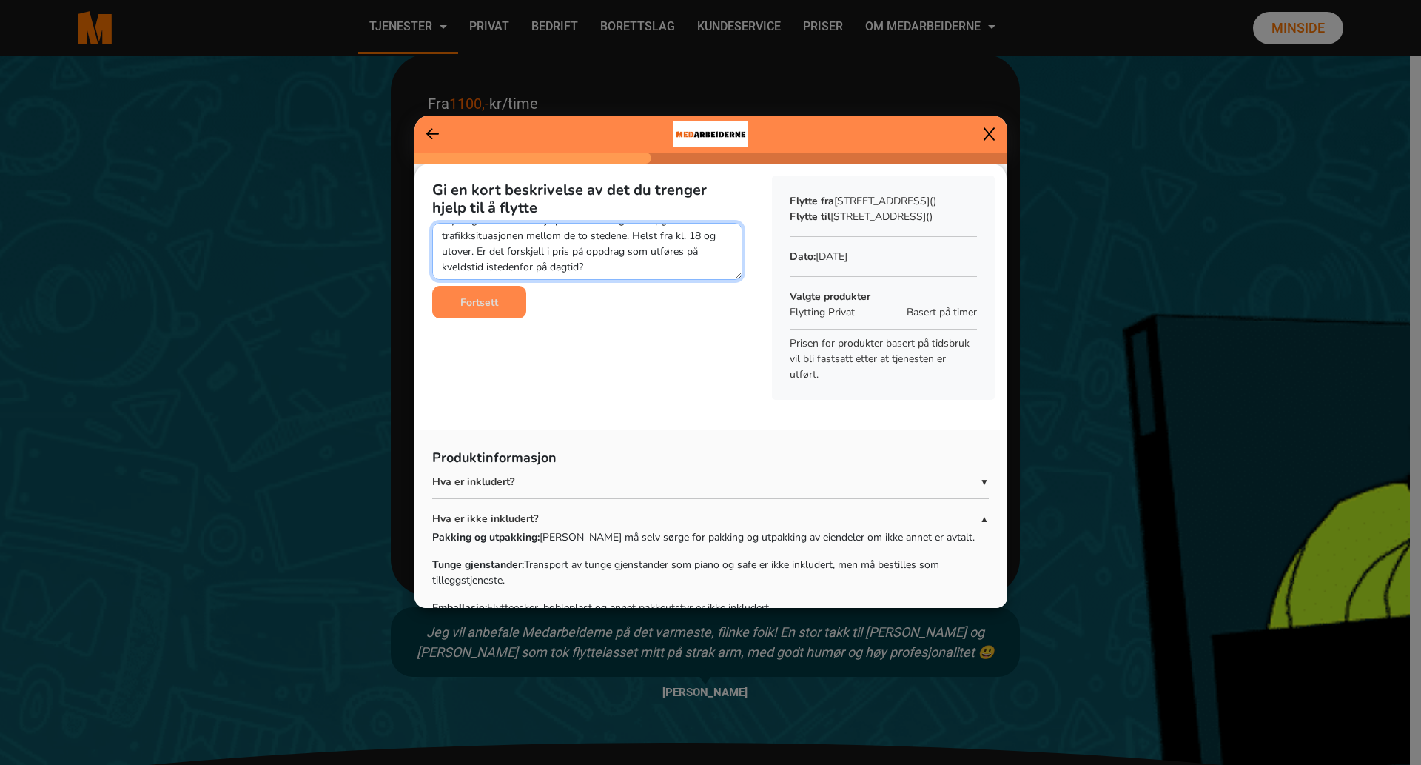
type textarea "Dette gjelder en flytting av gjenstander/esker fra et minilager til et annet. D…"
click at [494, 301] on b "Fortsett" at bounding box center [479, 302] width 38 height 14
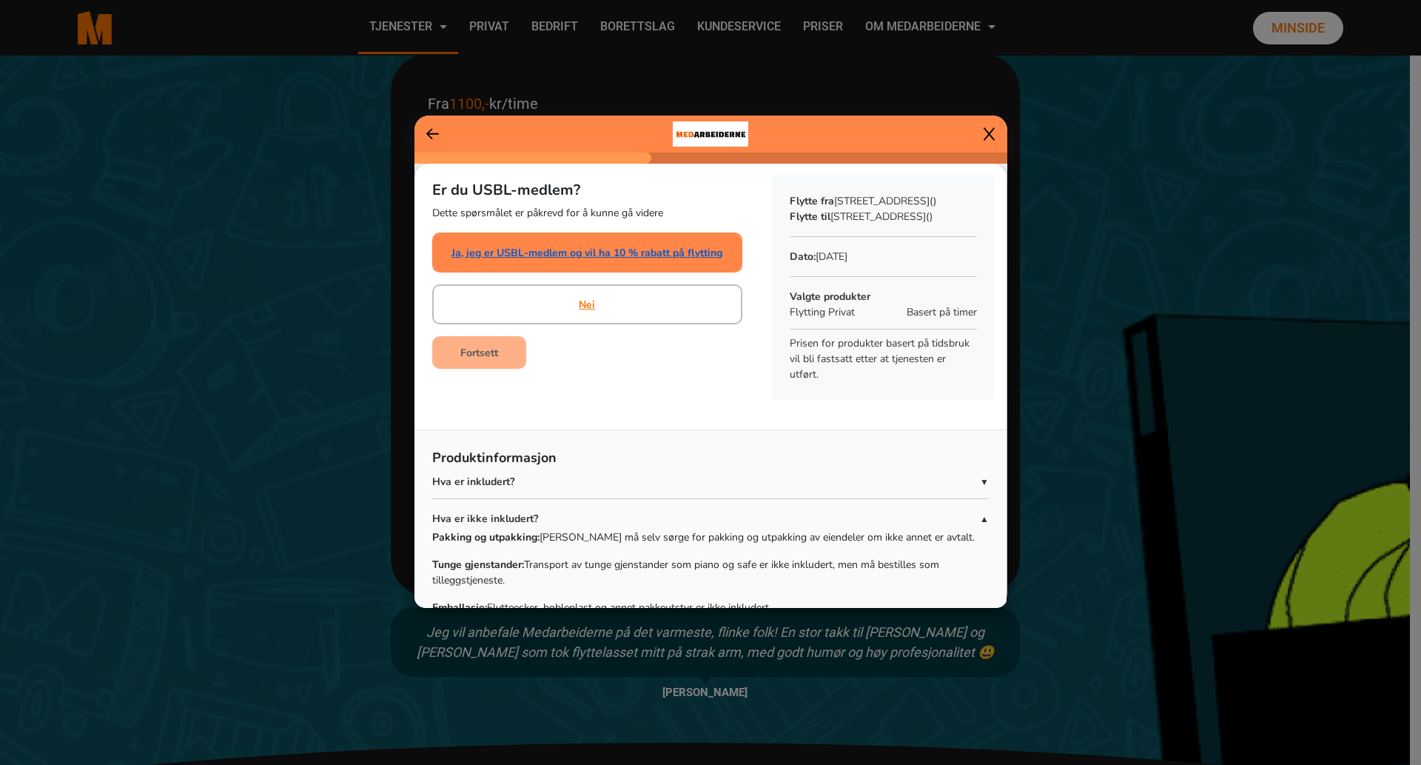
click at [609, 252] on link "Ja, jeg er USBL-medlem og vil ha 10 % rabatt på flytting" at bounding box center [587, 253] width 271 height 16
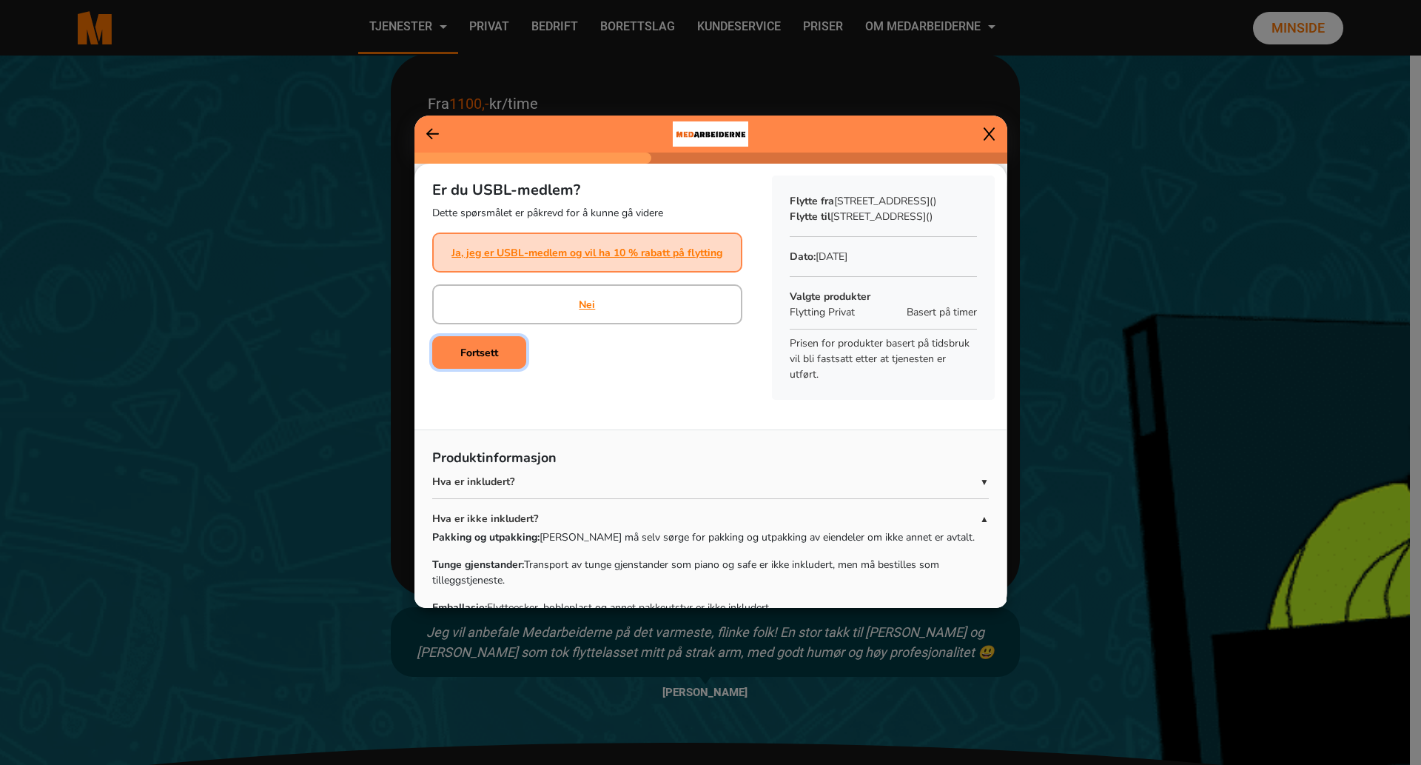
click at [485, 357] on b "Fortsett" at bounding box center [479, 353] width 38 height 14
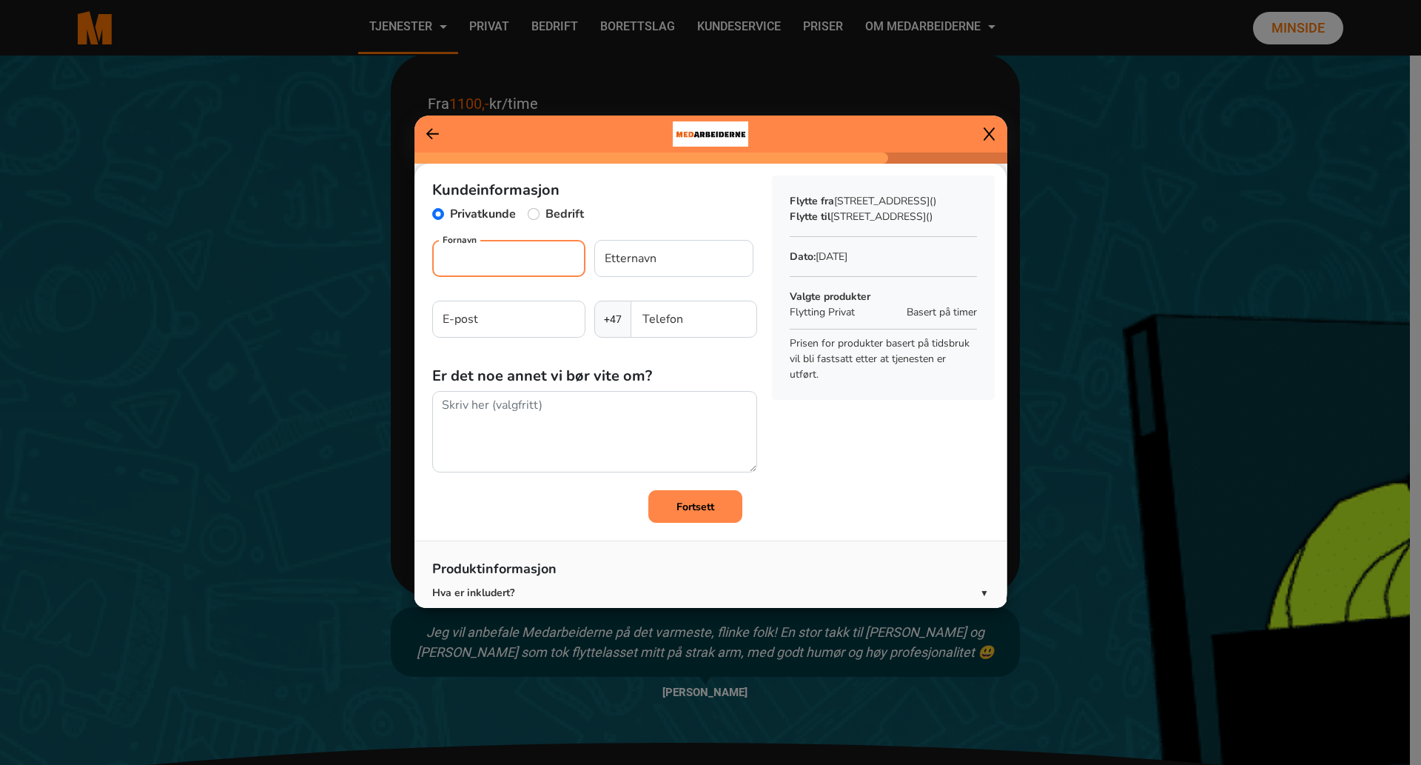
click at [465, 264] on input "Fornavn" at bounding box center [508, 258] width 153 height 37
type input "[PERSON_NAME]"
click at [634, 256] on input "Etternavn" at bounding box center [673, 258] width 159 height 37
type input "[PERSON_NAME]"
click at [485, 322] on input "E-post" at bounding box center [508, 319] width 153 height 37
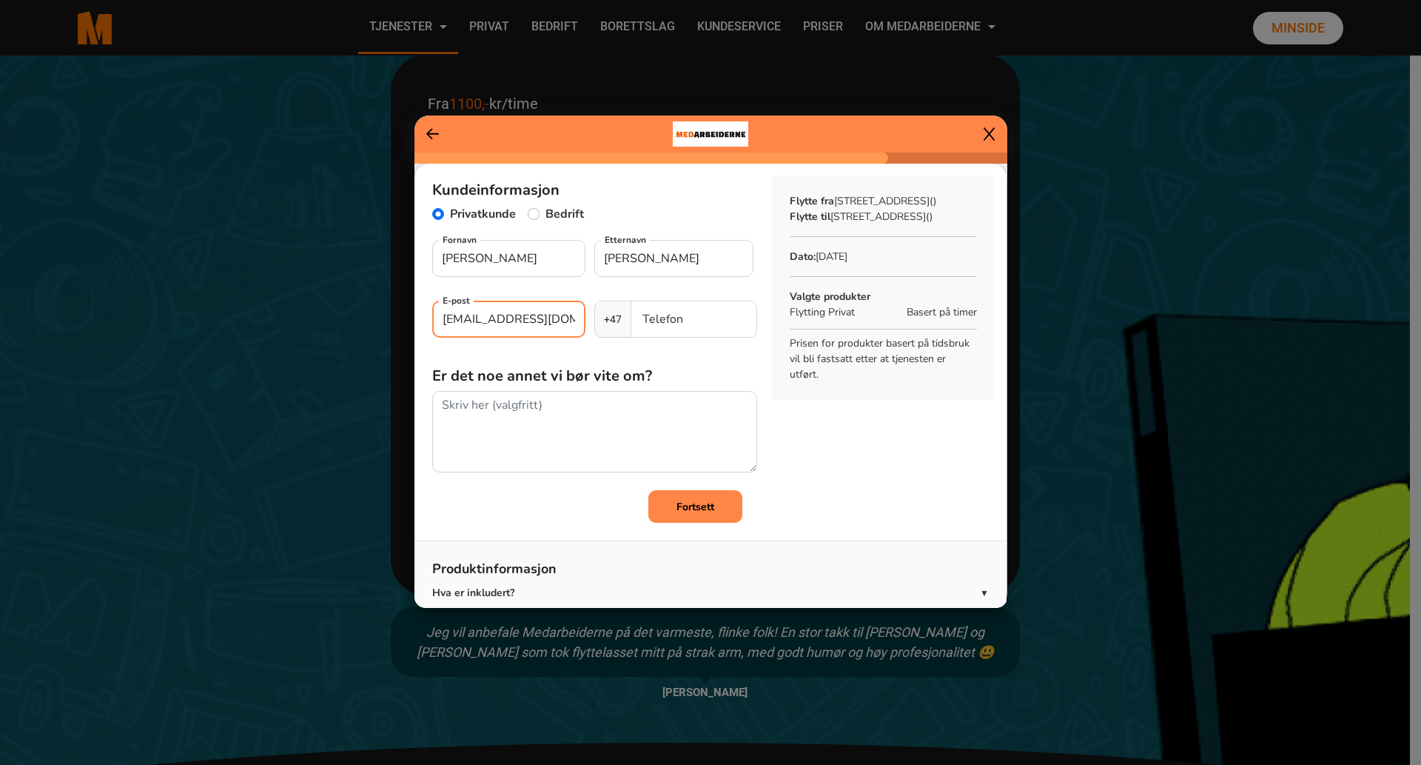
type input "[EMAIL_ADDRESS][DOMAIN_NAME]"
click at [728, 321] on input "Telefon" at bounding box center [694, 319] width 126 height 37
type input "91160160"
click at [695, 509] on b "Fortsett" at bounding box center [696, 507] width 38 height 14
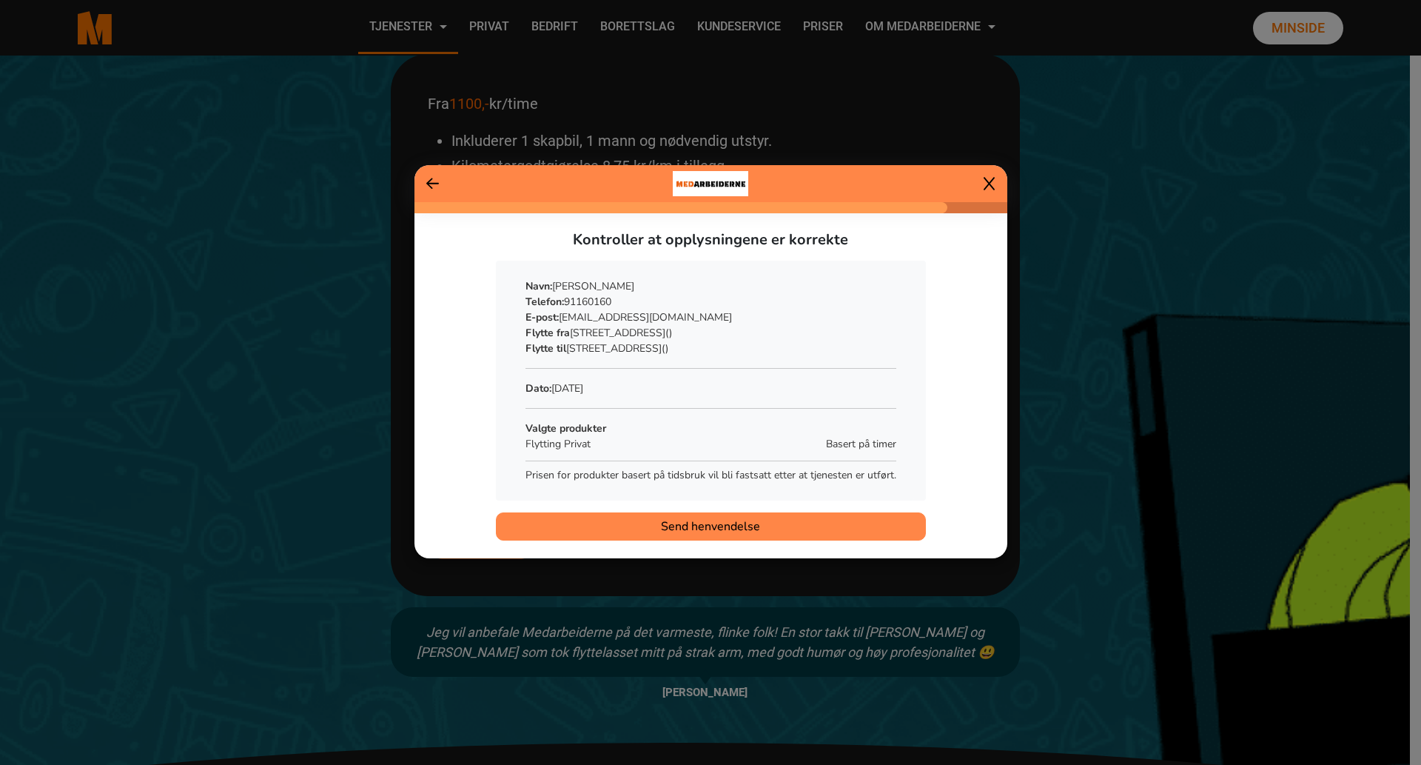
click at [726, 526] on span "Send henvendelse" at bounding box center [710, 526] width 99 height 18
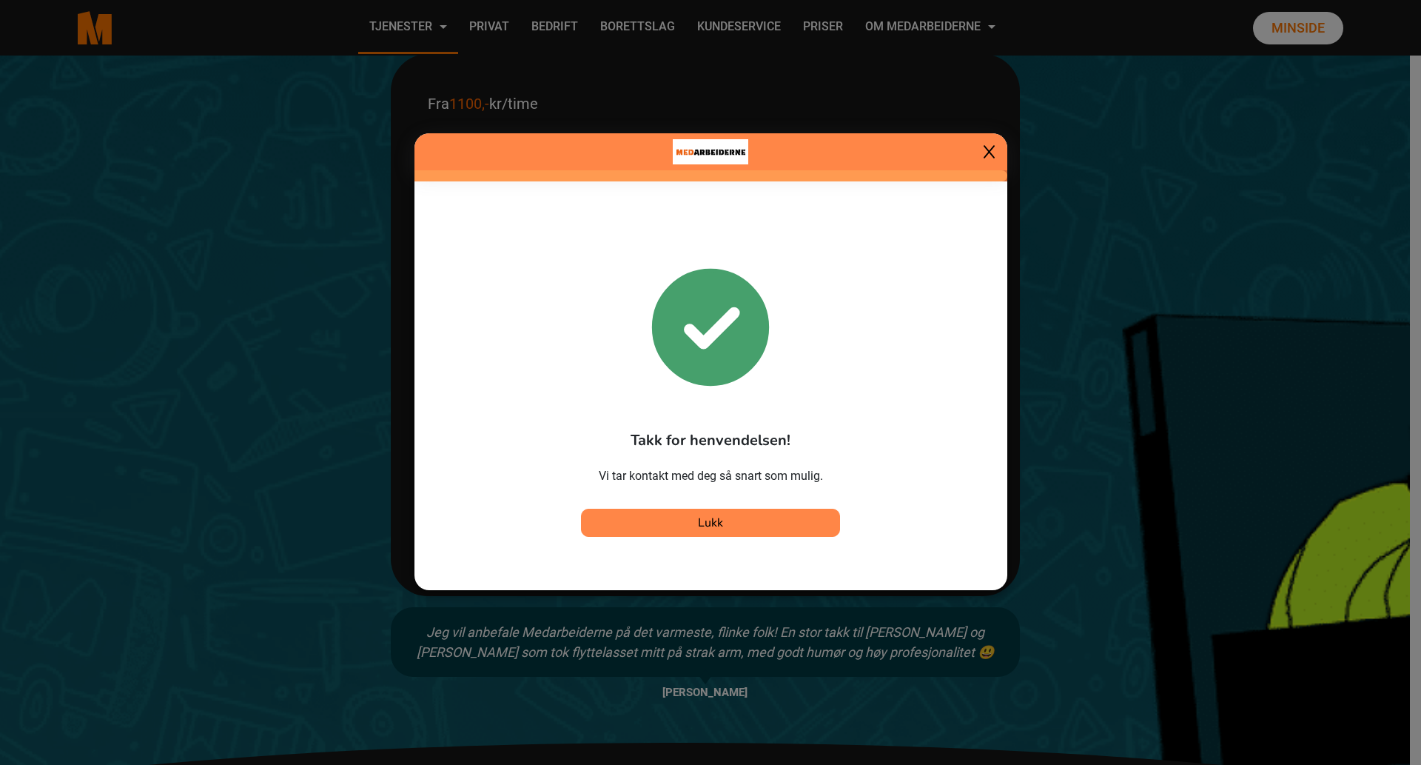
click at [719, 527] on span "Lukk" at bounding box center [710, 522] width 25 height 16
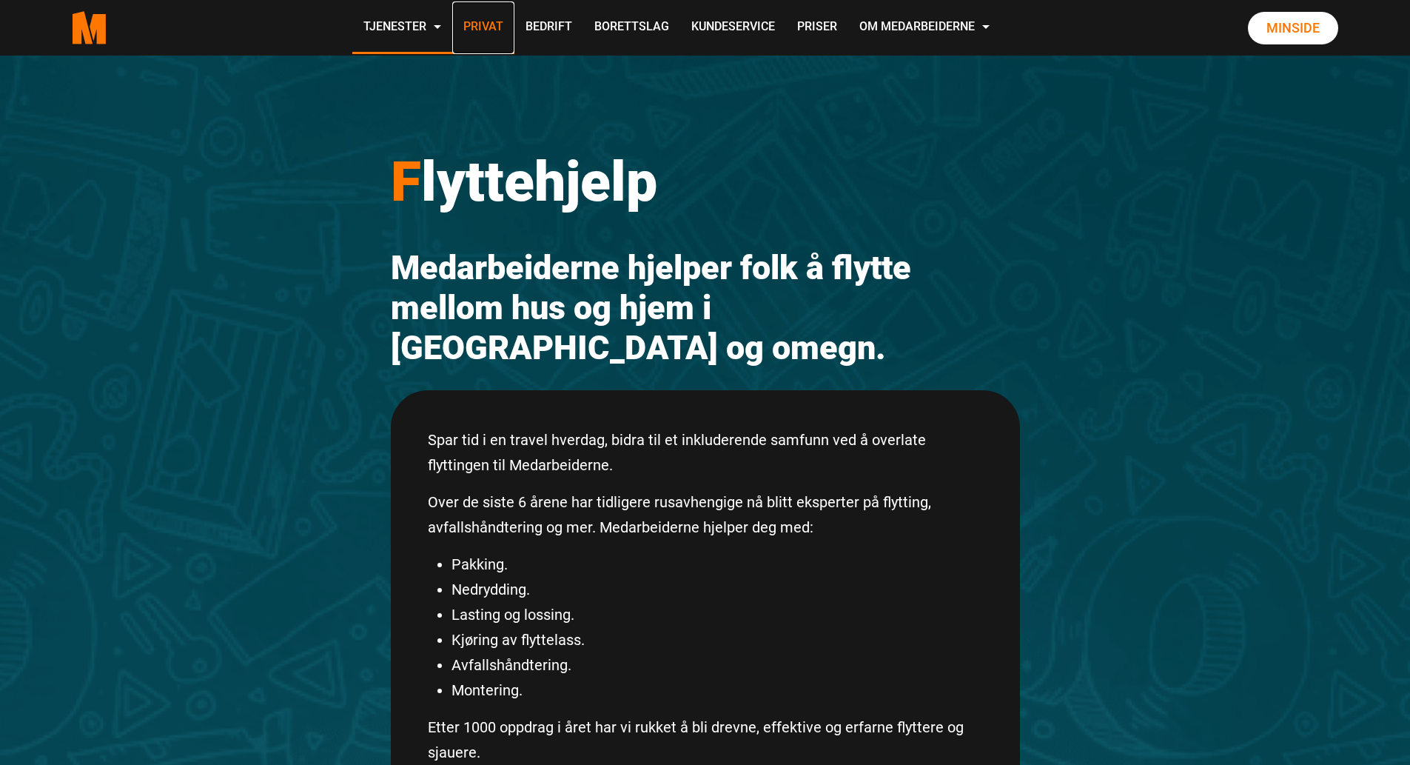
click at [497, 24] on link "Privat" at bounding box center [483, 27] width 62 height 53
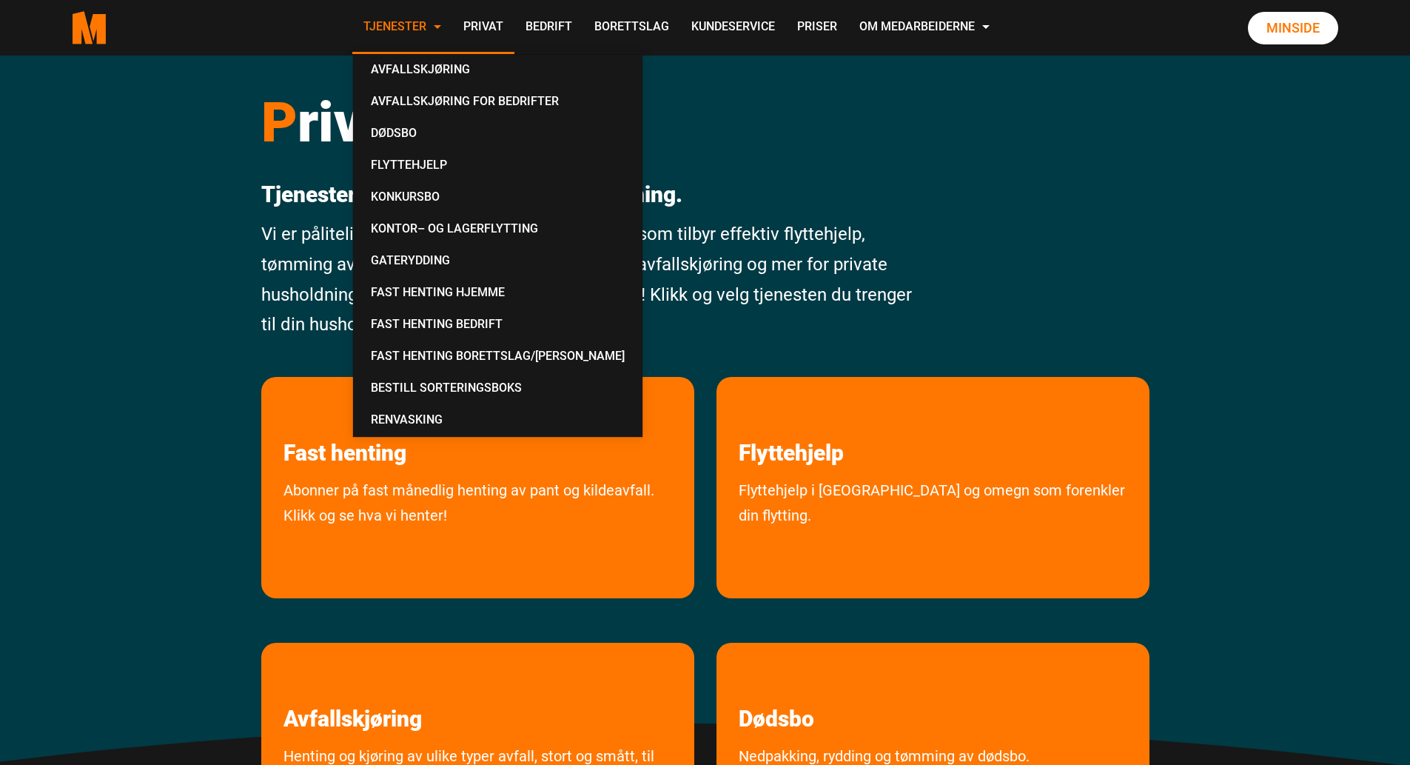
click at [416, 26] on link "Tjenester" at bounding box center [402, 27] width 100 height 53
click at [478, 24] on link "Privat" at bounding box center [483, 27] width 62 height 53
